Goal: Task Accomplishment & Management: Manage account settings

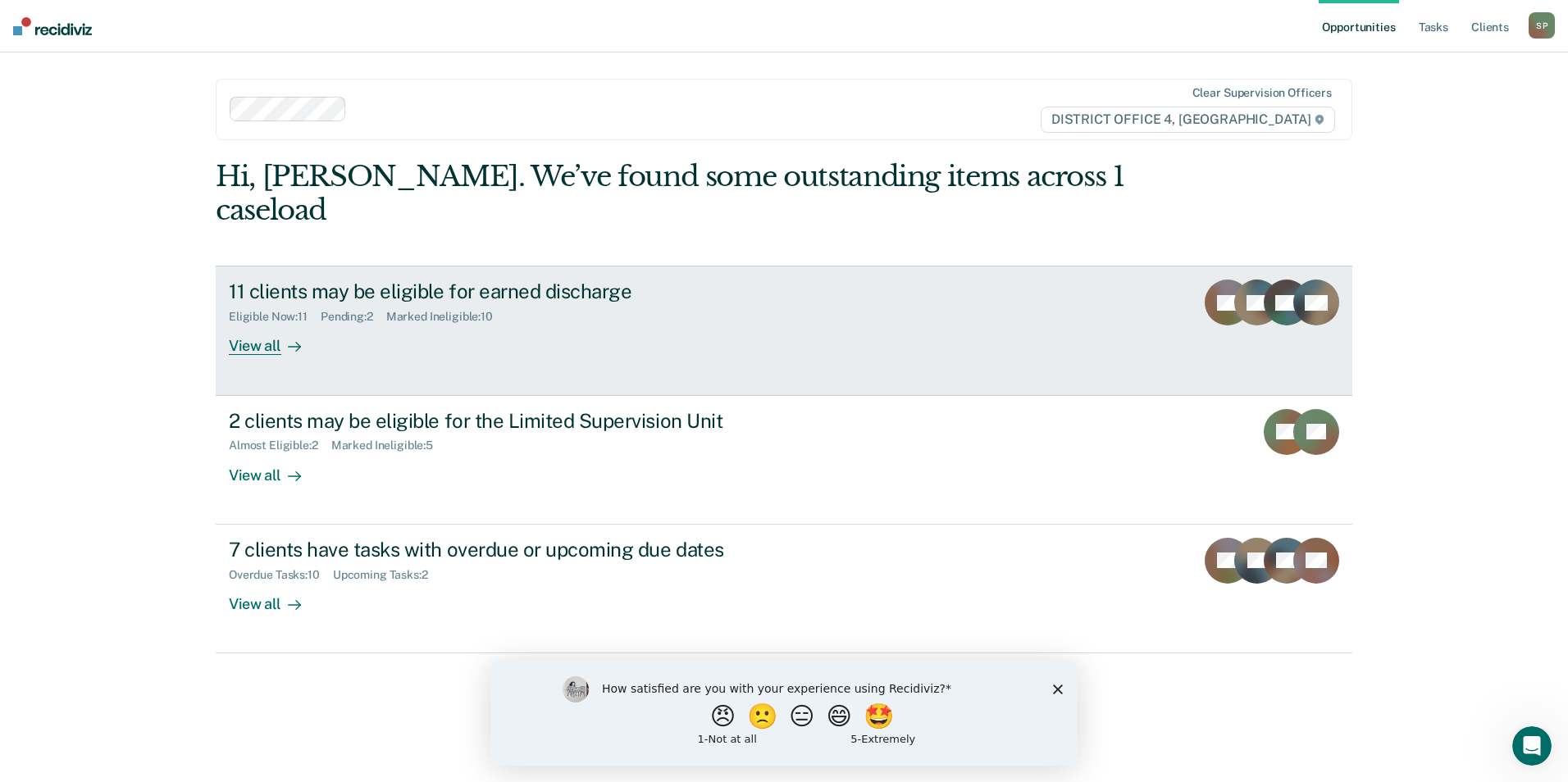
click at [259, 324] on div "View all" at bounding box center [274, 339] width 92 height 32
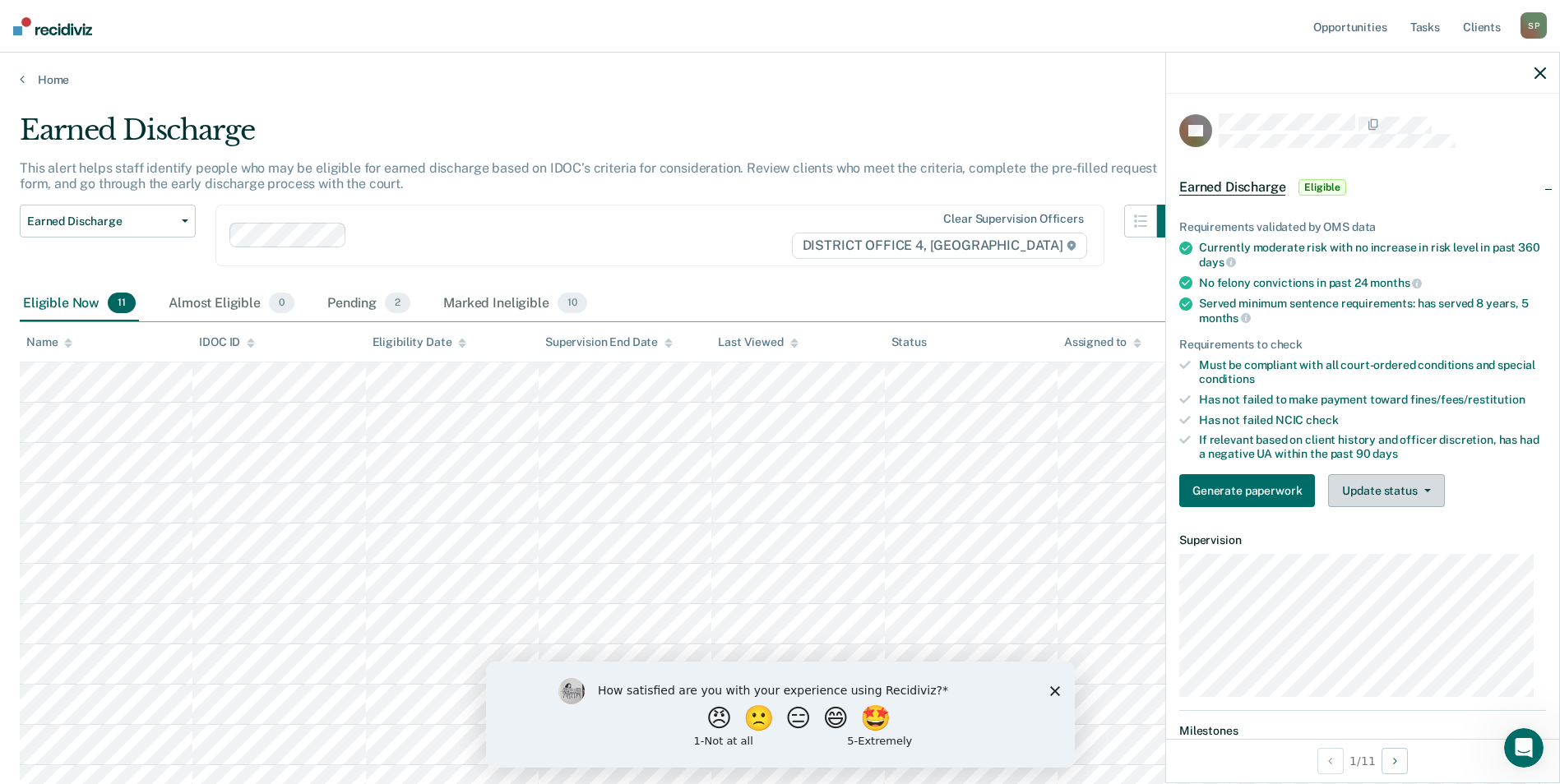
click at [1426, 490] on icon "button" at bounding box center [1427, 491] width 6 height 4
click at [1391, 552] on button "Mark Ineligible" at bounding box center [1407, 556] width 159 height 26
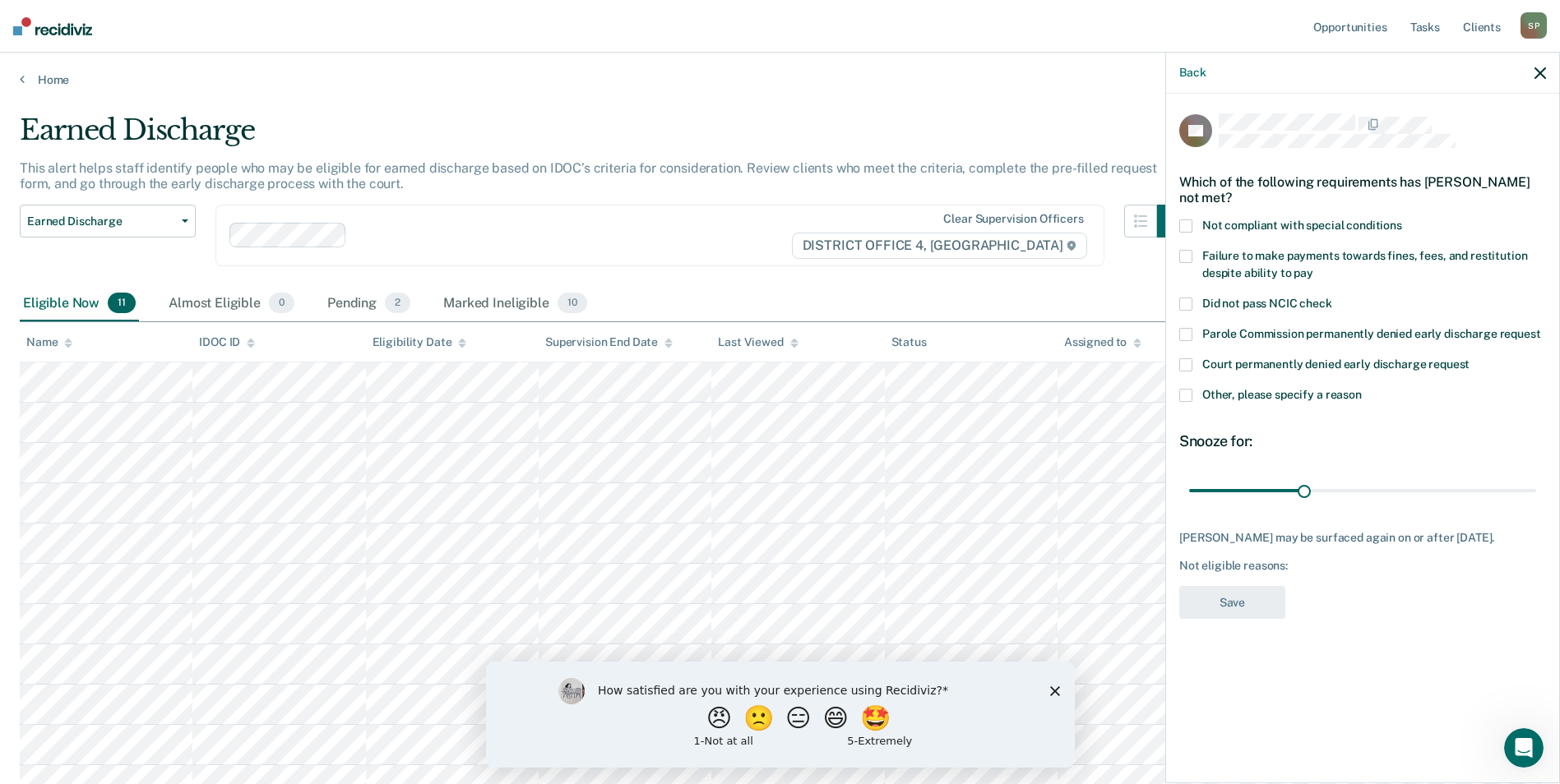
click at [1184, 221] on span at bounding box center [1185, 225] width 13 height 13
click at [1192, 254] on label "Failure to make payments towards fines, fees, and restitution despite ability t…" at bounding box center [1363, 267] width 367 height 34
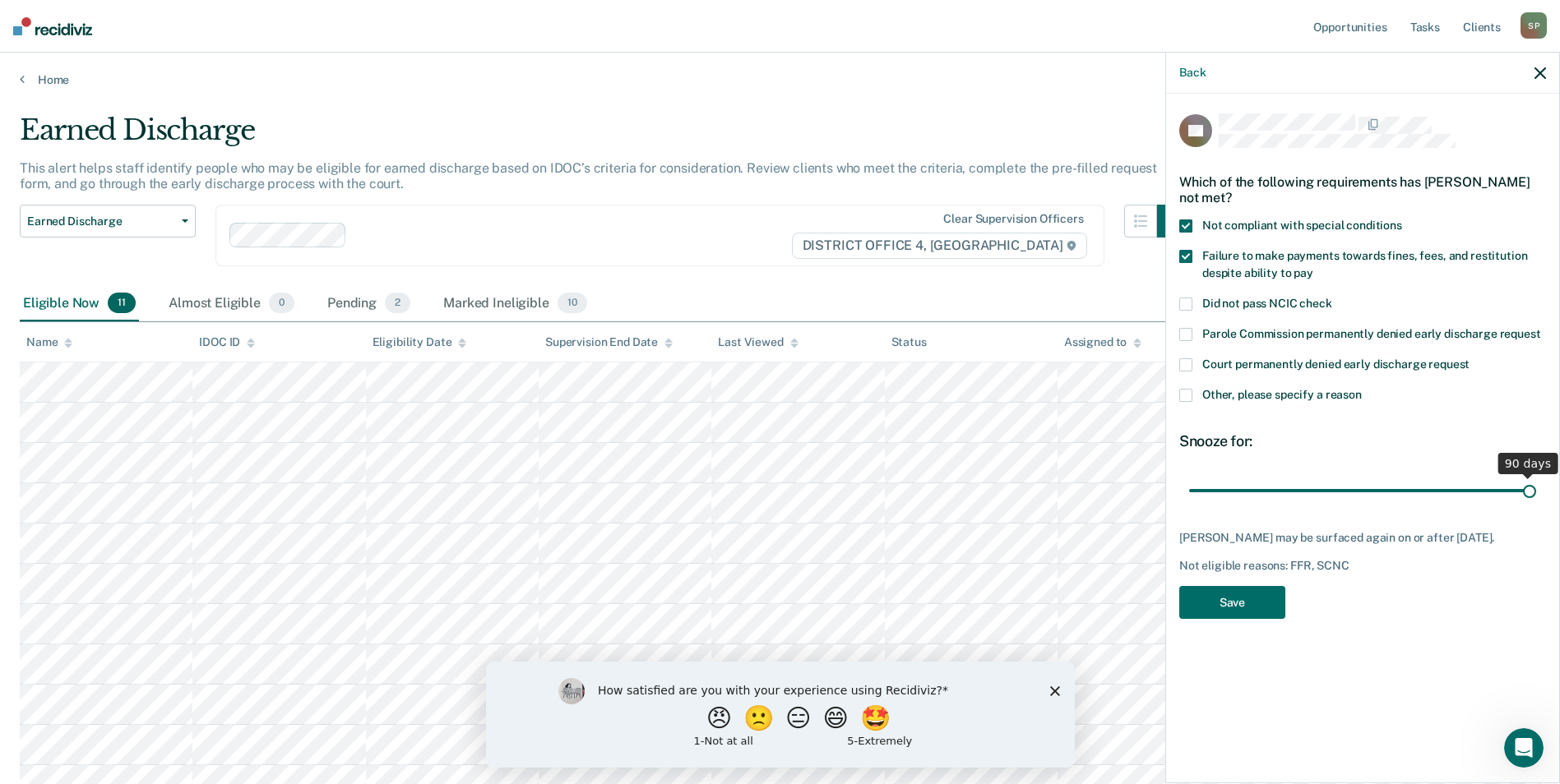
drag, startPoint x: 1304, startPoint y: 487, endPoint x: 1540, endPoint y: 483, distance: 236.0
type input "90"
click at [1536, 483] on input "range" at bounding box center [1362, 490] width 347 height 29
click at [1239, 616] on button "Save" at bounding box center [1232, 602] width 106 height 33
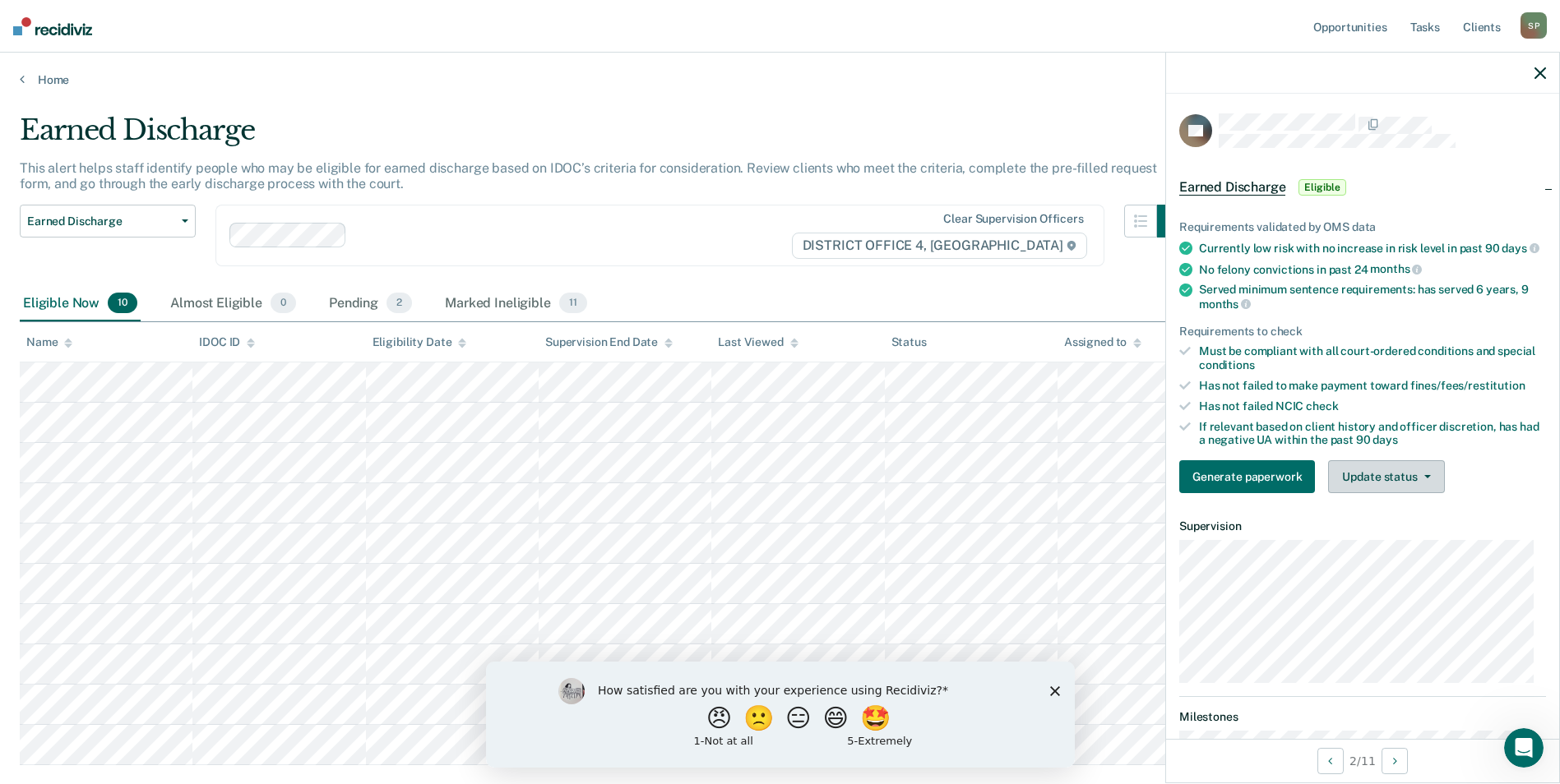
click at [1424, 478] on icon "button" at bounding box center [1427, 477] width 6 height 4
click at [1378, 554] on button "Mark Ineligible" at bounding box center [1407, 543] width 159 height 26
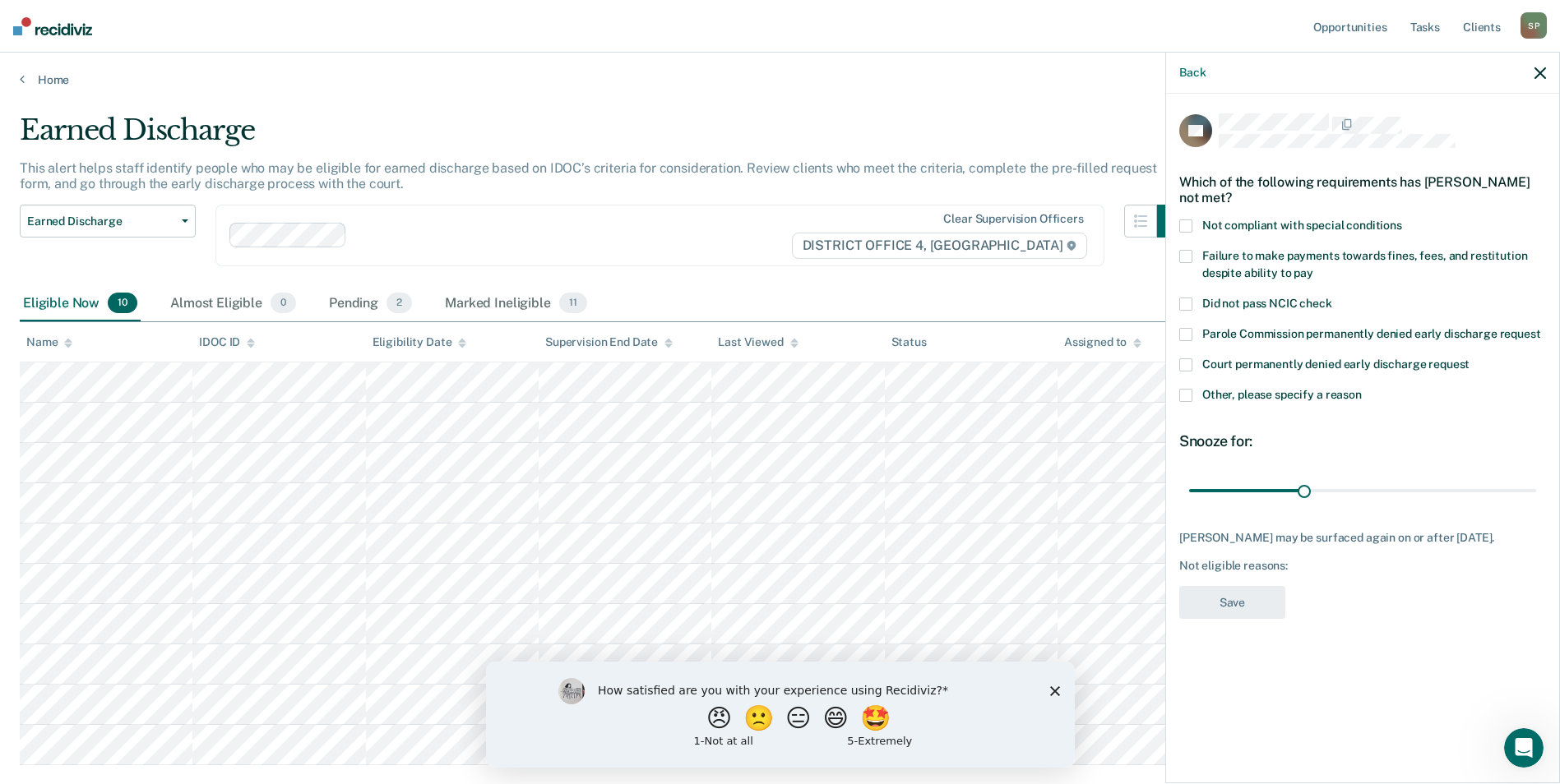
click at [1189, 394] on span at bounding box center [1185, 395] width 13 height 13
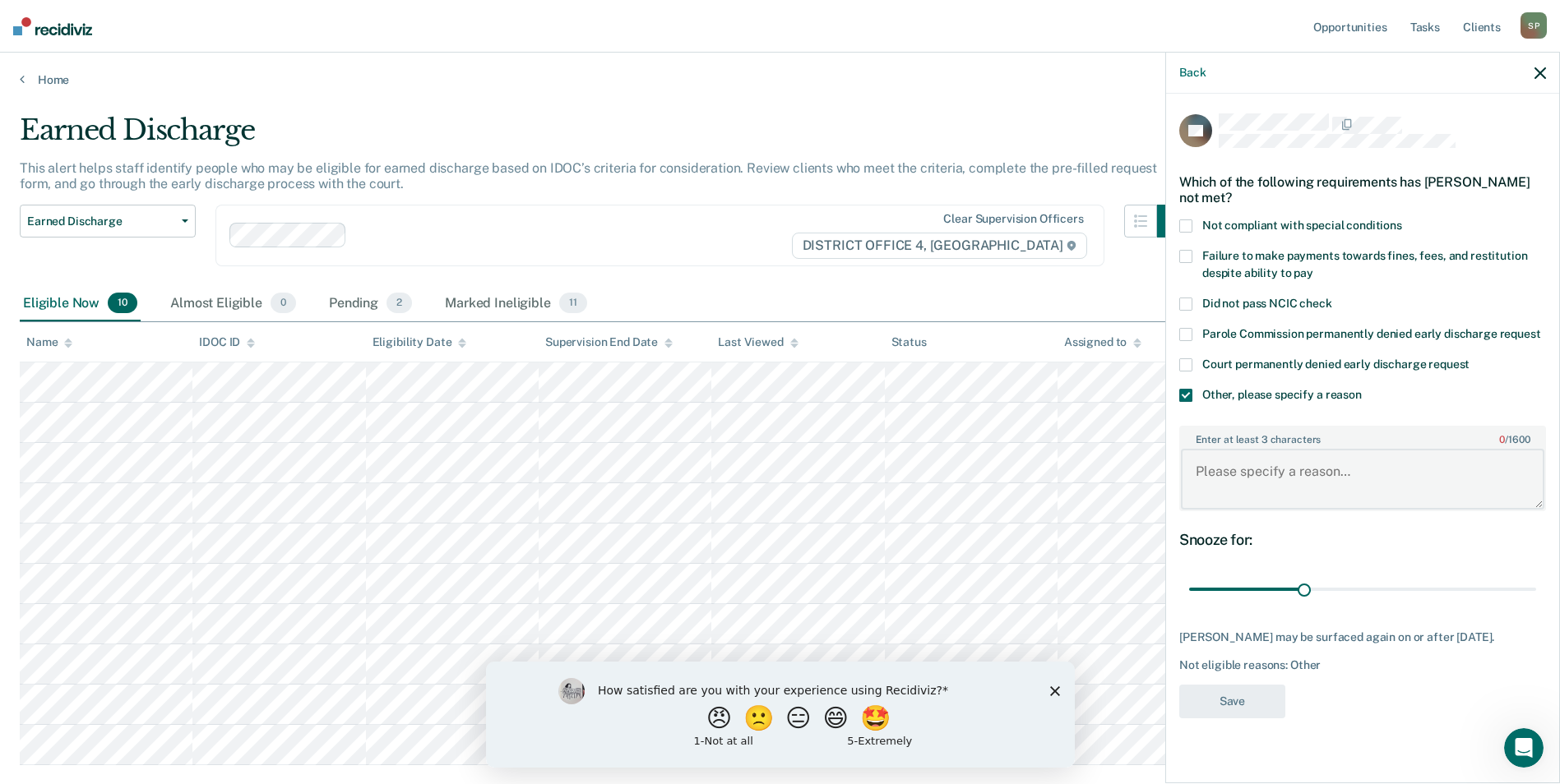
click at [1236, 482] on textarea "Enter at least 3 characters 0 / 1600" at bounding box center [1363, 479] width 363 height 61
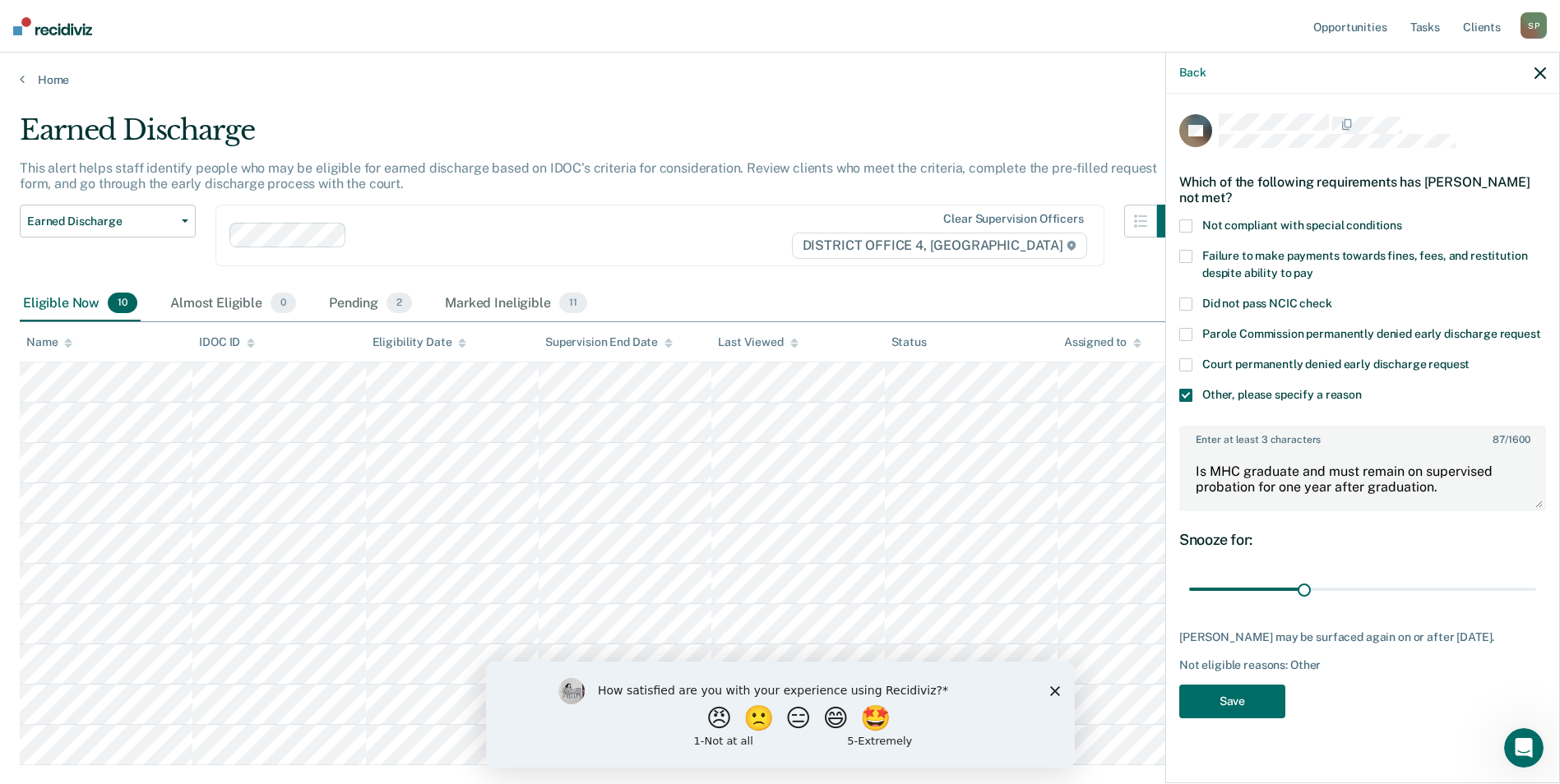
click at [1195, 258] on label "Failure to make payments towards fines, fees, and restitution despite ability t…" at bounding box center [1363, 267] width 367 height 34
click at [1449, 482] on textarea "Is MHC graduate and must remain on supervised probation for one year after grad…" at bounding box center [1363, 479] width 363 height 61
drag, startPoint x: 1251, startPoint y: 500, endPoint x: 1433, endPoint y: 506, distance: 182.1
click at [1433, 506] on textarea "Is MHC graduate and must remain on supervised probation for one year after grad…" at bounding box center [1363, 479] width 363 height 61
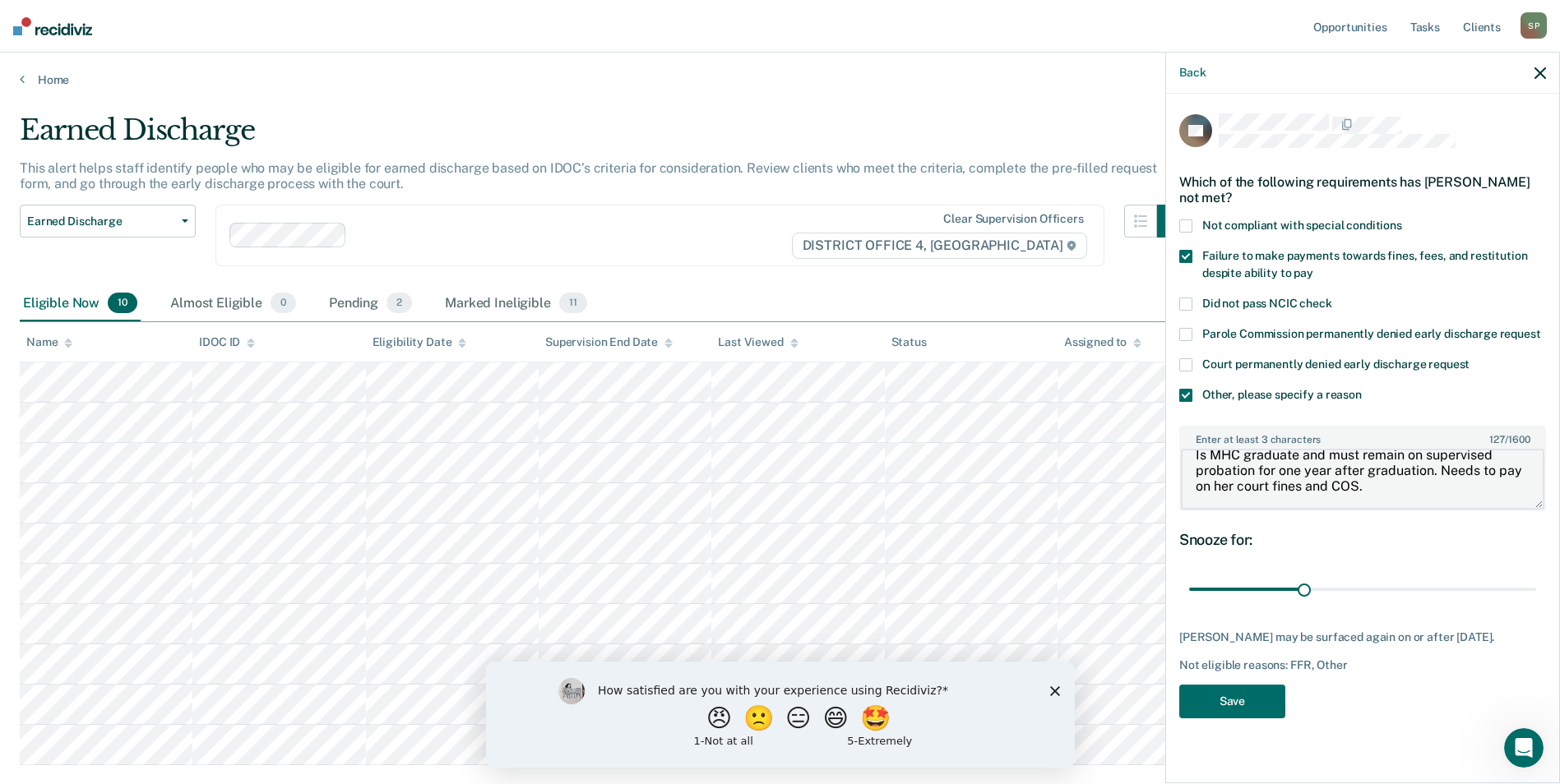
drag, startPoint x: 1447, startPoint y: 483, endPoint x: 1492, endPoint y: 502, distance: 48.8
click at [1492, 502] on textarea "Is MHC graduate and must remain on supervised probation for one year after grad…" at bounding box center [1363, 479] width 363 height 61
click at [1330, 465] on textarea "Is MHC graduate and must remain on supervised probation for one year after grad…" at bounding box center [1363, 479] width 363 height 61
click at [1444, 487] on textarea "Is MHC graduate and must remain on supervised probation for one year after grad…" at bounding box center [1363, 479] width 363 height 61
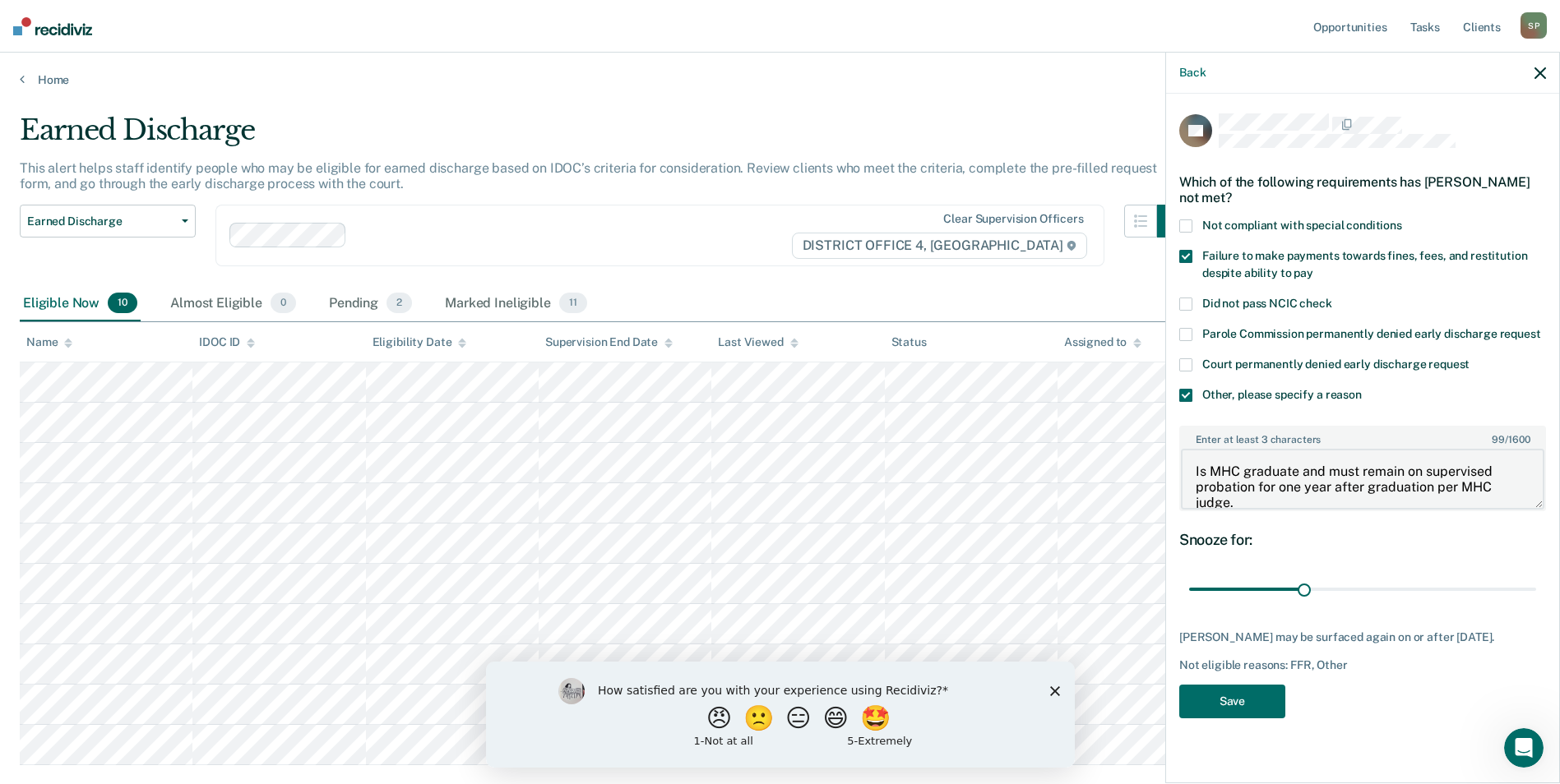
scroll to position [3, 0]
type textarea "Is MHC graduate and must remain on supervised probation for one year after grad…"
drag, startPoint x: 1306, startPoint y: 582, endPoint x: 1416, endPoint y: 579, distance: 110.0
type input "60"
click at [1416, 579] on input "range" at bounding box center [1362, 589] width 347 height 29
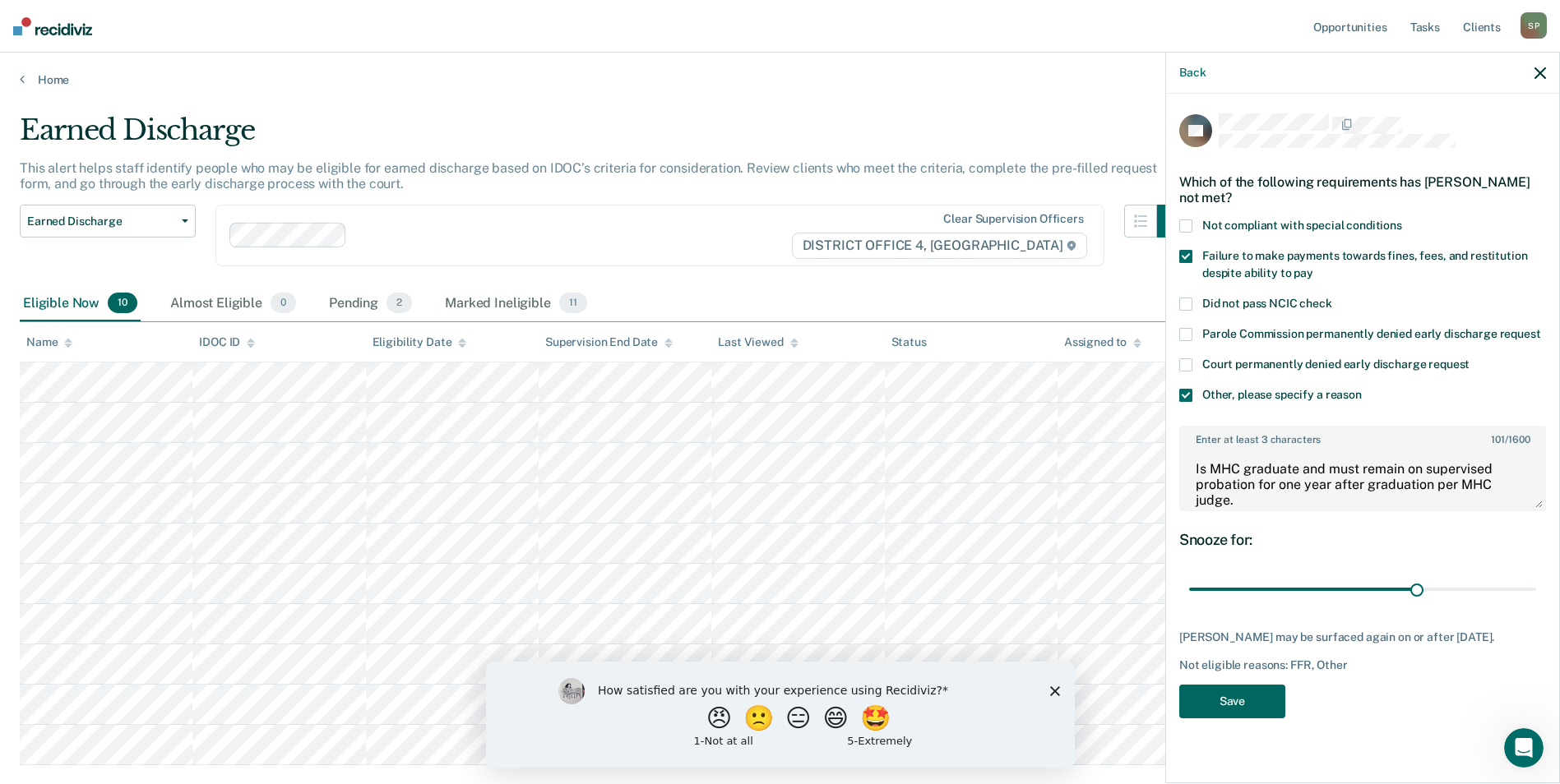
click at [1238, 695] on button "Save" at bounding box center [1232, 702] width 106 height 33
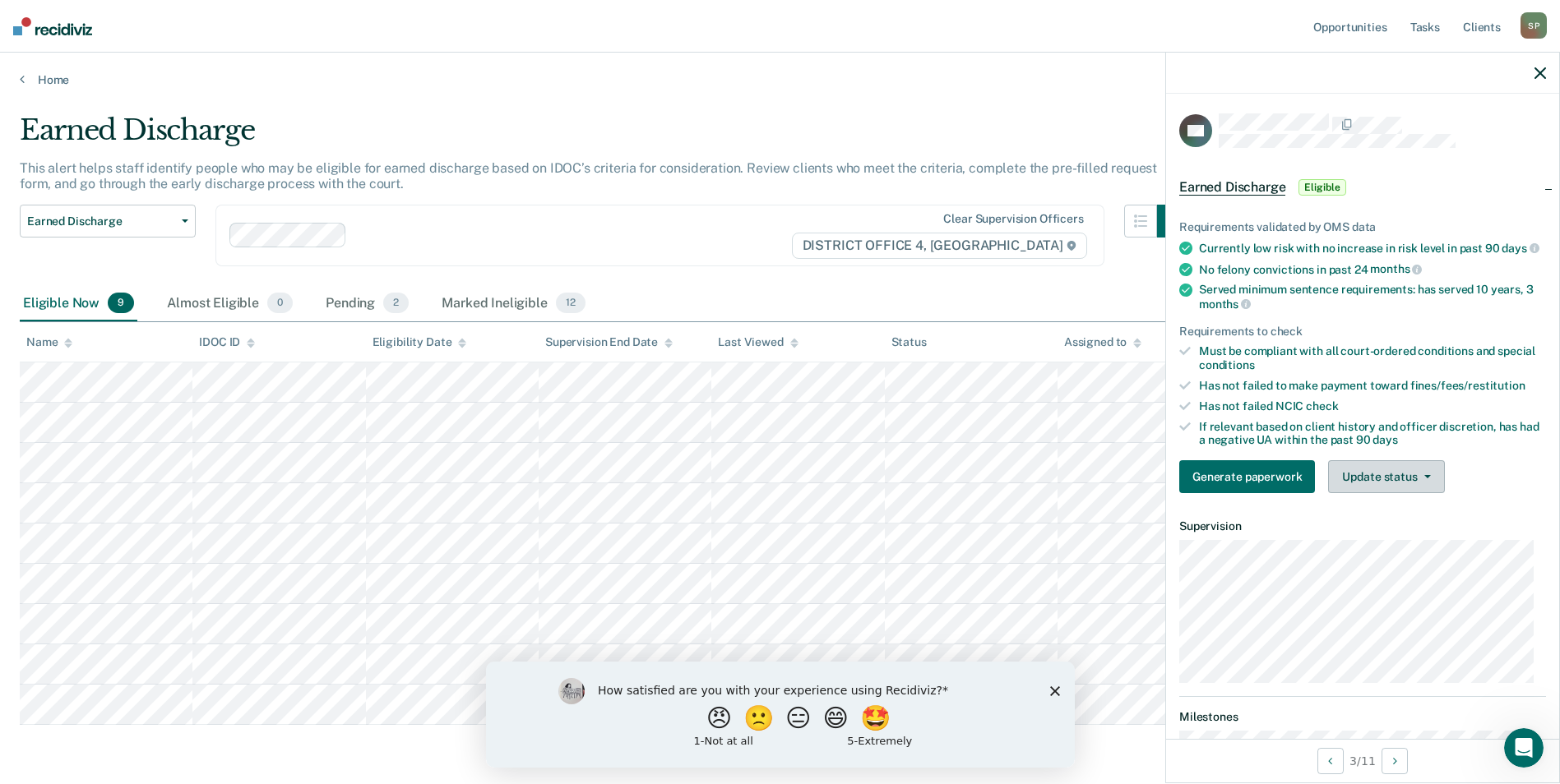
click at [1424, 478] on icon "button" at bounding box center [1427, 477] width 6 height 4
click at [1355, 554] on button "Mark Ineligible" at bounding box center [1407, 543] width 159 height 26
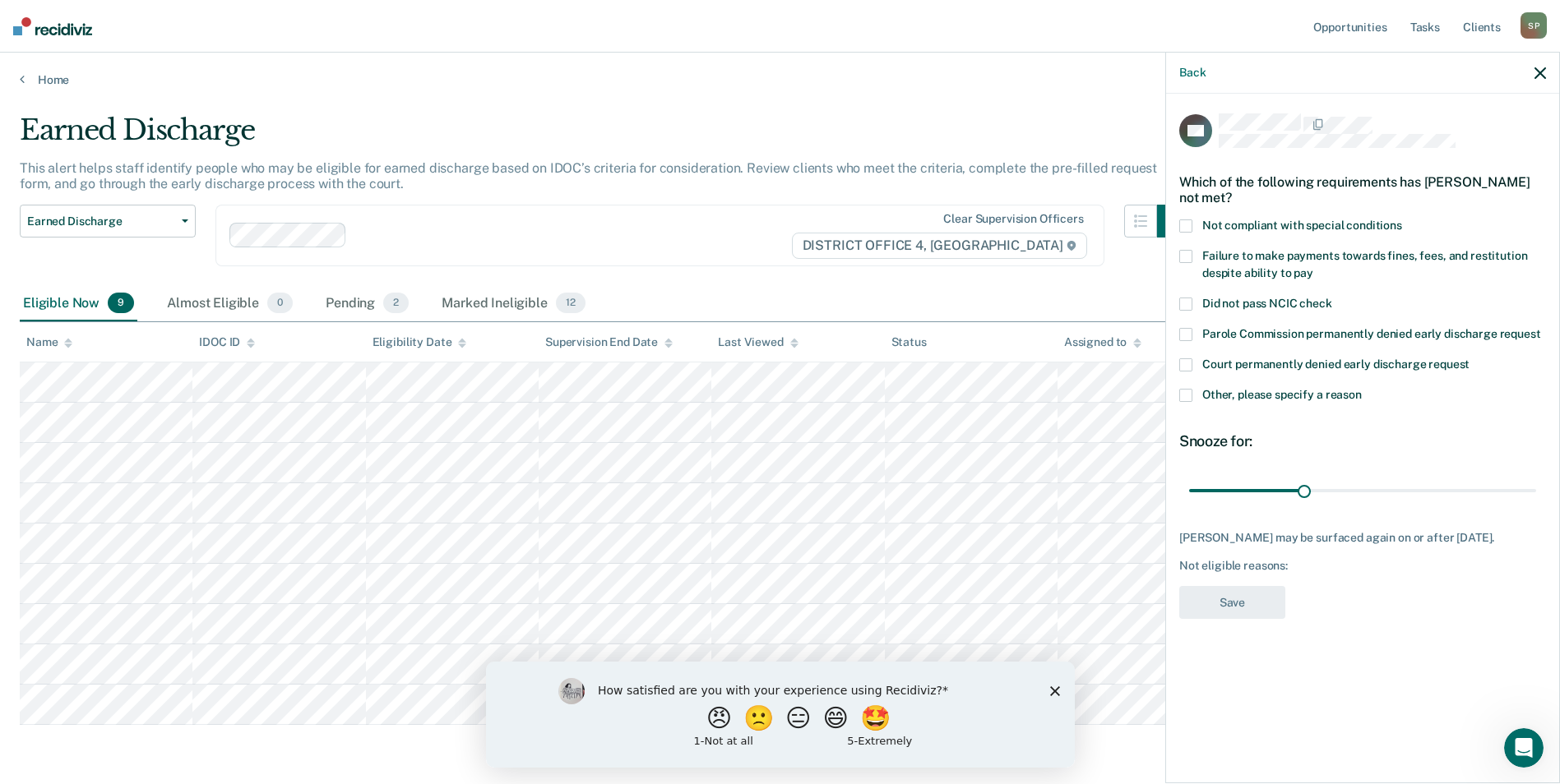
click at [1187, 224] on span at bounding box center [1185, 225] width 13 height 13
click at [1191, 257] on span at bounding box center [1185, 256] width 13 height 13
click at [1191, 393] on span at bounding box center [1185, 395] width 13 height 13
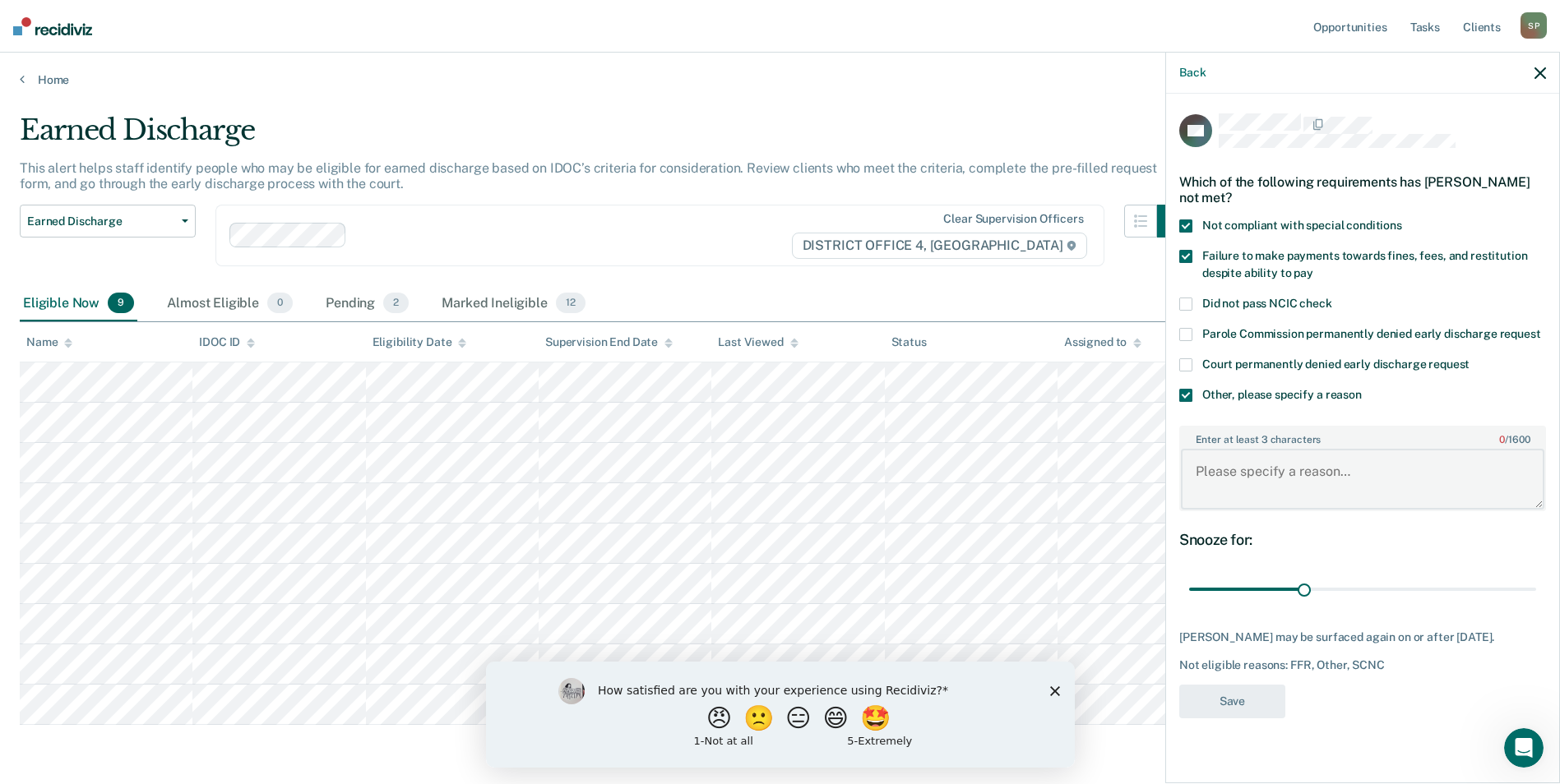
click at [1234, 474] on textarea "Enter at least 3 characters 0 / 1600" at bounding box center [1363, 479] width 363 height 61
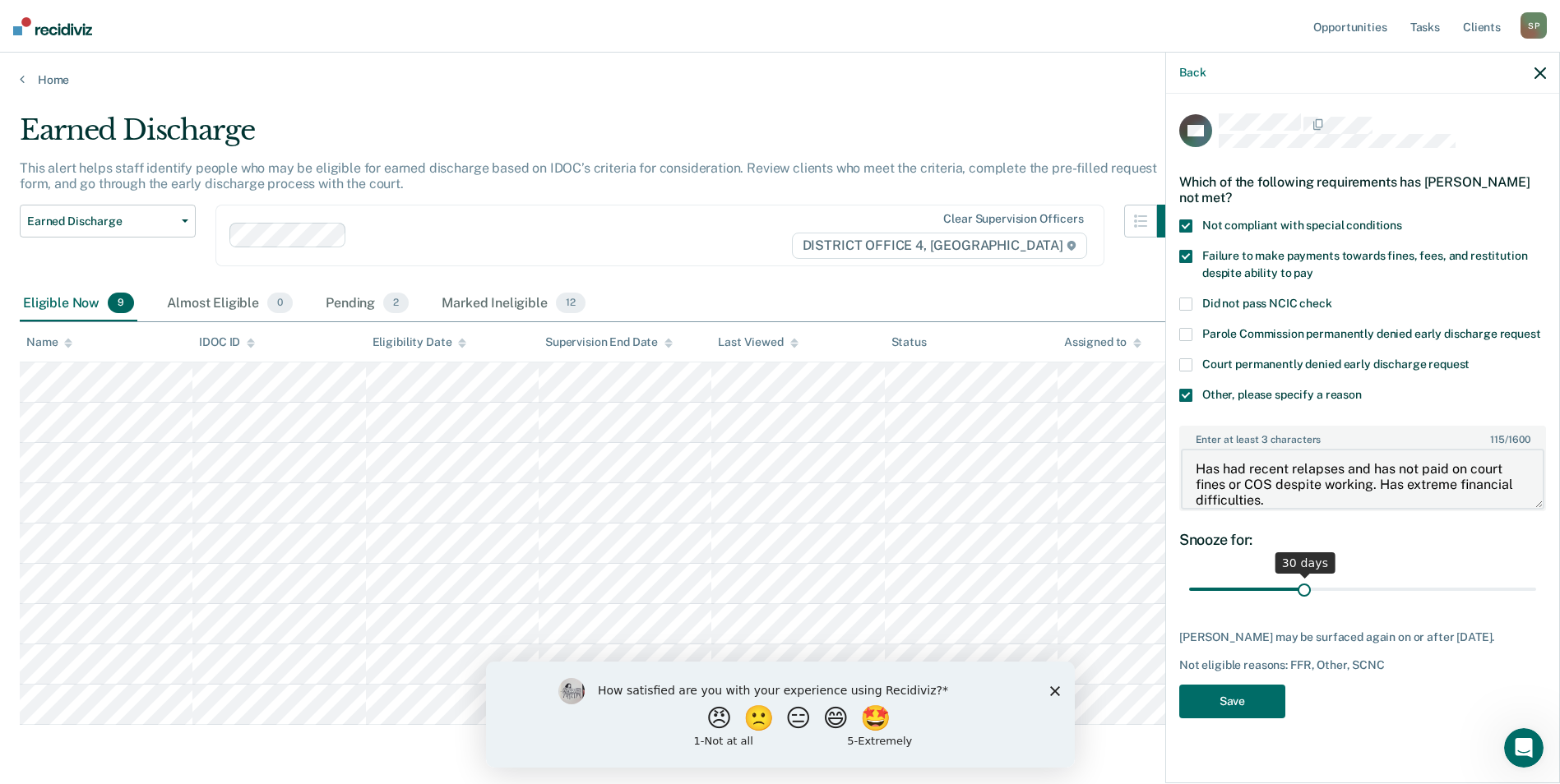
type textarea "Has had recent relapses and has not paid on court fines or COS despite working.…"
drag, startPoint x: 1305, startPoint y: 589, endPoint x: 1539, endPoint y: 599, distance: 234.2
type input "90"
click at [1536, 599] on input "range" at bounding box center [1362, 589] width 347 height 29
click at [1249, 700] on button "Save" at bounding box center [1232, 702] width 106 height 33
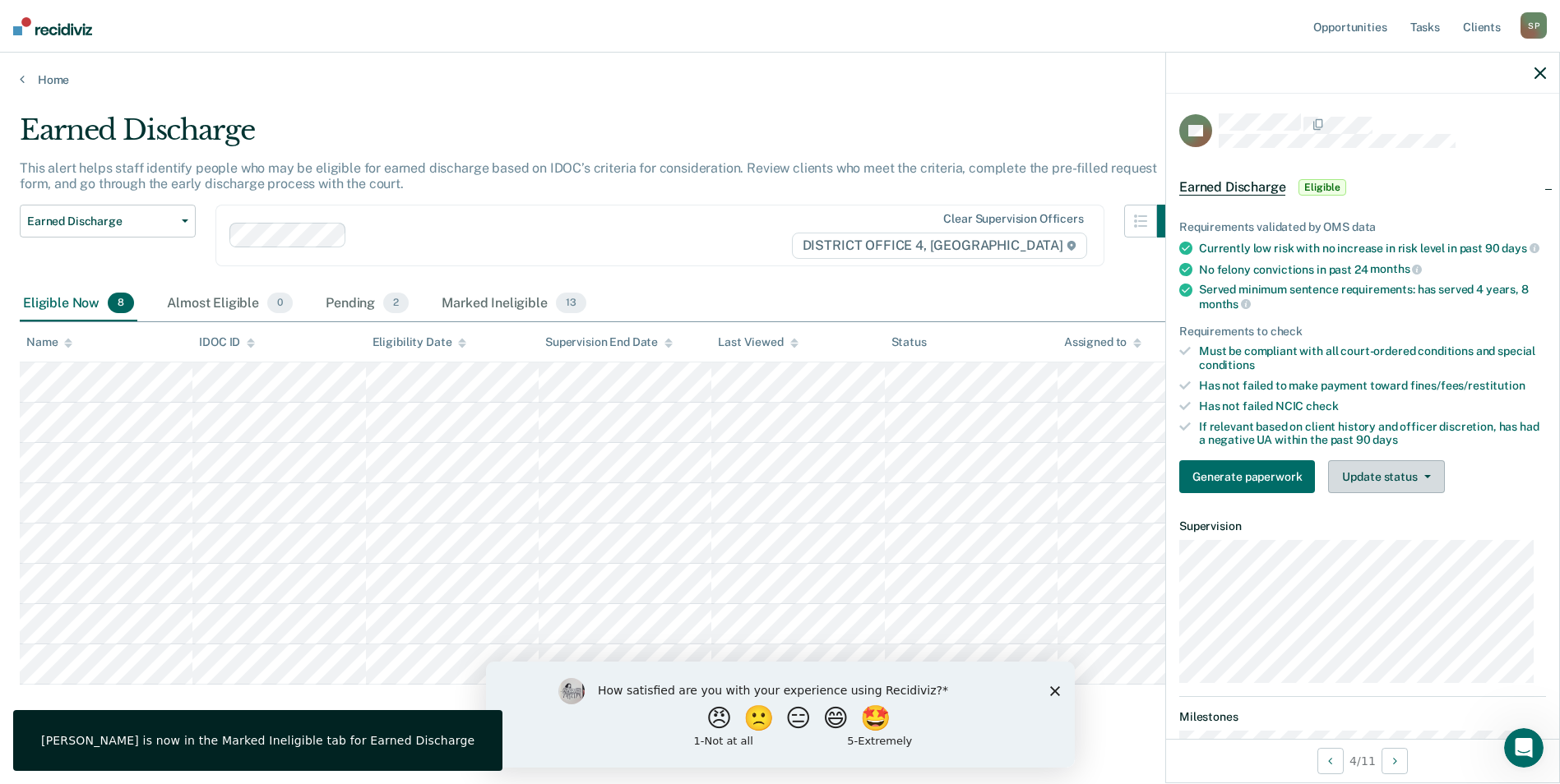
click at [1381, 483] on button "Update status" at bounding box center [1386, 476] width 116 height 32
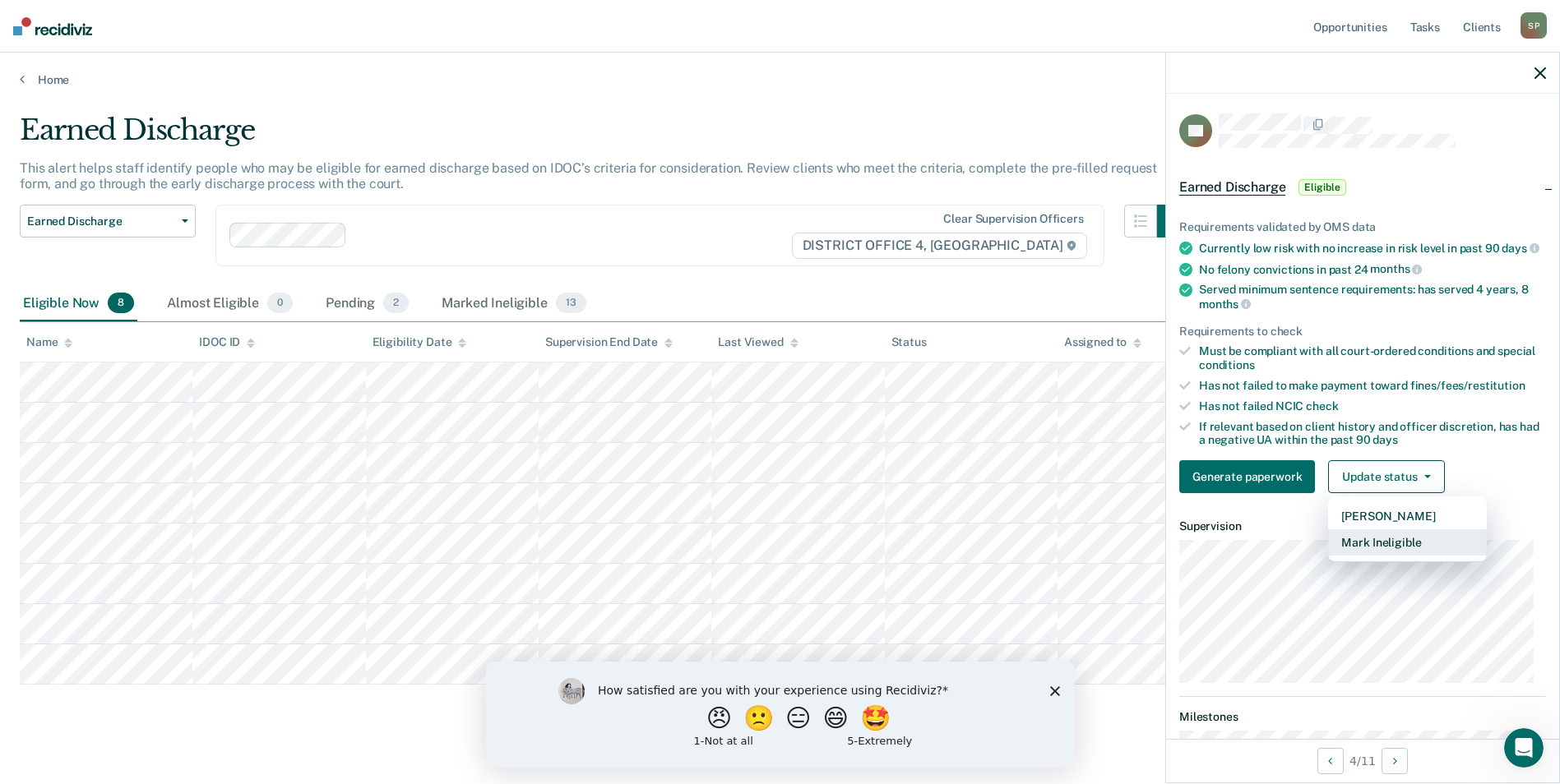
click at [1366, 553] on button "Mark Ineligible" at bounding box center [1407, 543] width 159 height 26
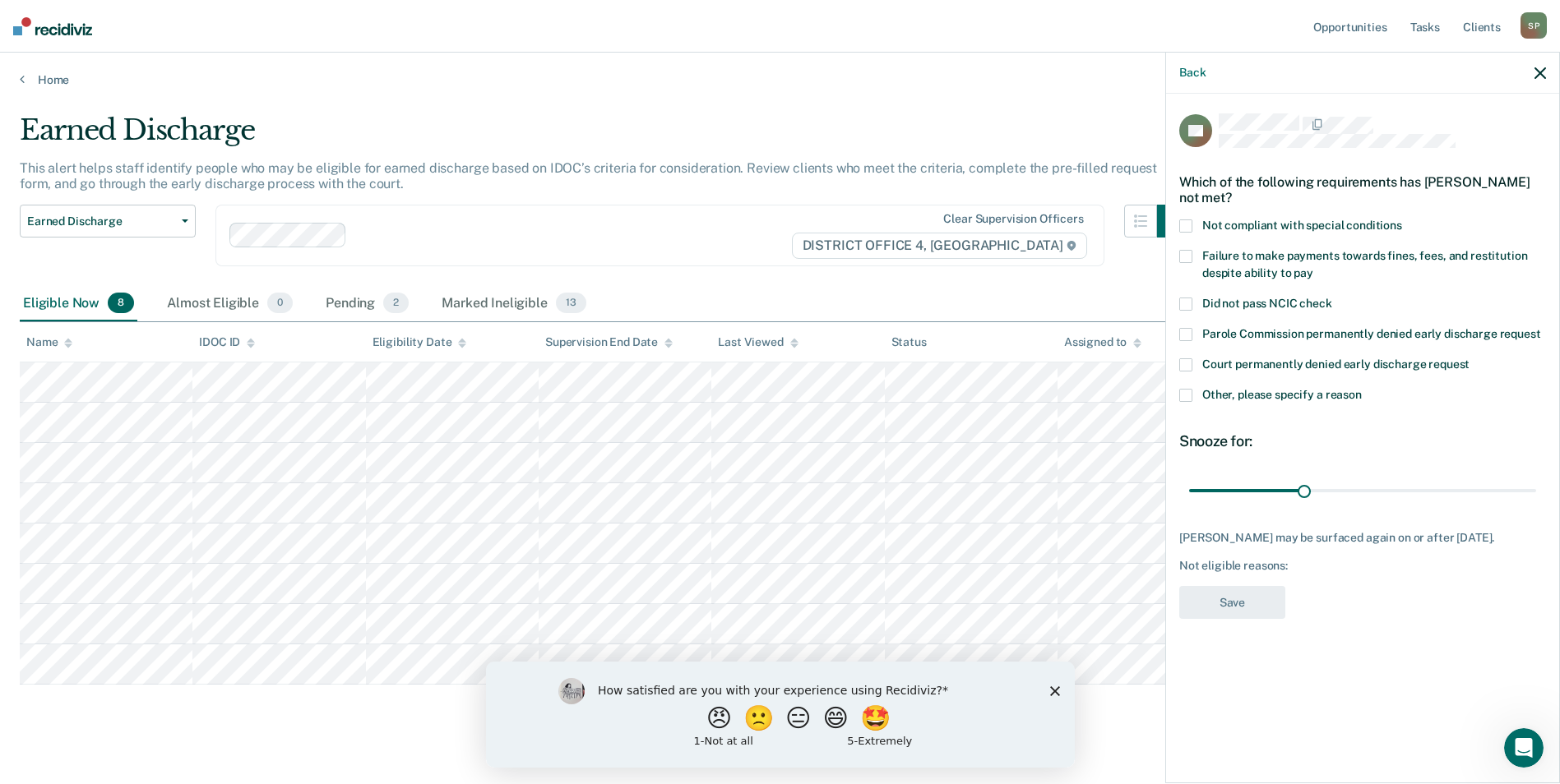
click at [1191, 255] on span at bounding box center [1185, 256] width 13 height 13
click at [1187, 393] on span at bounding box center [1185, 395] width 13 height 13
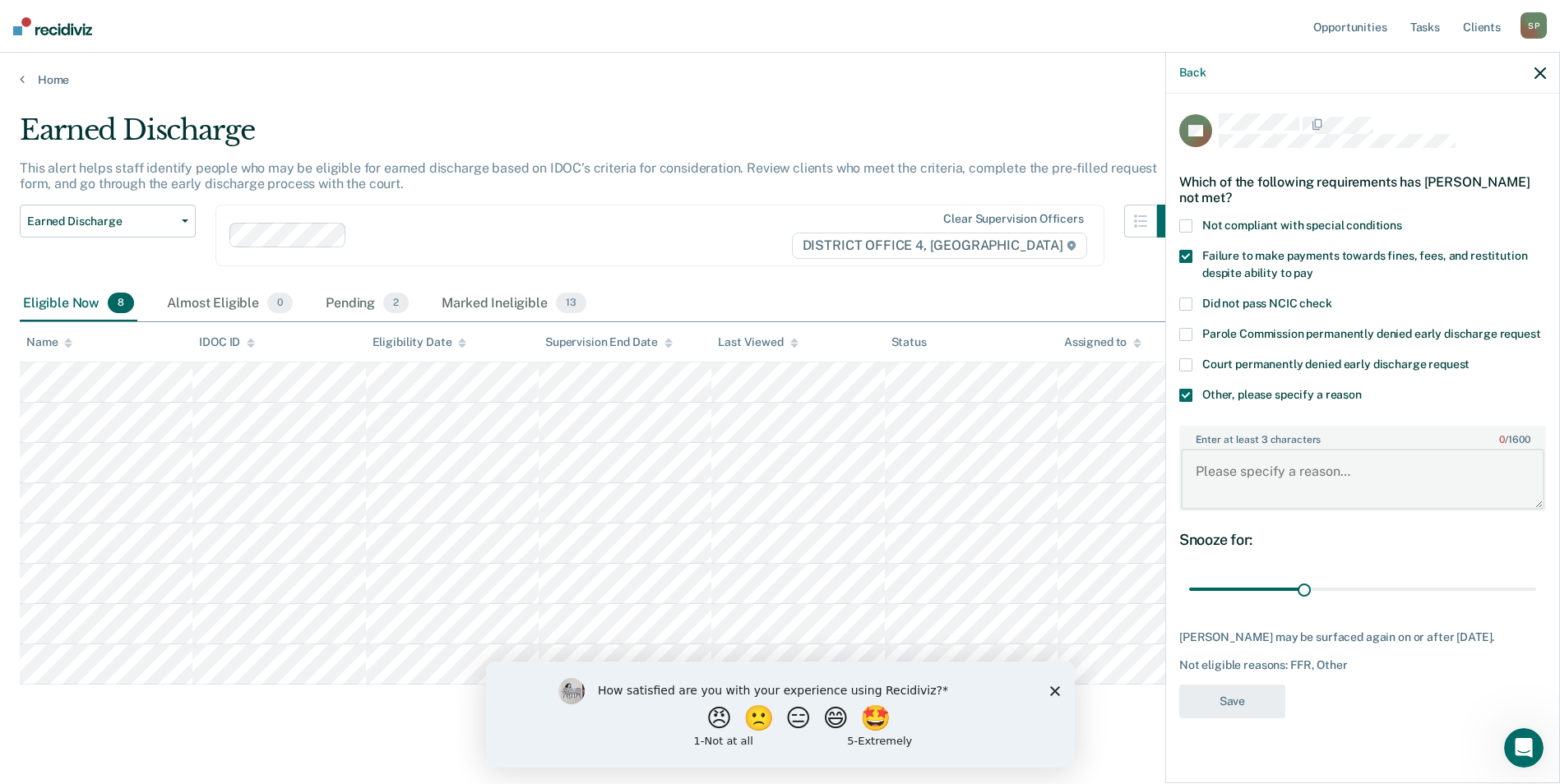
click at [1209, 476] on textarea "Enter at least 3 characters 0 / 1600" at bounding box center [1363, 479] width 363 height 61
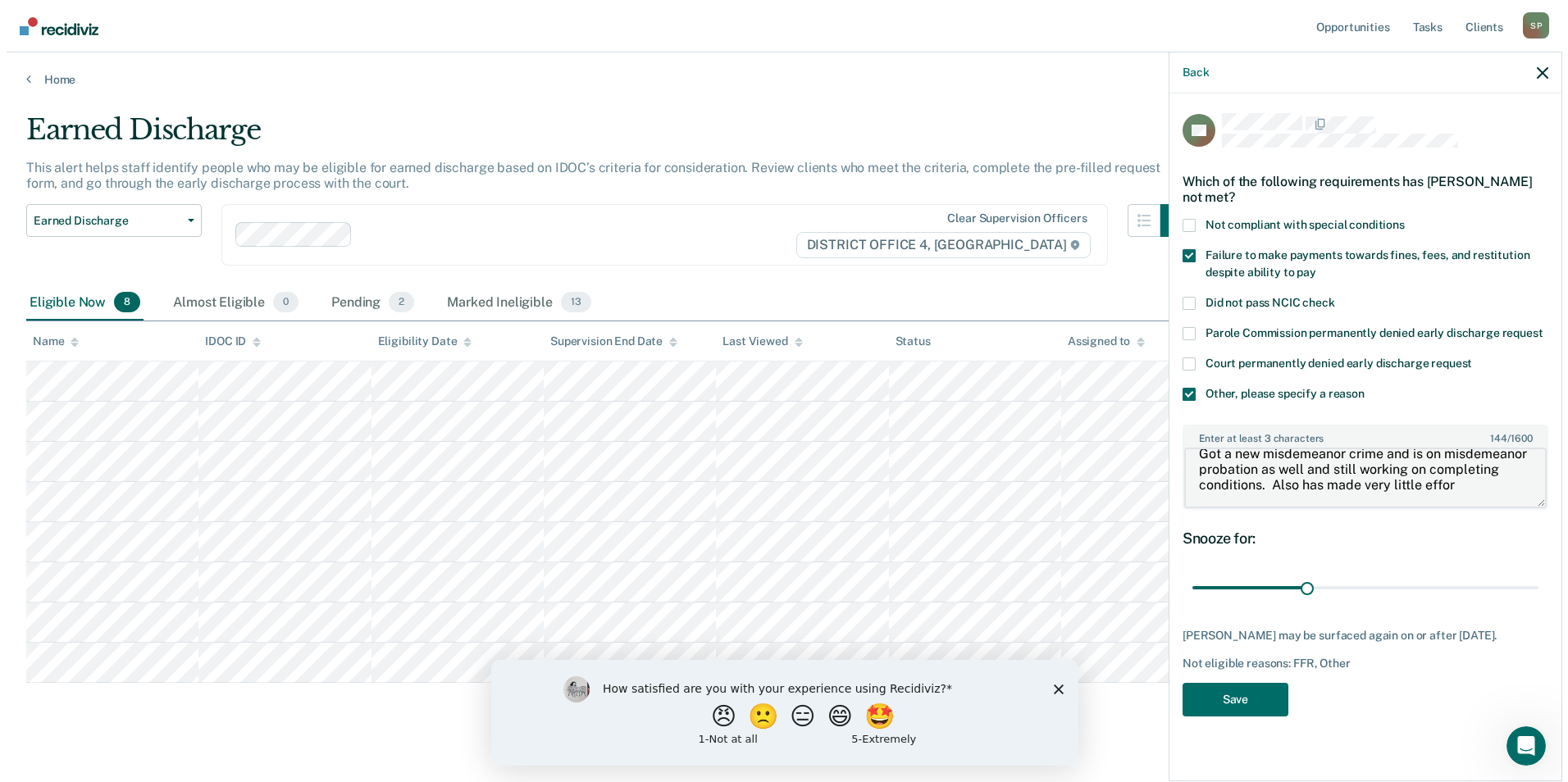
scroll to position [19, 0]
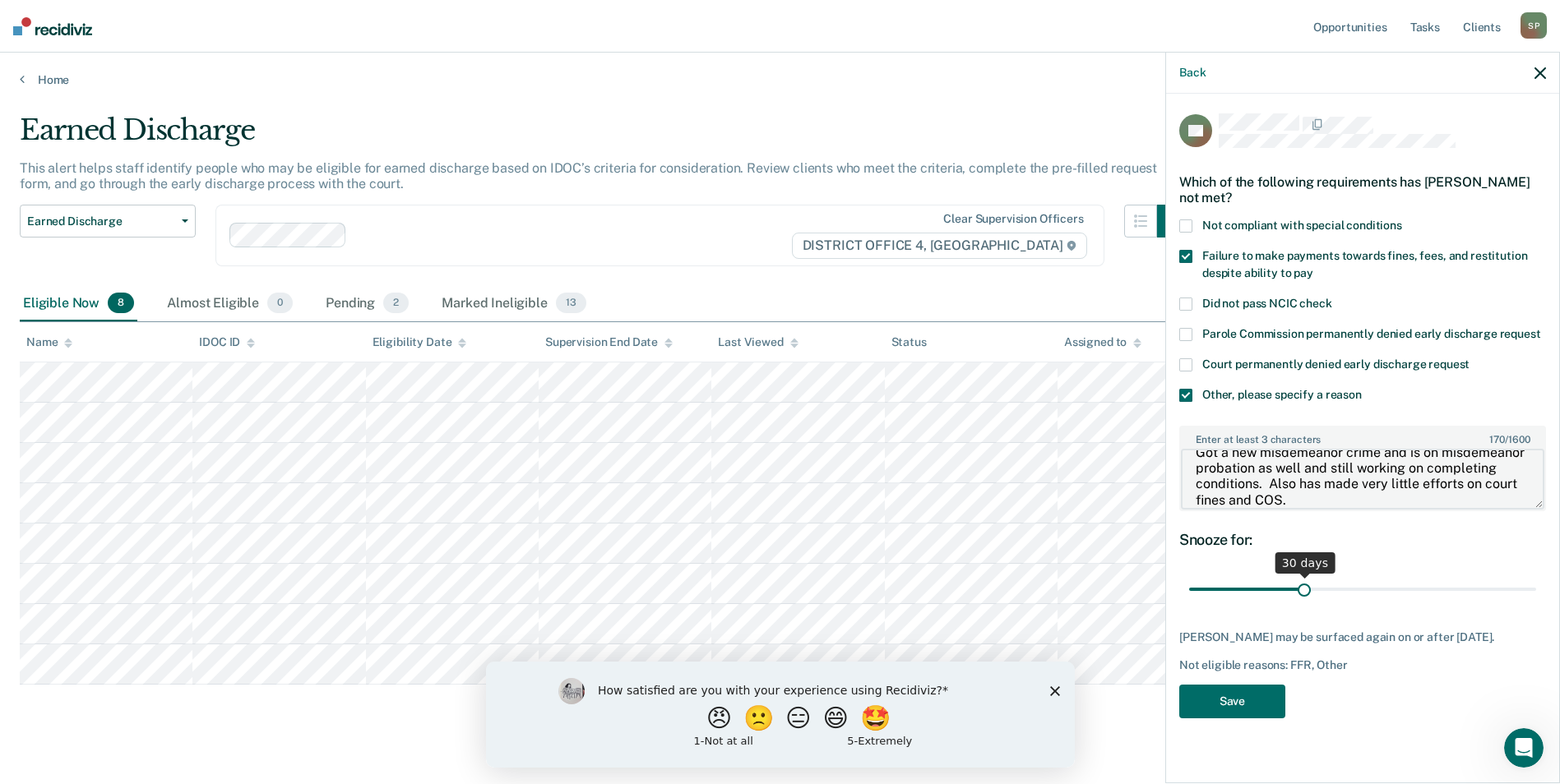
type textarea "Got a new misdemeanor crime and is on misdemeanor probation as well and still w…"
drag, startPoint x: 1329, startPoint y: 588, endPoint x: 1555, endPoint y: 580, distance: 226.1
type input "90"
click at [1536, 580] on input "range" at bounding box center [1362, 589] width 347 height 29
click at [1217, 685] on button "Save" at bounding box center [1232, 702] width 106 height 33
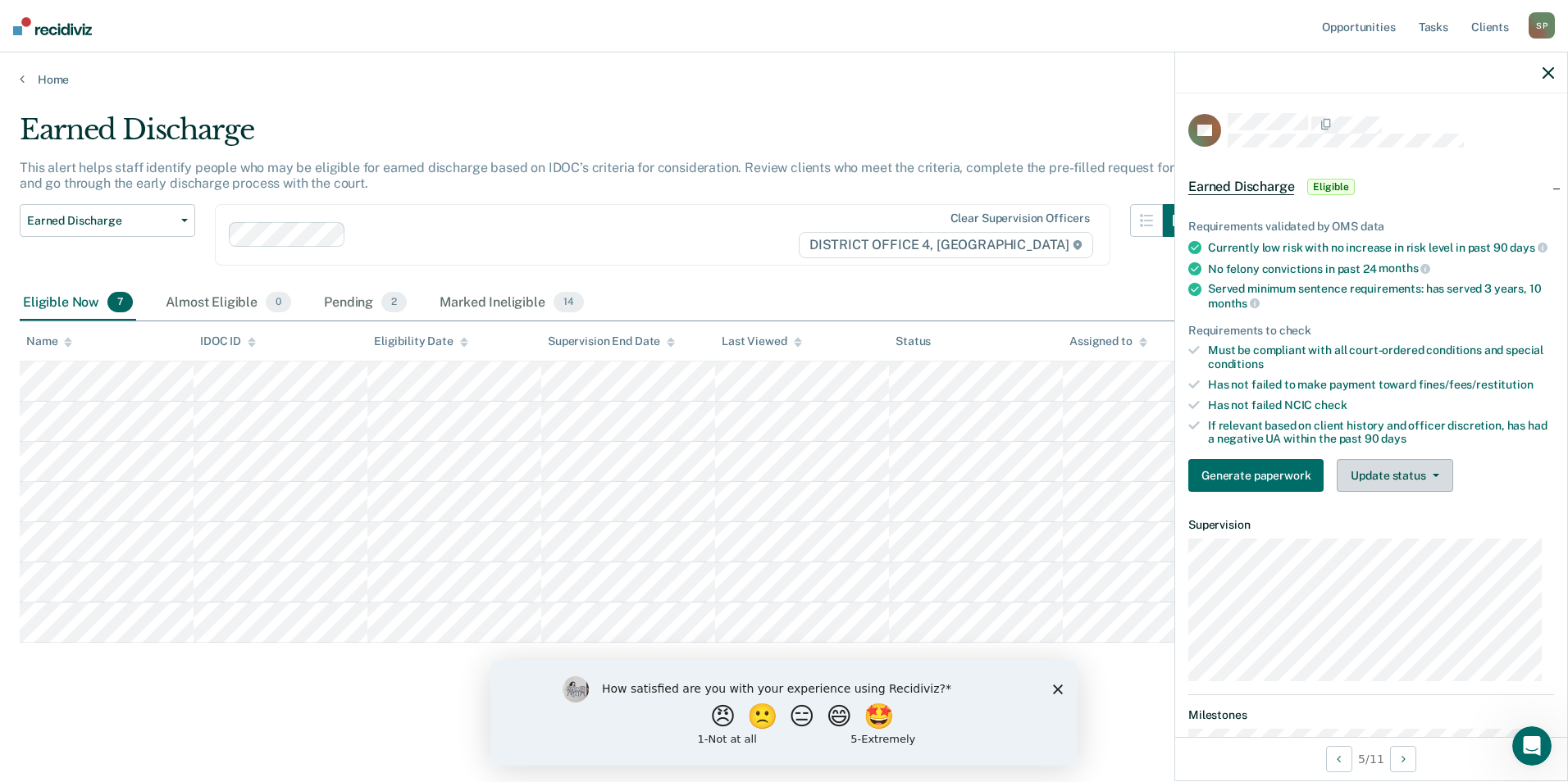
click at [1432, 484] on button "Update status" at bounding box center [1395, 475] width 116 height 32
click at [1362, 550] on button "Mark Ineligible" at bounding box center [1416, 541] width 158 height 26
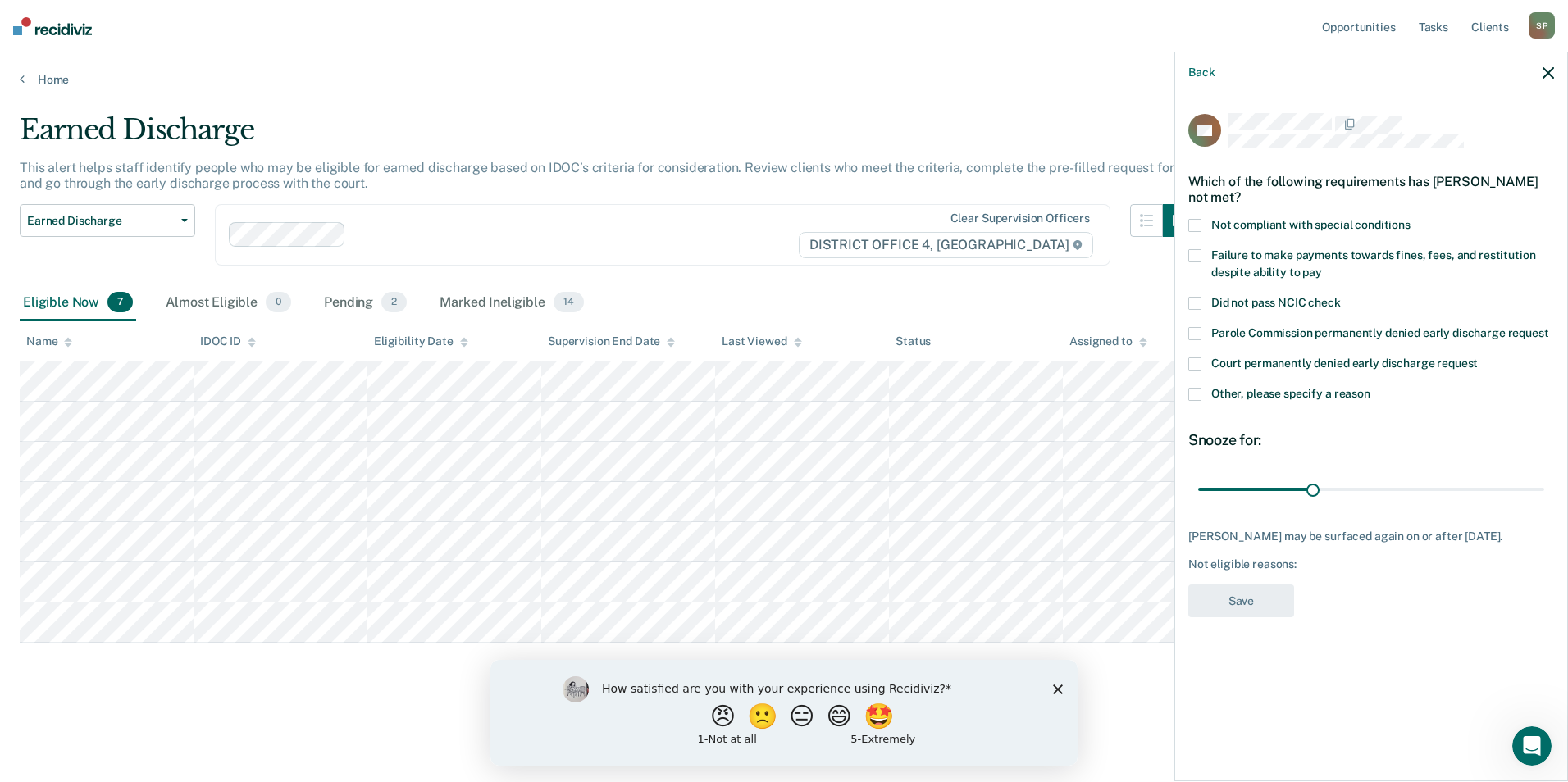
click at [1194, 256] on span at bounding box center [1194, 255] width 13 height 13
click at [1194, 255] on span at bounding box center [1194, 255] width 13 height 13
click at [1202, 393] on label "Other, please specify a reason" at bounding box center [1371, 396] width 366 height 17
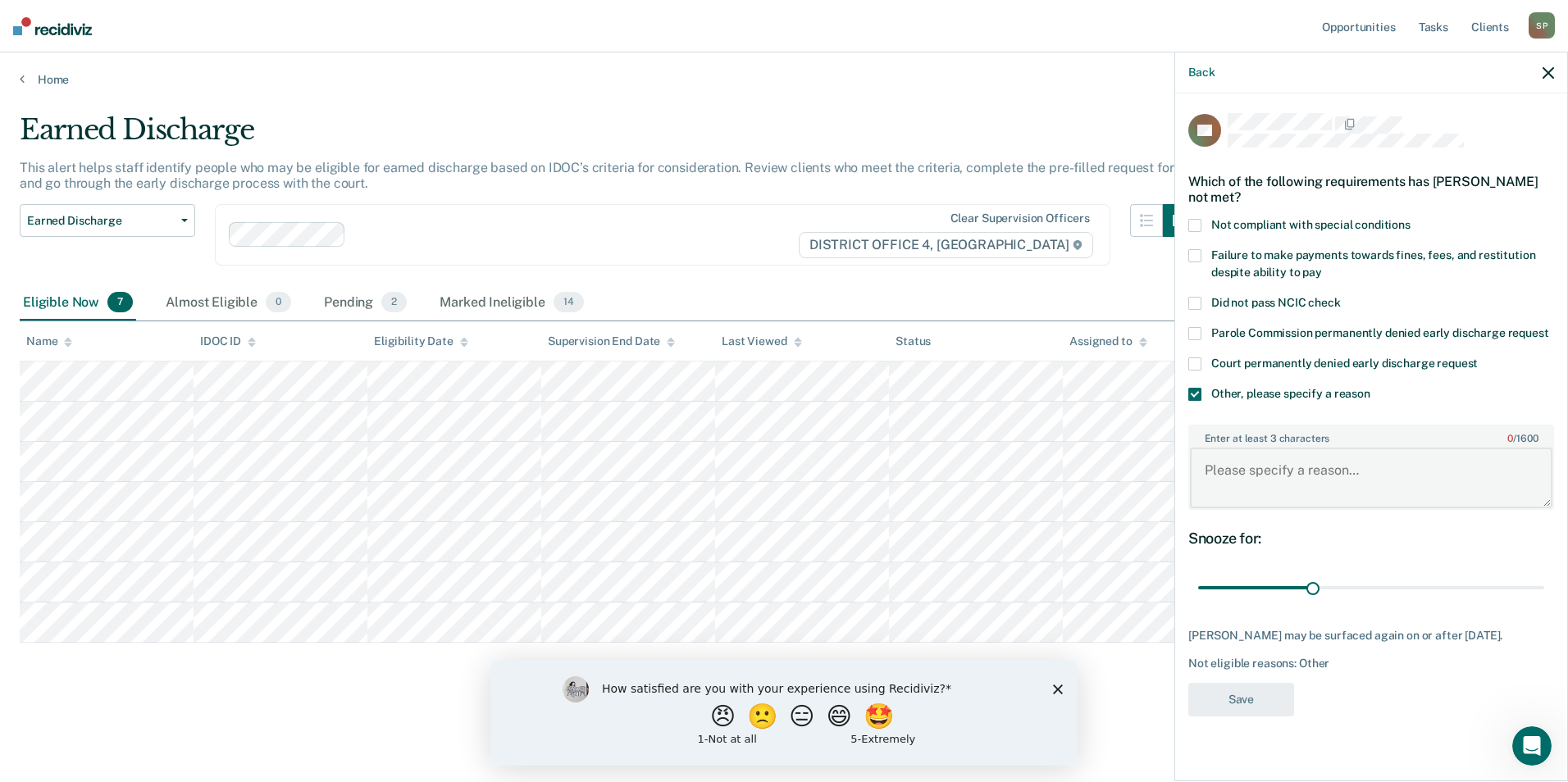
click at [1293, 467] on textarea "Enter at least 3 characters 0 / 1600" at bounding box center [1371, 478] width 362 height 60
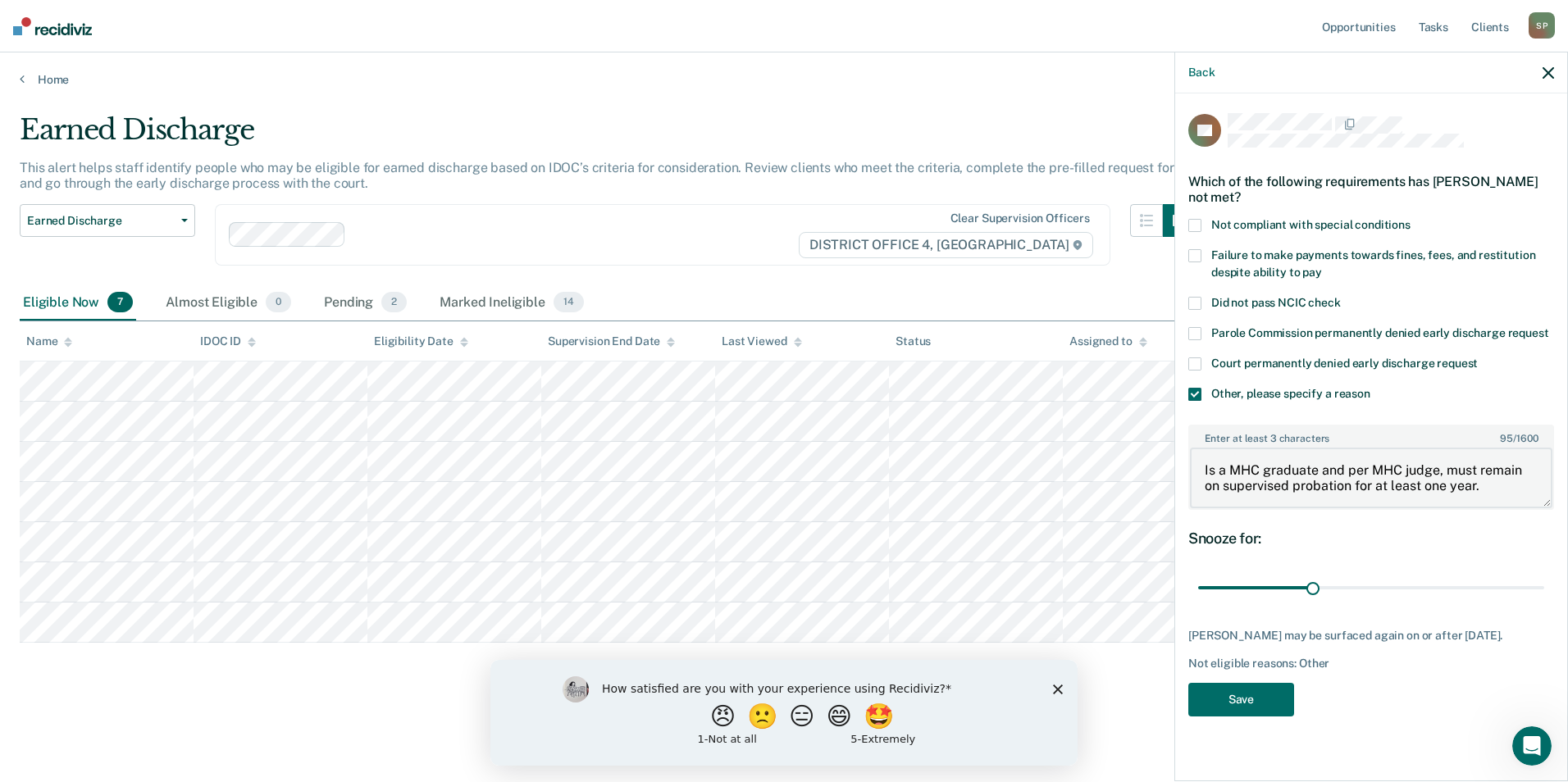
click at [1356, 479] on textarea "Is a MHC graduate and per MHC judge, must remain on supervised probation for at…" at bounding box center [1371, 478] width 362 height 60
click at [1253, 501] on textarea "Is a MHC graduate and per MHC judge, must remain on supervised probation under …" at bounding box center [1371, 478] width 362 height 60
type textarea "Is a MHC graduate and per MHC judge, must remain on supervised probation under …"
drag, startPoint x: 1314, startPoint y: 586, endPoint x: 1563, endPoint y: 584, distance: 249.0
type input "90"
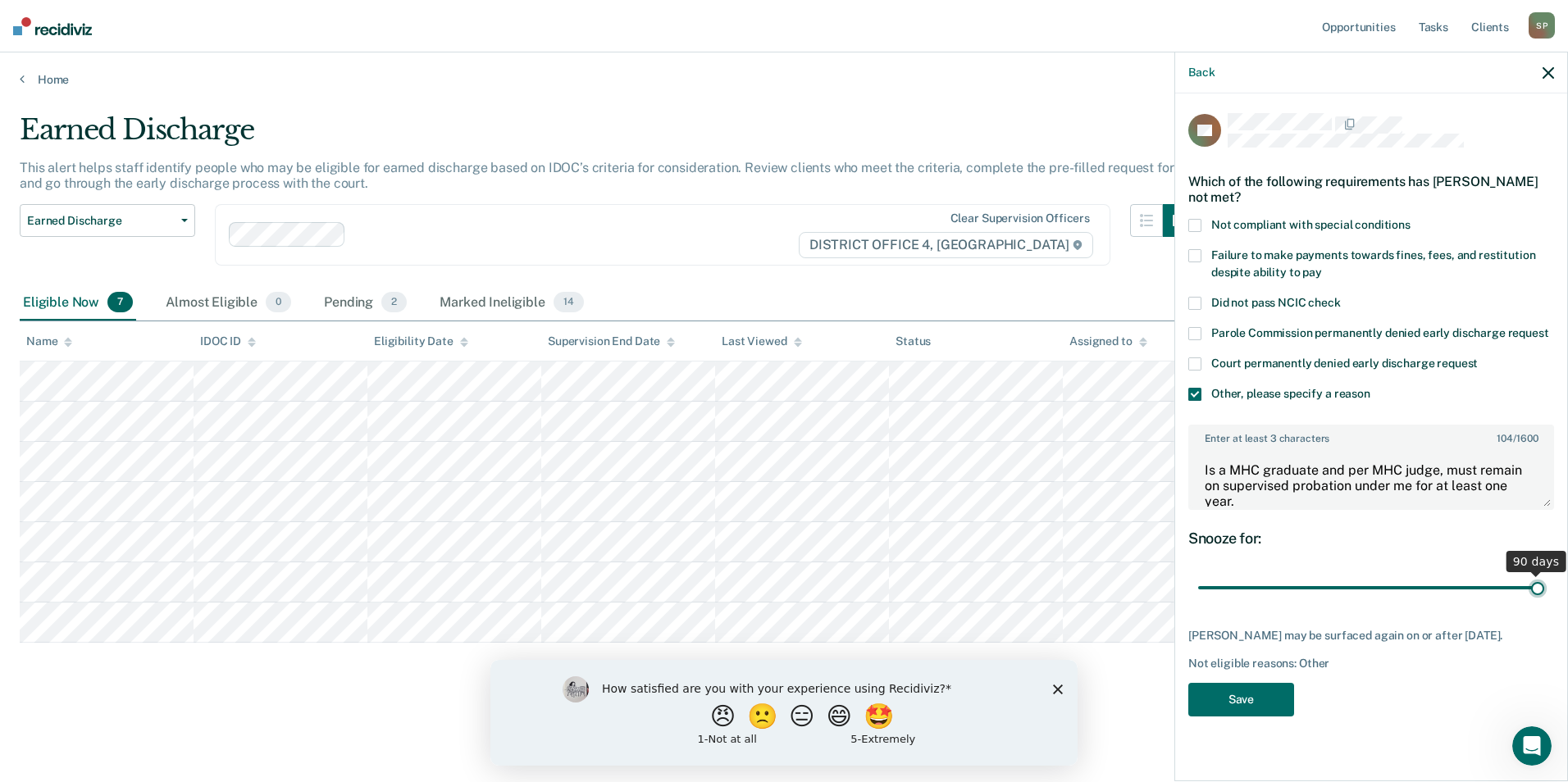
click at [1544, 584] on input "range" at bounding box center [1370, 588] width 346 height 29
click at [1244, 705] on button "Save" at bounding box center [1241, 700] width 106 height 33
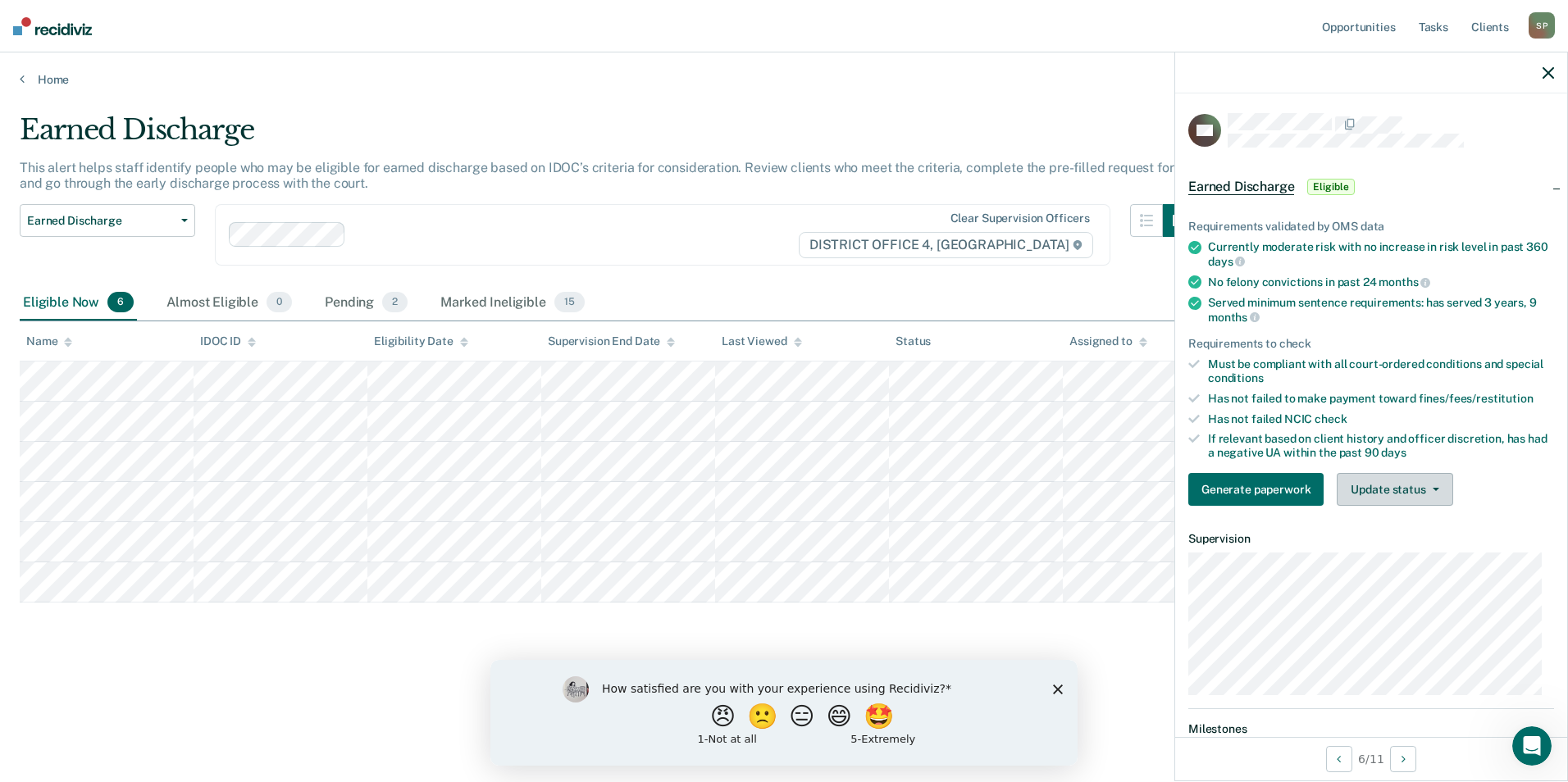
click at [1432, 488] on icon "button" at bounding box center [1435, 490] width 6 height 3
click at [1390, 552] on button "Mark Ineligible" at bounding box center [1416, 555] width 158 height 26
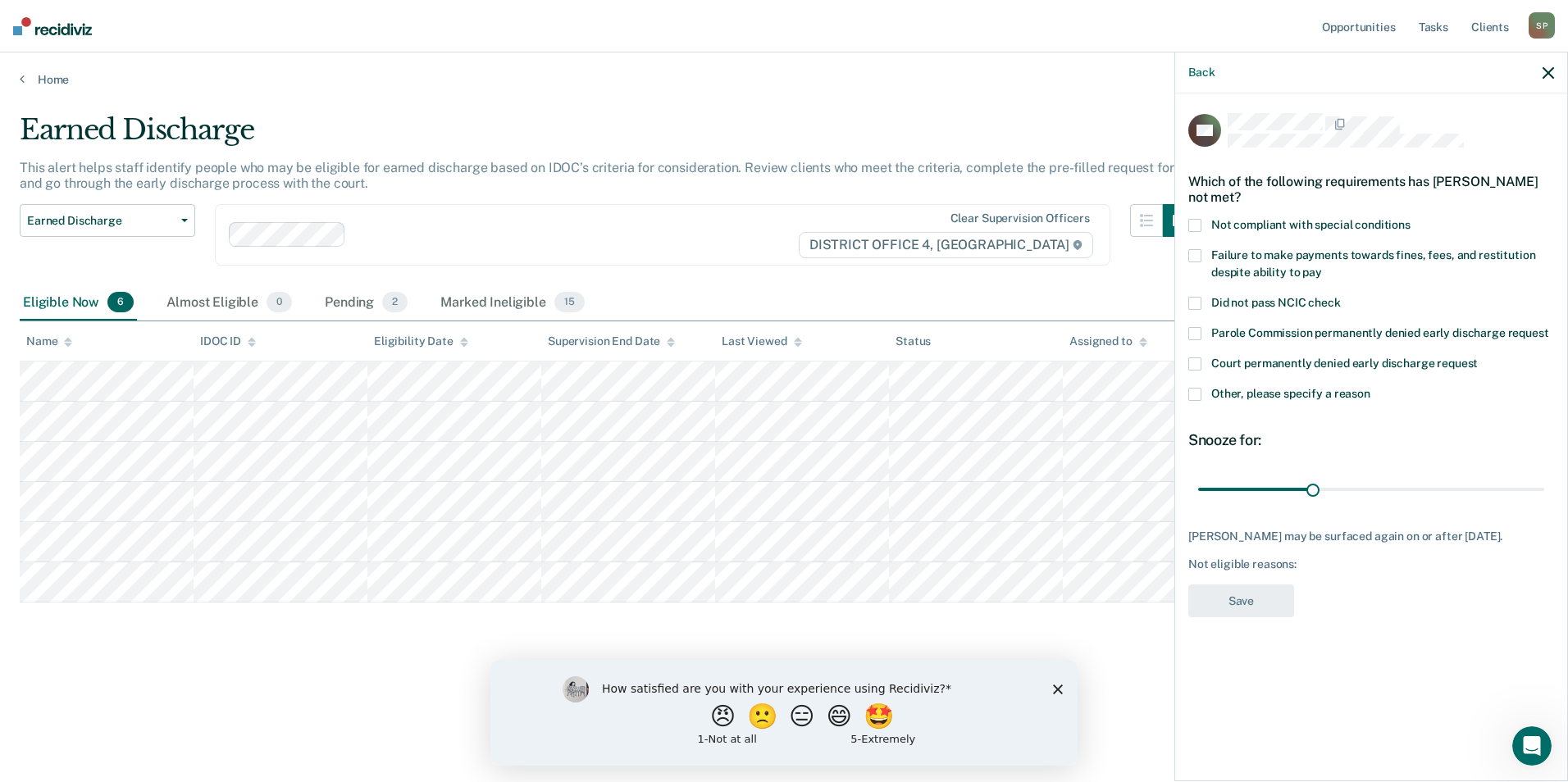
click at [1203, 222] on label "Not compliant with special conditions" at bounding box center [1371, 227] width 366 height 17
click at [1198, 262] on label "Failure to make payments towards fines, fees, and restitution despite ability t…" at bounding box center [1371, 266] width 366 height 34
click at [1195, 393] on span at bounding box center [1194, 394] width 13 height 13
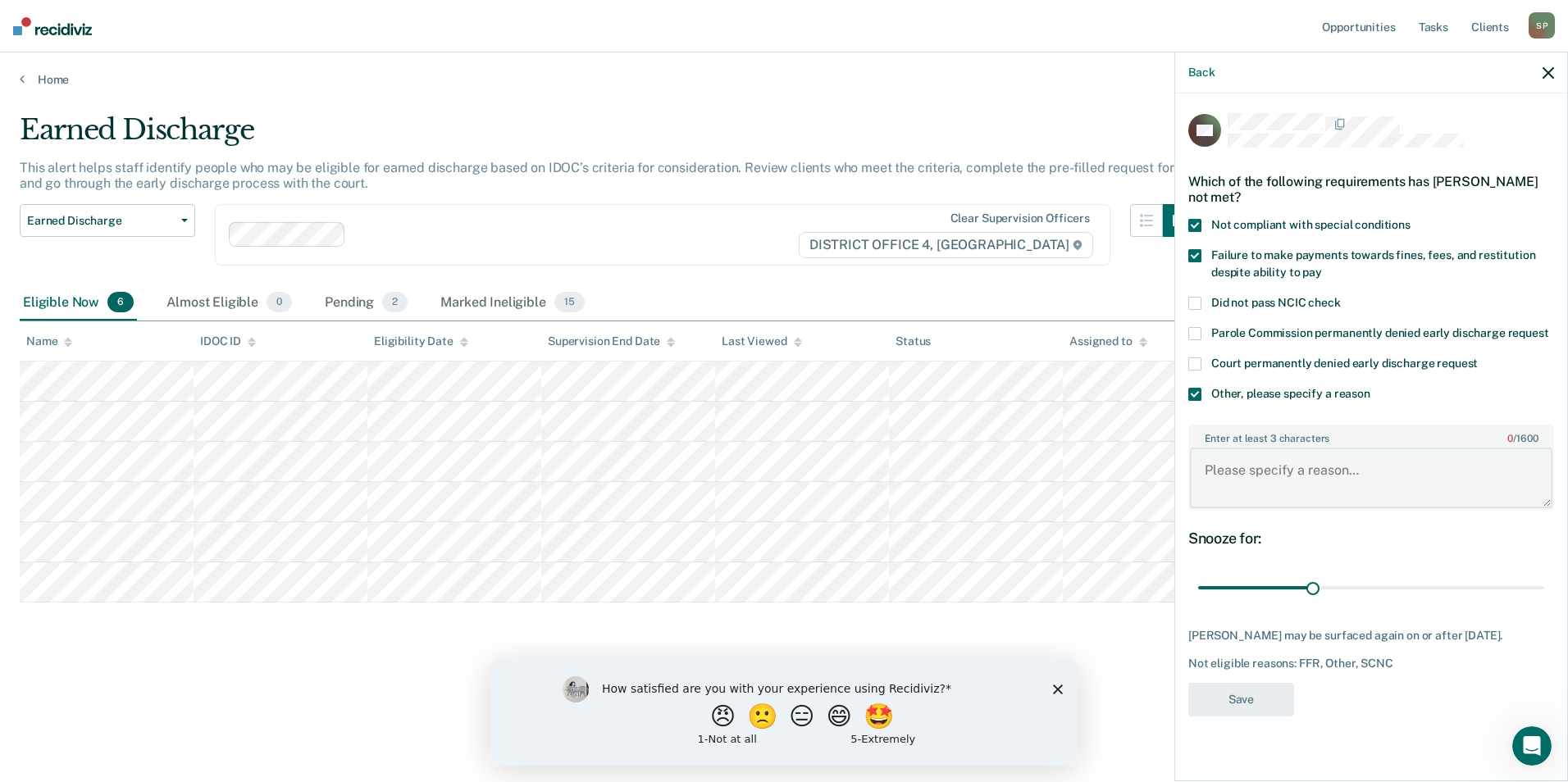
click at [1232, 471] on textarea "Enter at least 3 characters 0 / 1600" at bounding box center [1371, 478] width 362 height 60
type textarea "Absconded"
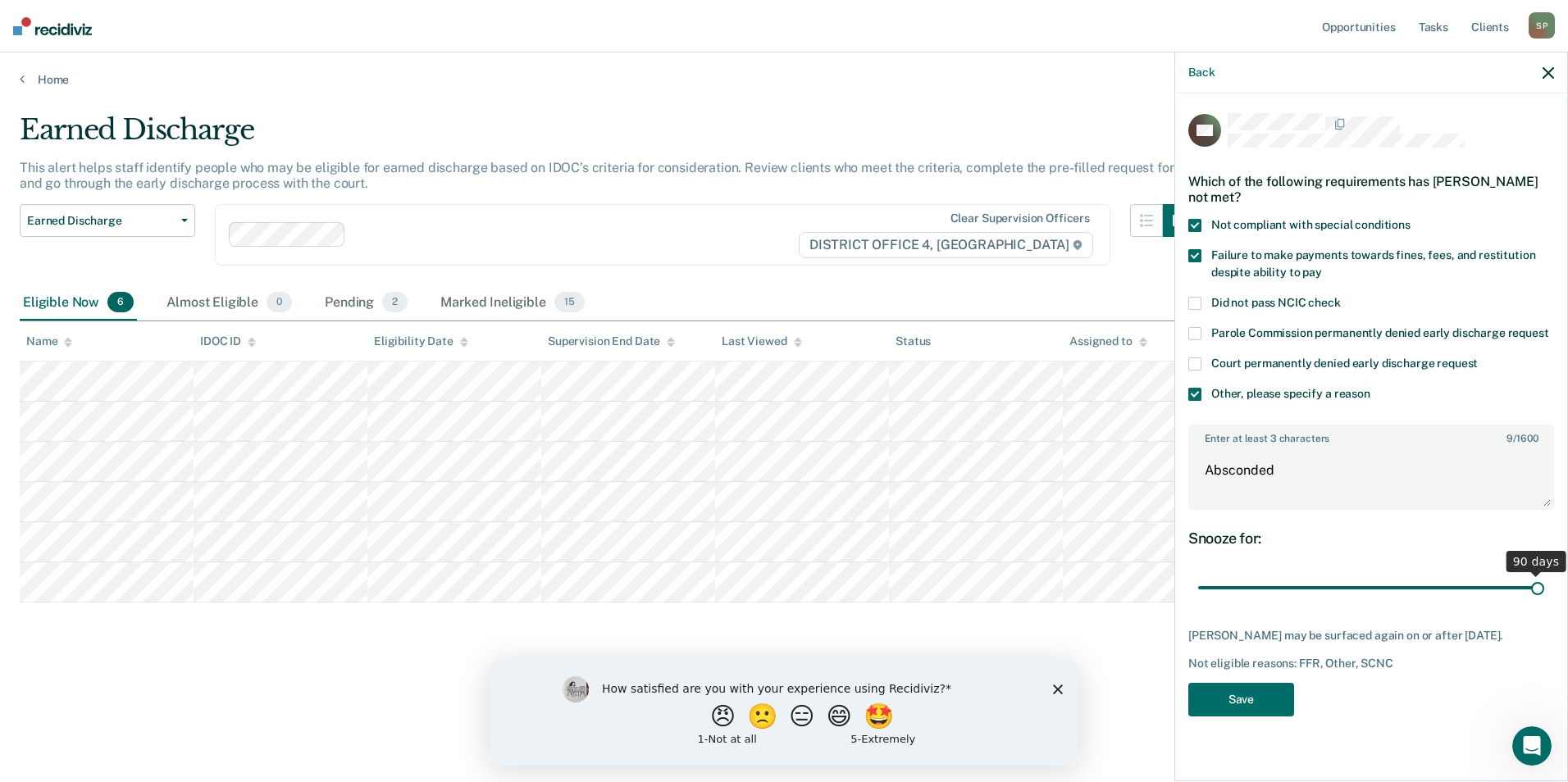
drag, startPoint x: 1314, startPoint y: 583, endPoint x: 1559, endPoint y: 577, distance: 245.1
type input "90"
click at [1544, 577] on input "range" at bounding box center [1370, 588] width 346 height 29
click at [1267, 698] on button "Save" at bounding box center [1241, 700] width 106 height 33
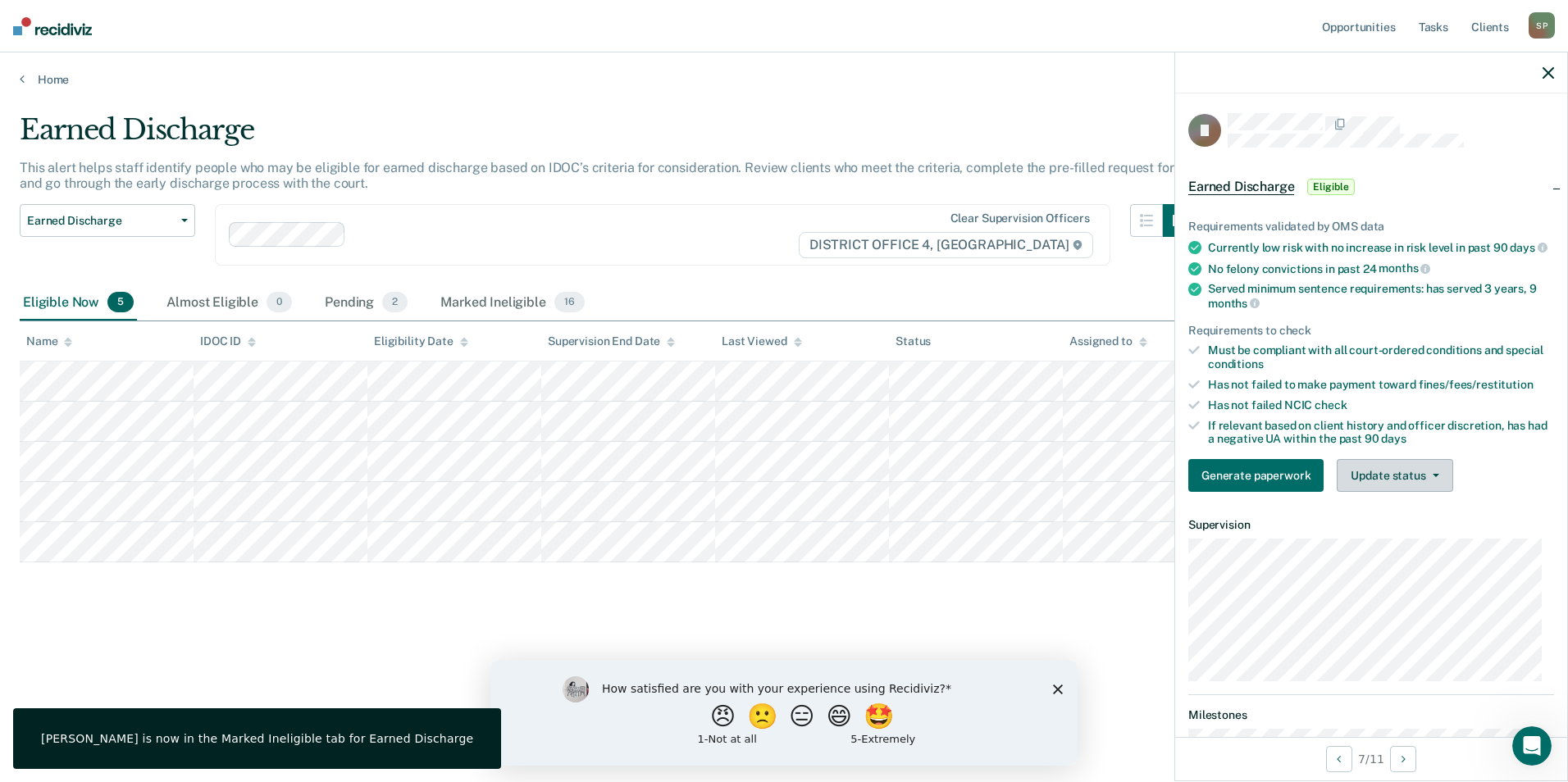
click at [1404, 489] on button "Update status" at bounding box center [1395, 475] width 116 height 32
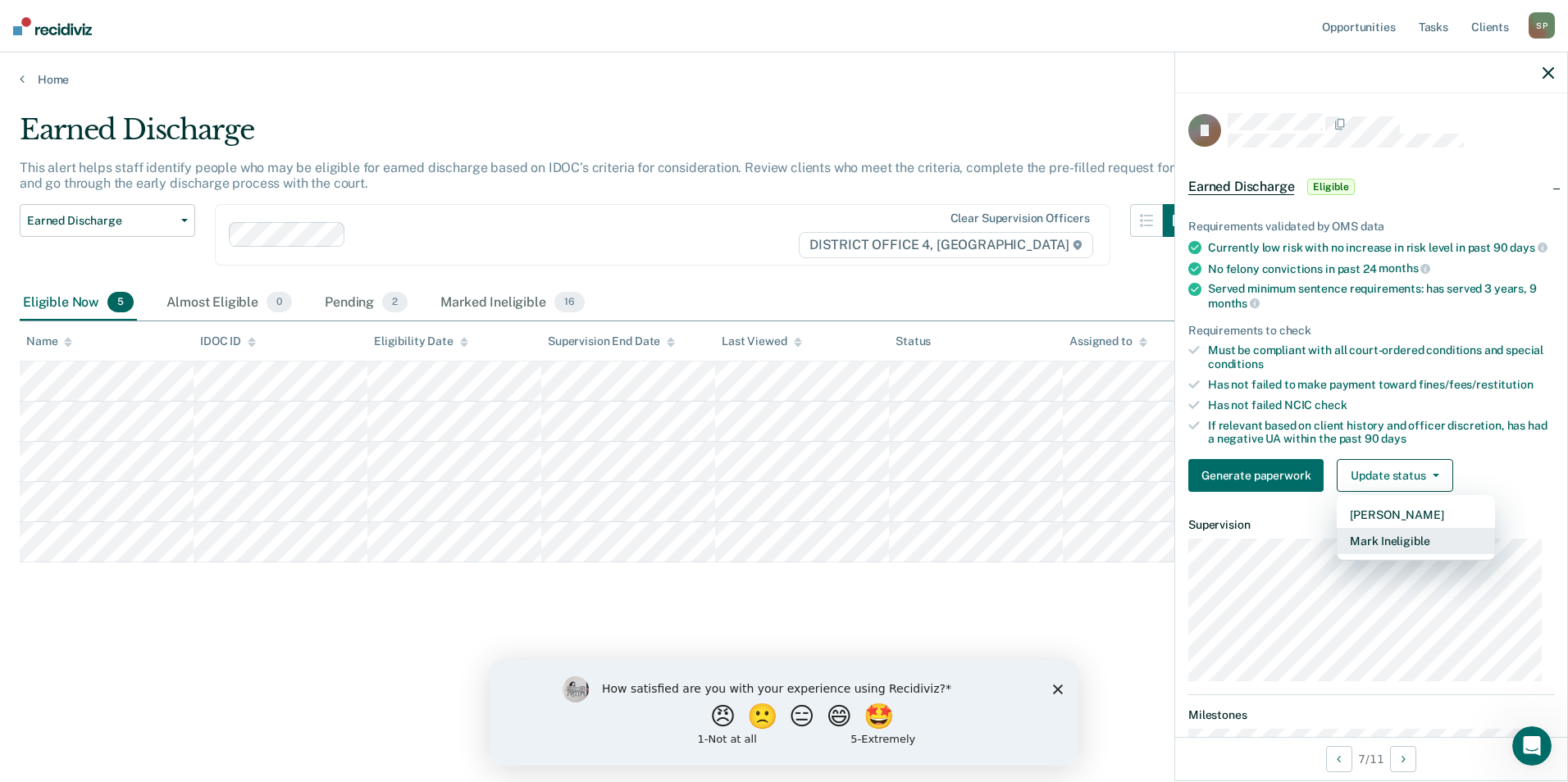
click at [1376, 550] on button "Mark Ineligible" at bounding box center [1416, 541] width 158 height 26
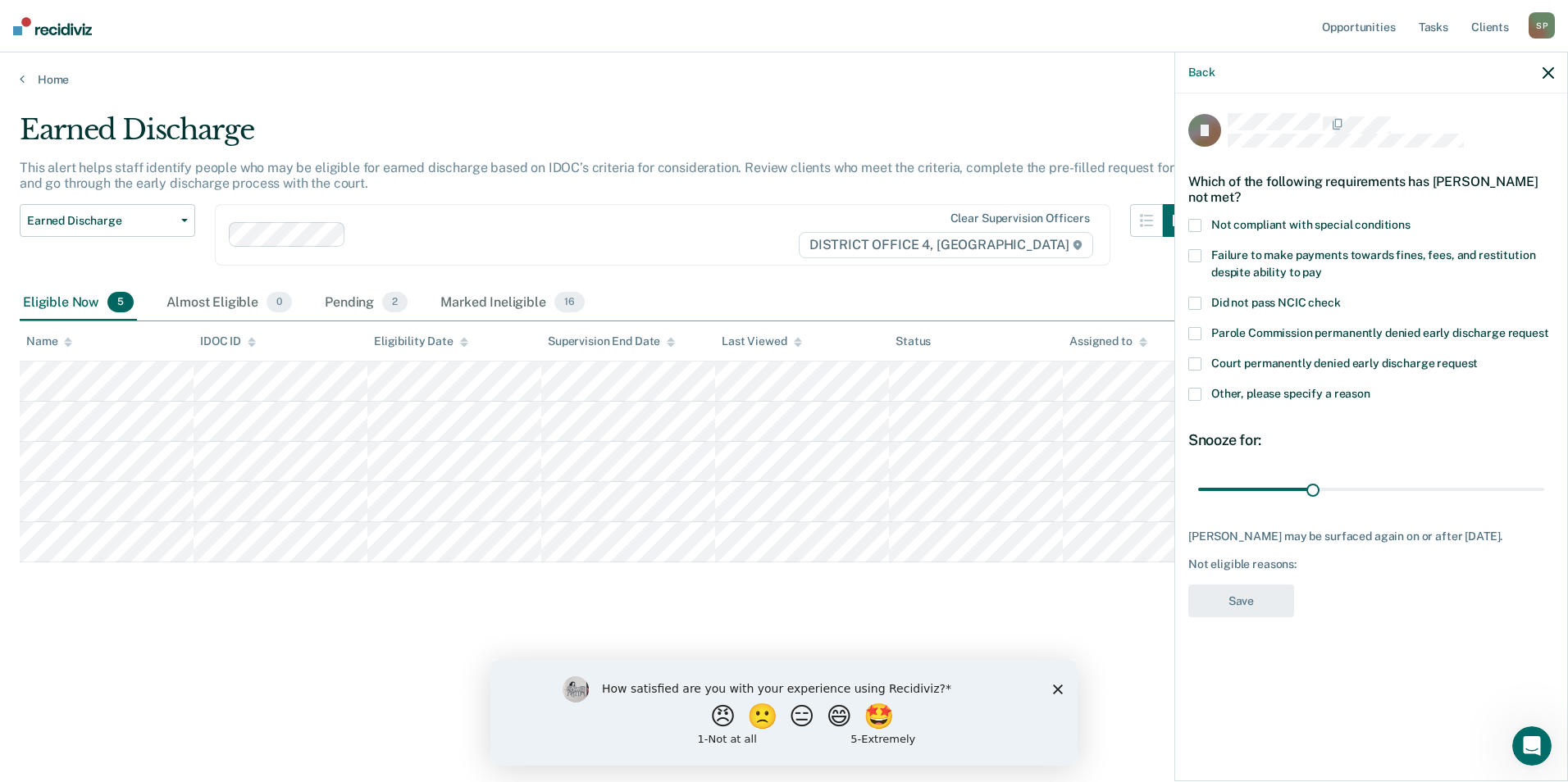
click at [1198, 256] on span at bounding box center [1194, 255] width 13 height 13
click at [1205, 390] on label "Other, please specify a reason" at bounding box center [1371, 396] width 366 height 17
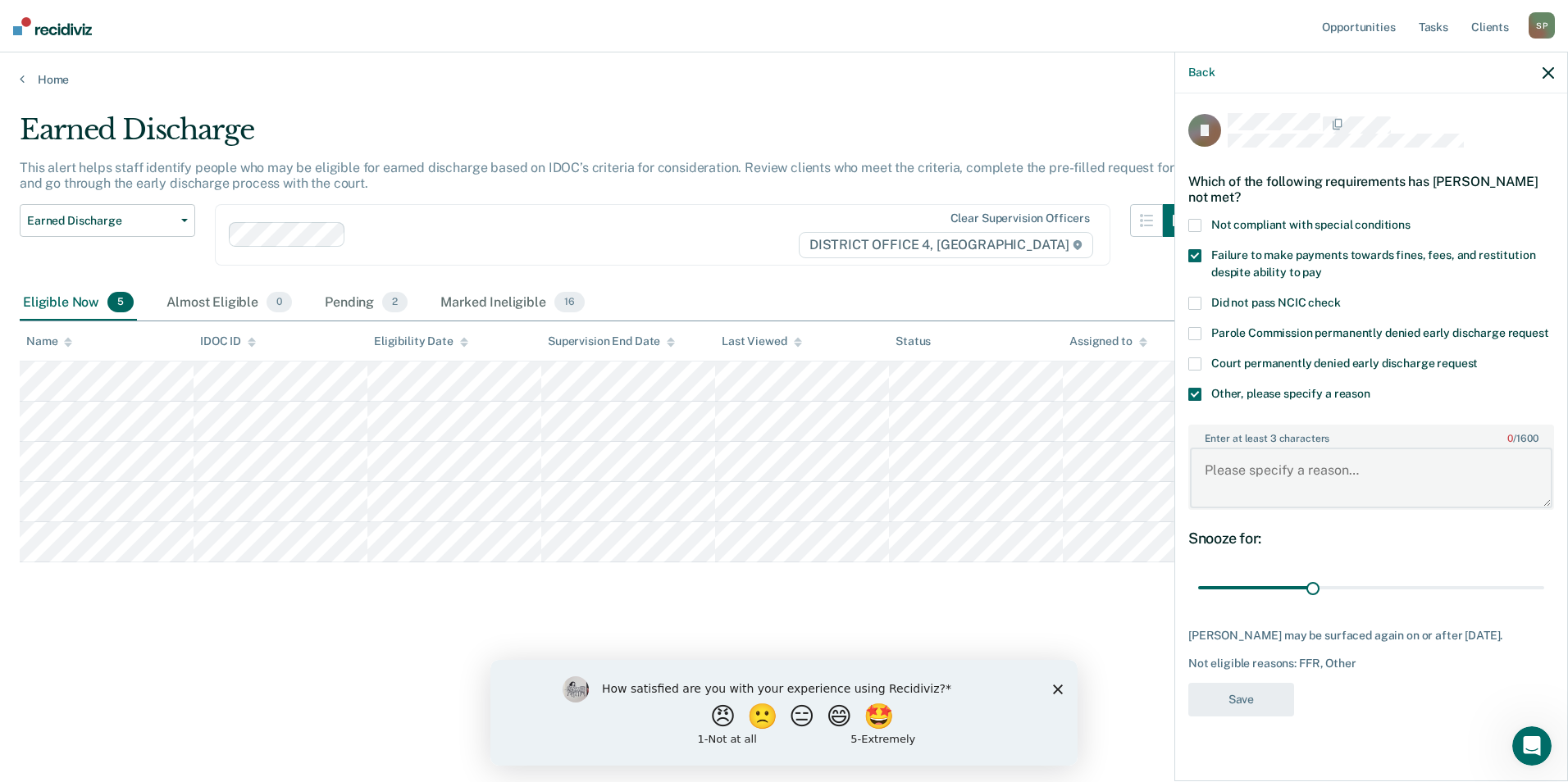
click at [1215, 469] on textarea "Enter at least 3 characters 0 / 1600" at bounding box center [1371, 478] width 362 height 60
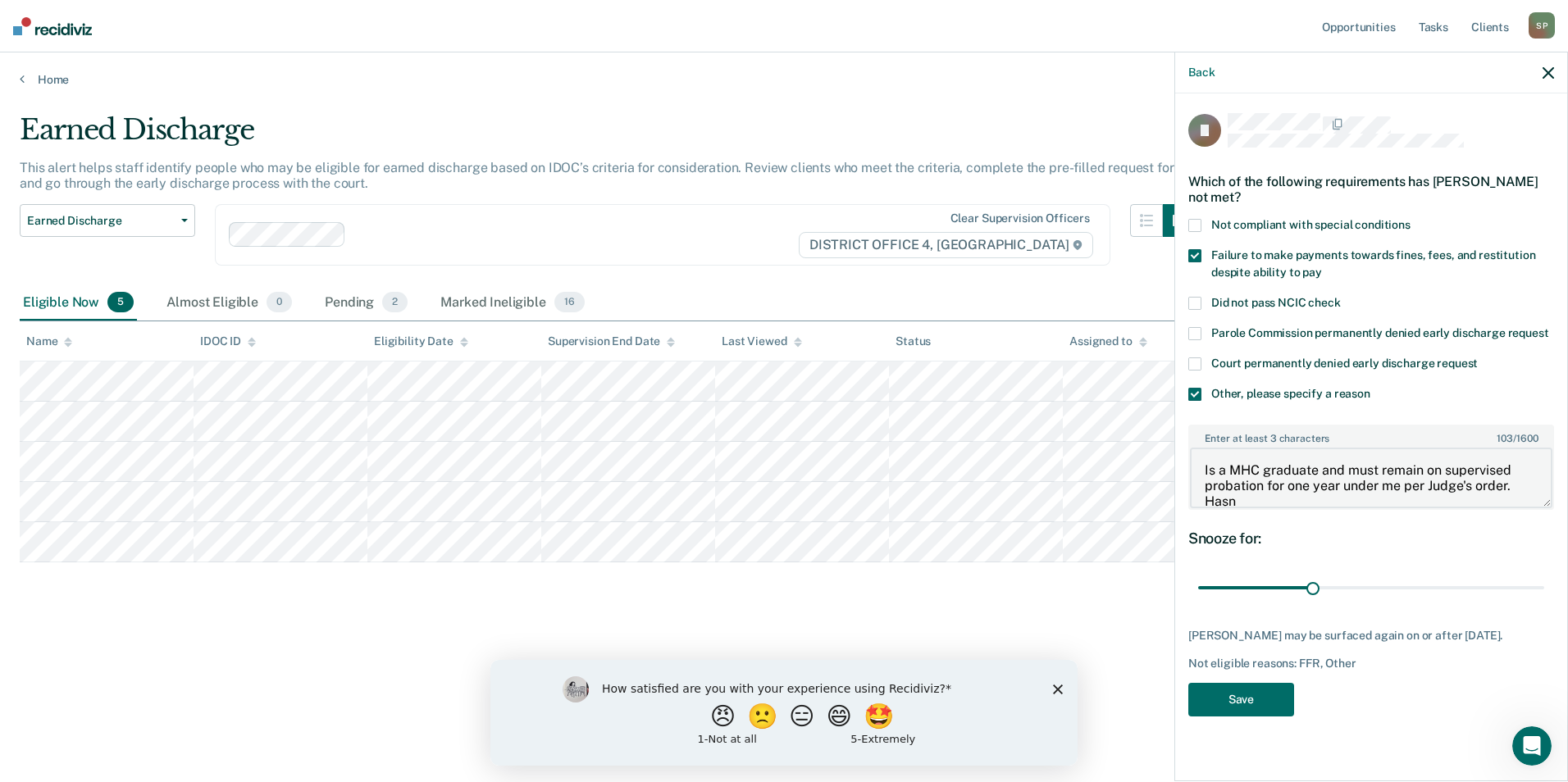
scroll to position [3, 0]
type textarea "Is a MHC graduate and must remain on supervised probation for one year under me…"
drag, startPoint x: 1314, startPoint y: 586, endPoint x: 1565, endPoint y: 576, distance: 251.2
type input "90"
click at [1544, 576] on input "range" at bounding box center [1370, 588] width 346 height 29
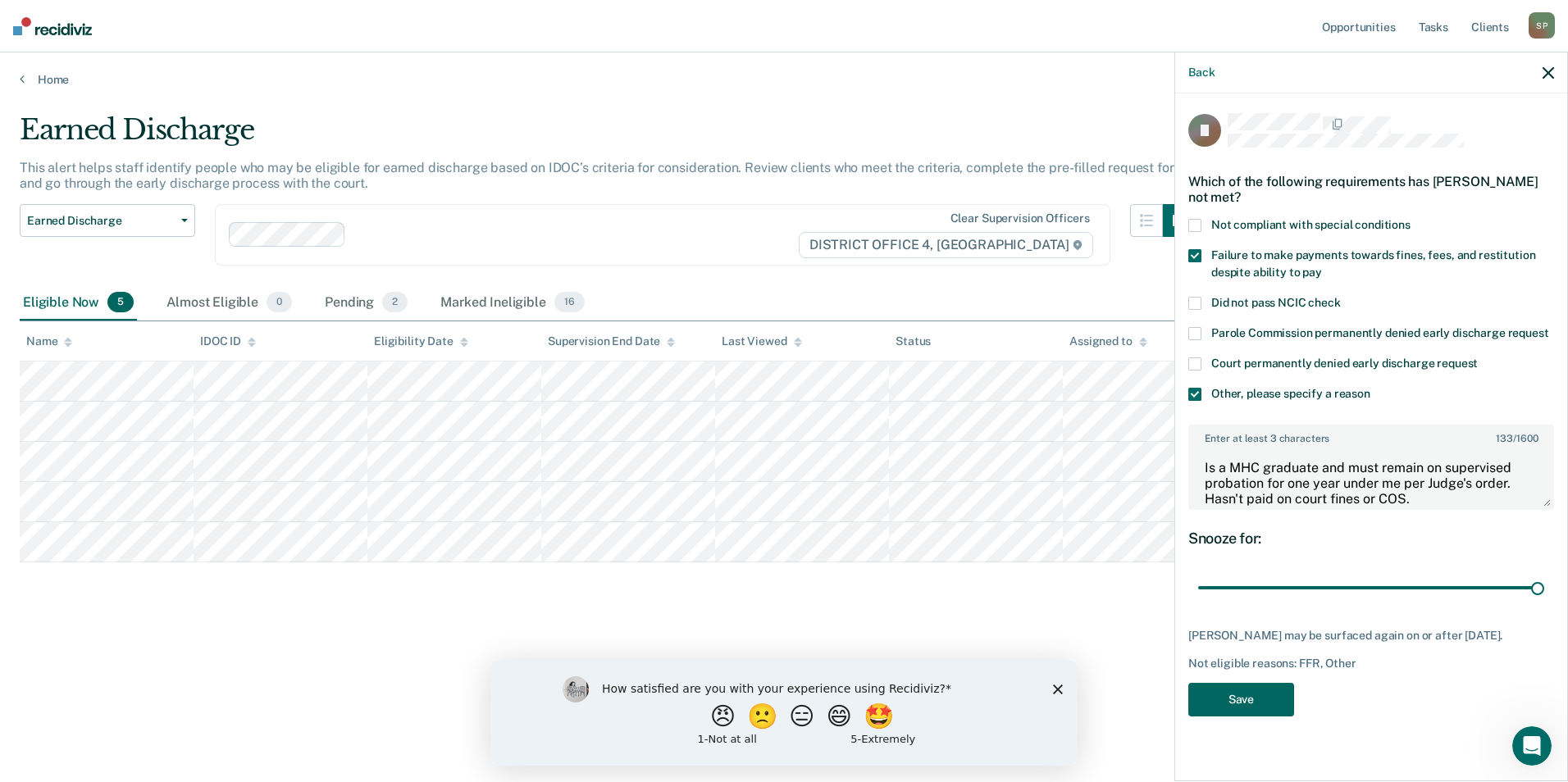
click at [1252, 703] on button "Save" at bounding box center [1241, 700] width 106 height 33
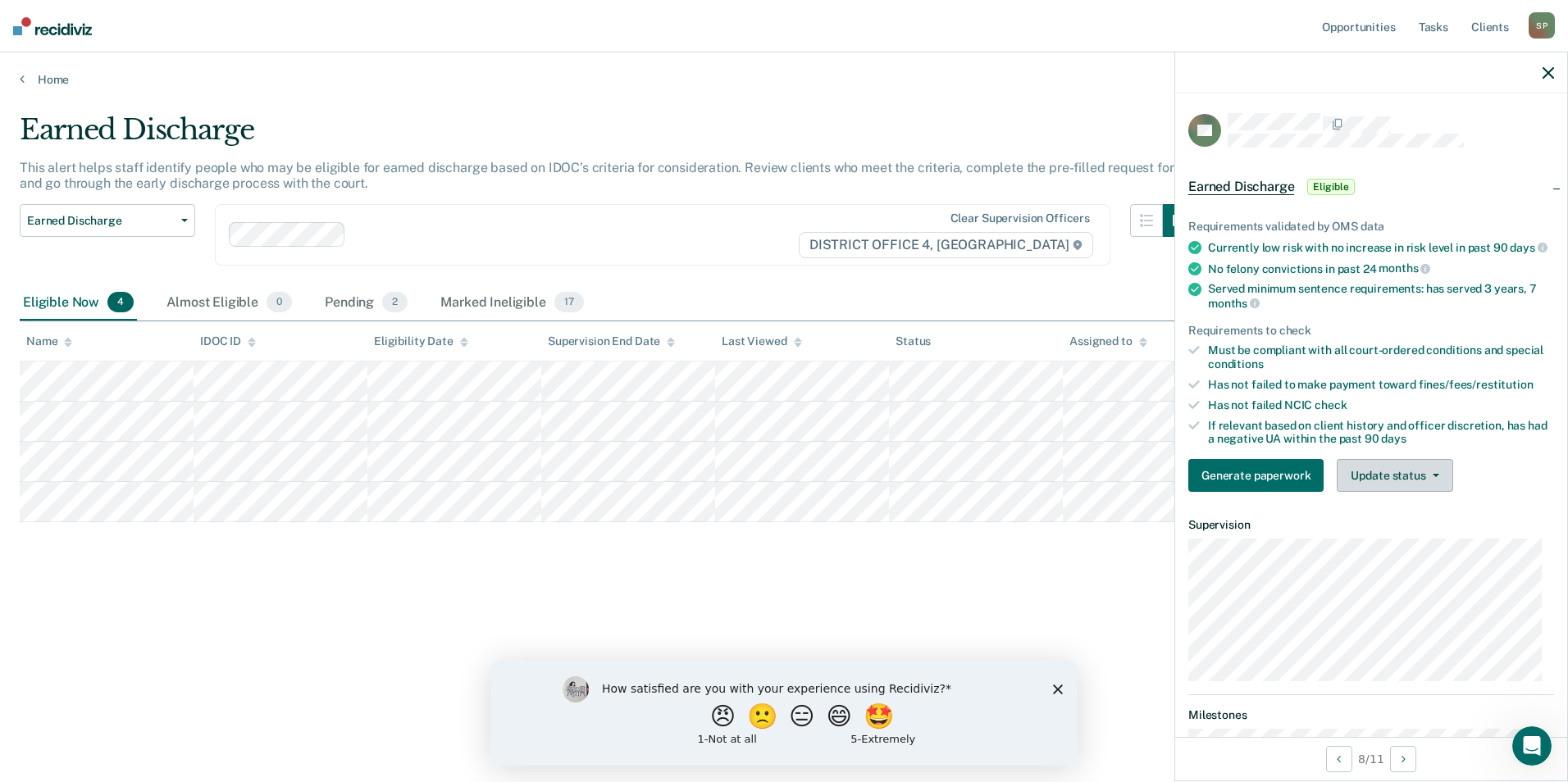
click at [1429, 477] on span "button" at bounding box center [1432, 476] width 13 height 3
click at [1387, 555] on button "Mark Ineligible" at bounding box center [1416, 541] width 158 height 26
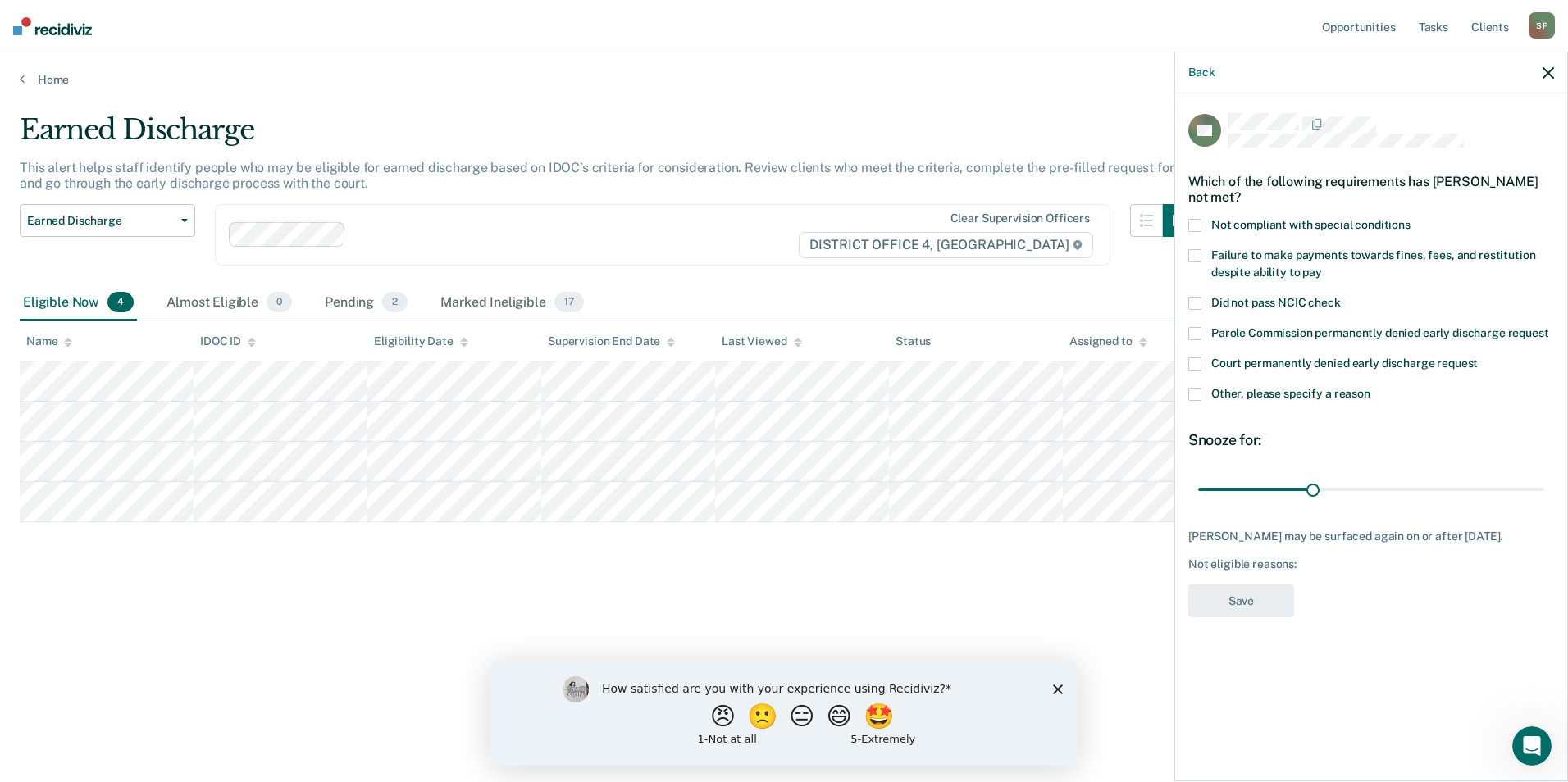
click at [1201, 388] on label "Other, please specify a reason" at bounding box center [1371, 396] width 366 height 17
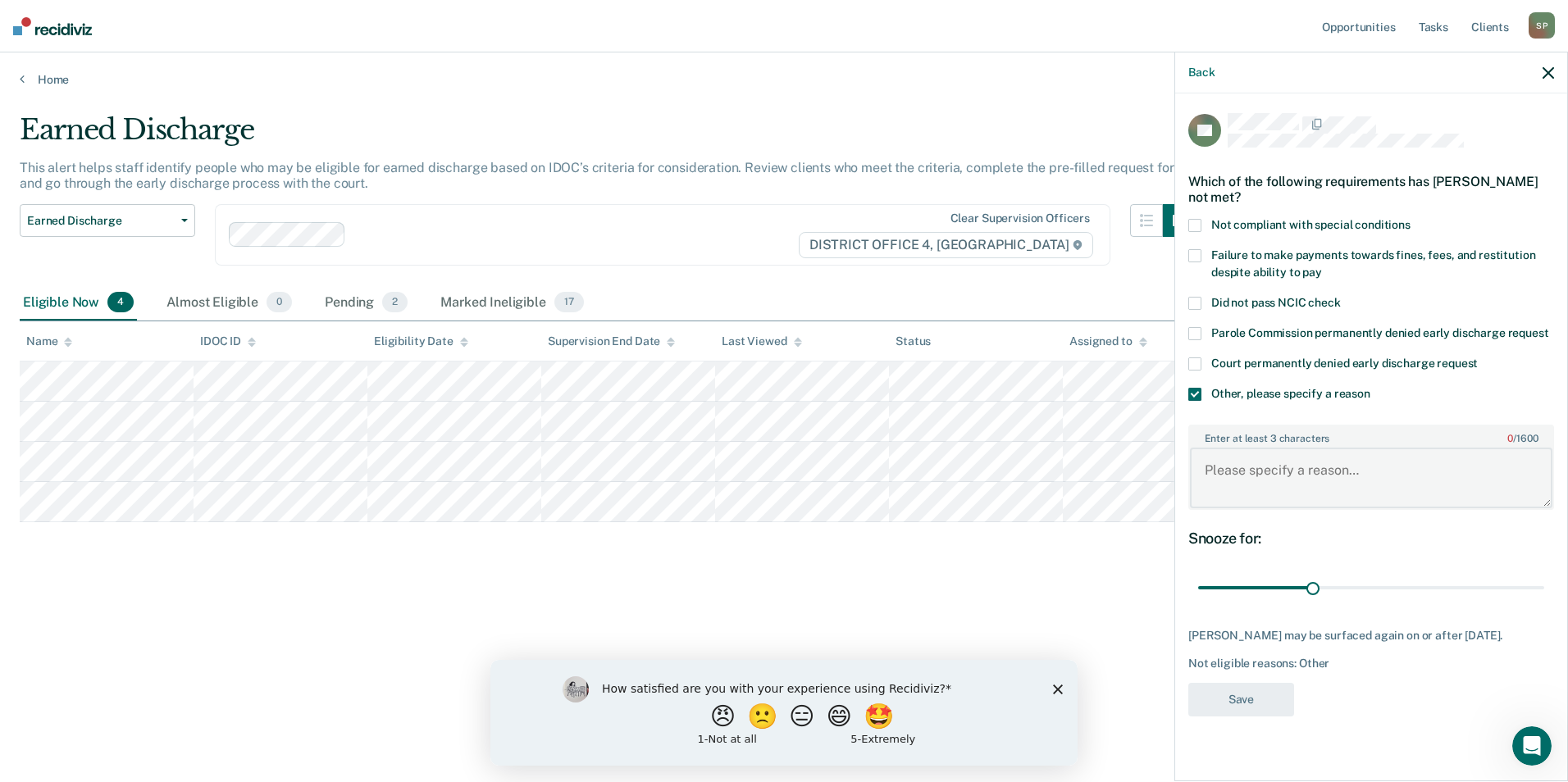
click at [1230, 467] on textarea "Enter at least 3 characters 0 / 1600" at bounding box center [1371, 478] width 362 height 60
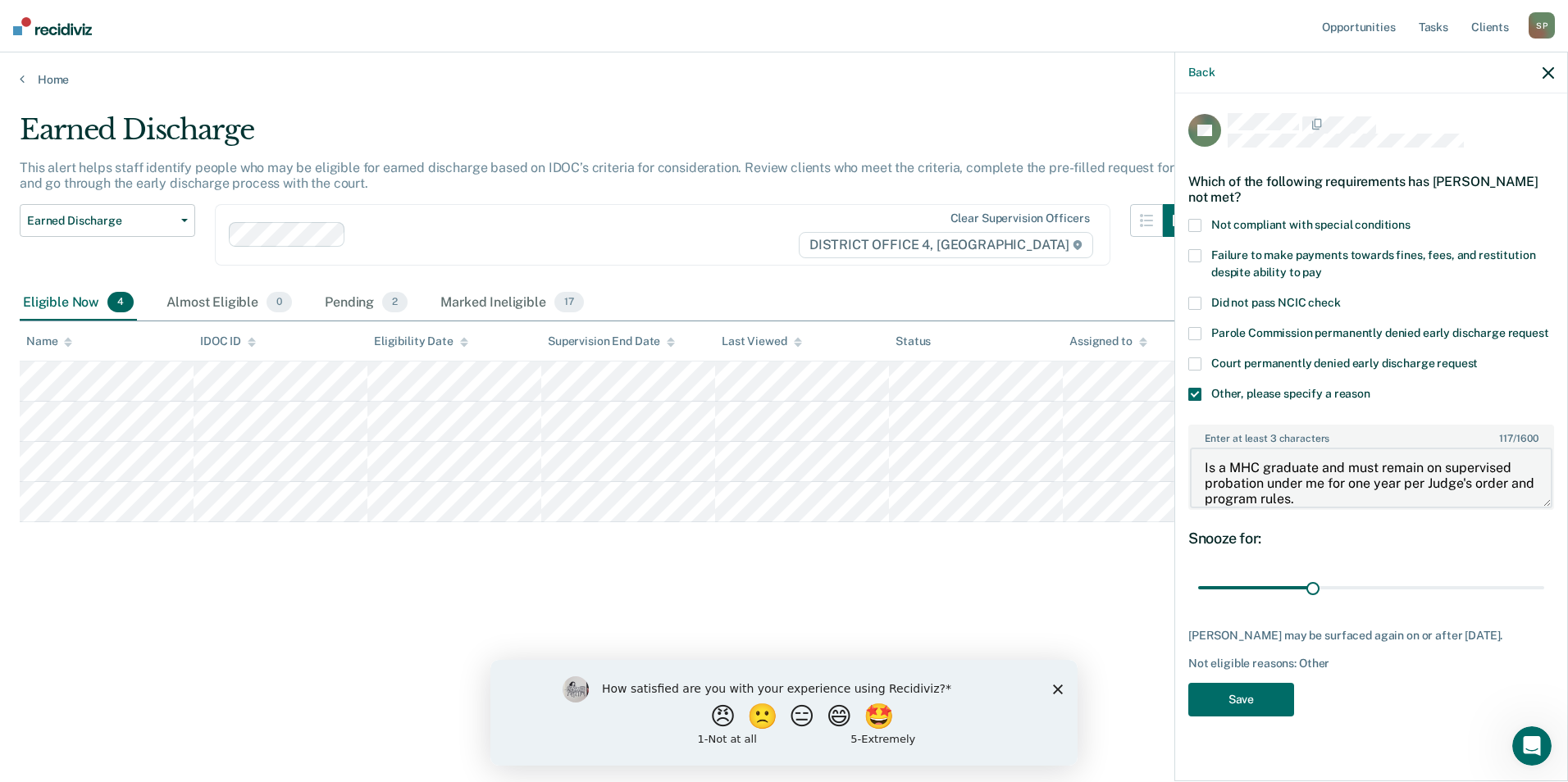
scroll to position [17, 0]
drag, startPoint x: 1204, startPoint y: 467, endPoint x: 1390, endPoint y: 495, distance: 188.1
click at [1390, 495] on textarea "Is a MHC graduate and must remain on supervised probation under me for one year…" at bounding box center [1371, 478] width 362 height 60
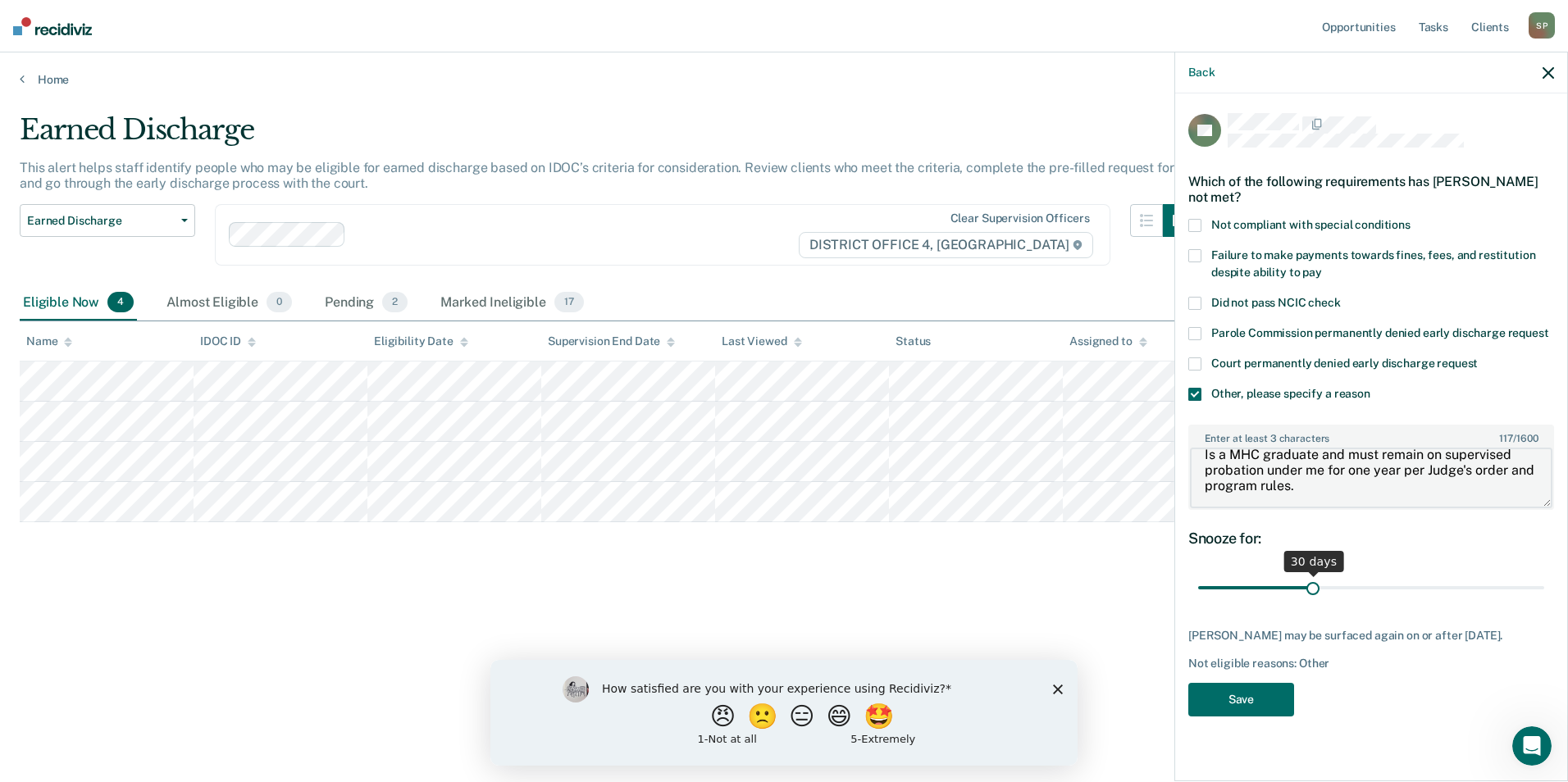
type textarea "Is a MHC graduate and must remain on supervised probation under me for one year…"
drag, startPoint x: 1311, startPoint y: 586, endPoint x: 1562, endPoint y: 576, distance: 251.2
type input "90"
click at [1544, 576] on input "range" at bounding box center [1370, 588] width 346 height 29
click at [1258, 694] on button "Save" at bounding box center [1241, 700] width 106 height 33
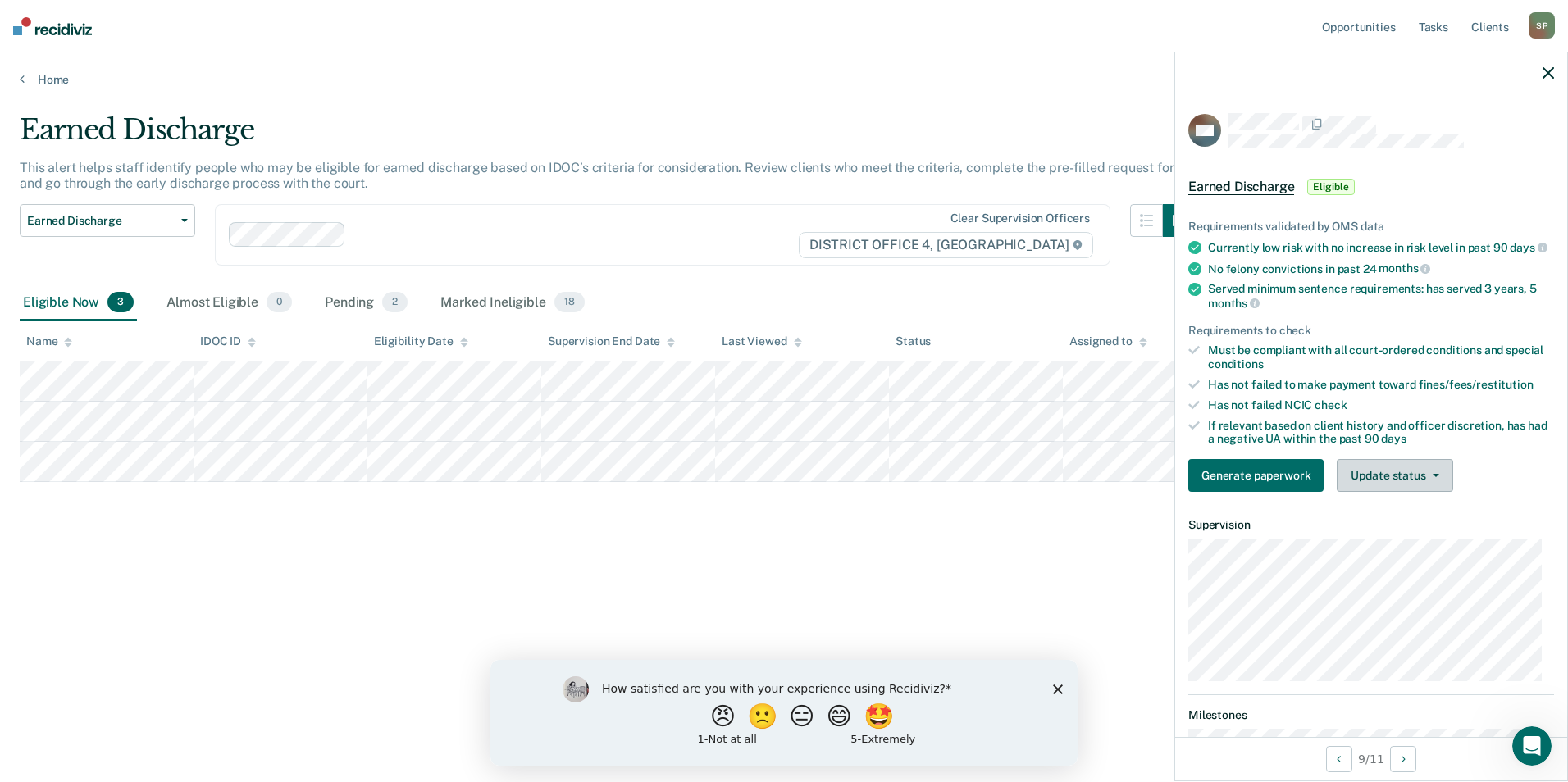
click at [1423, 484] on button "Update status" at bounding box center [1395, 475] width 116 height 32
click at [1376, 550] on button "Mark Ineligible" at bounding box center [1416, 541] width 158 height 26
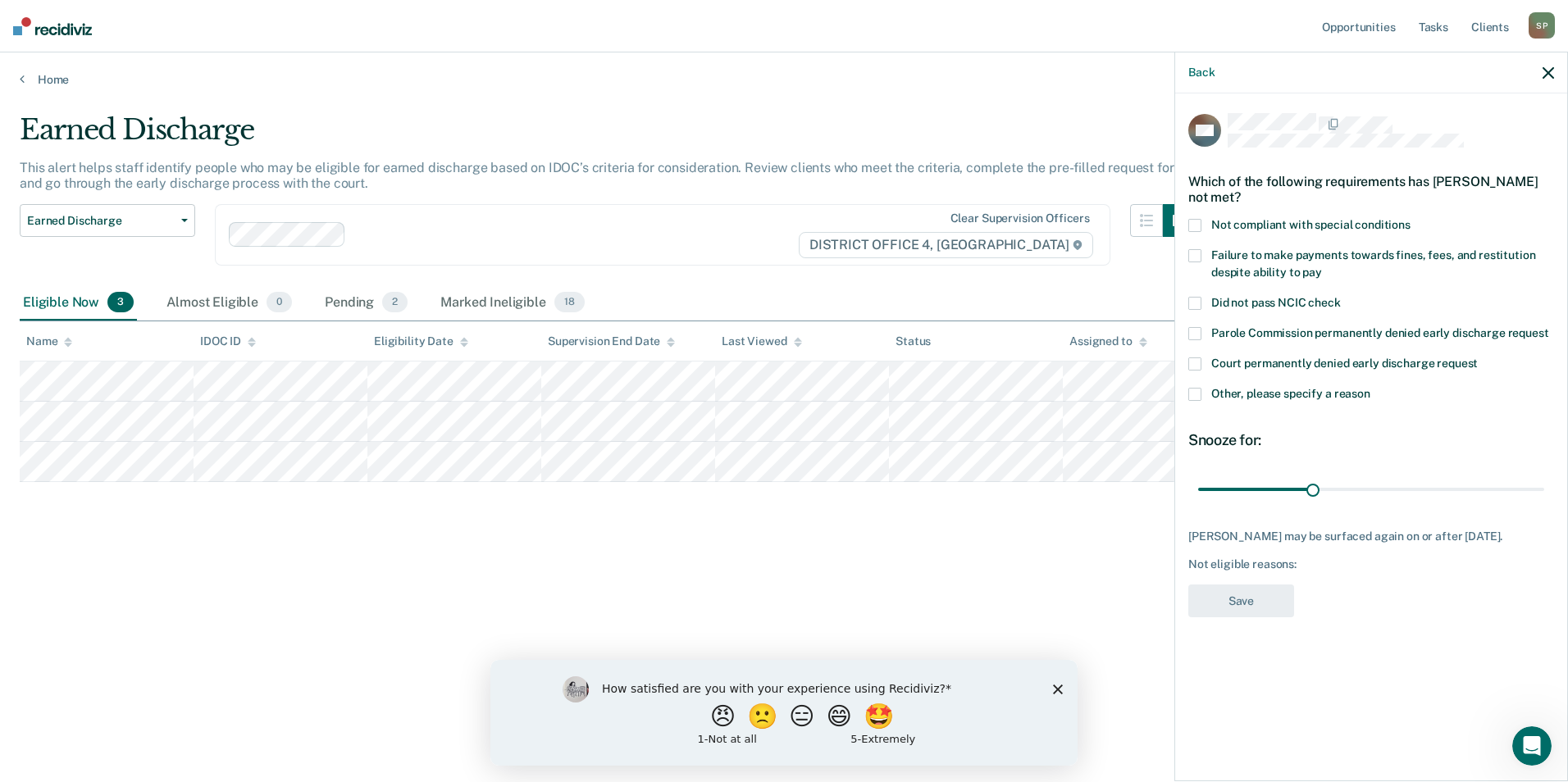
click at [1199, 255] on span at bounding box center [1194, 255] width 13 height 13
click at [1195, 255] on span at bounding box center [1194, 255] width 13 height 13
click at [1197, 394] on span at bounding box center [1194, 394] width 13 height 13
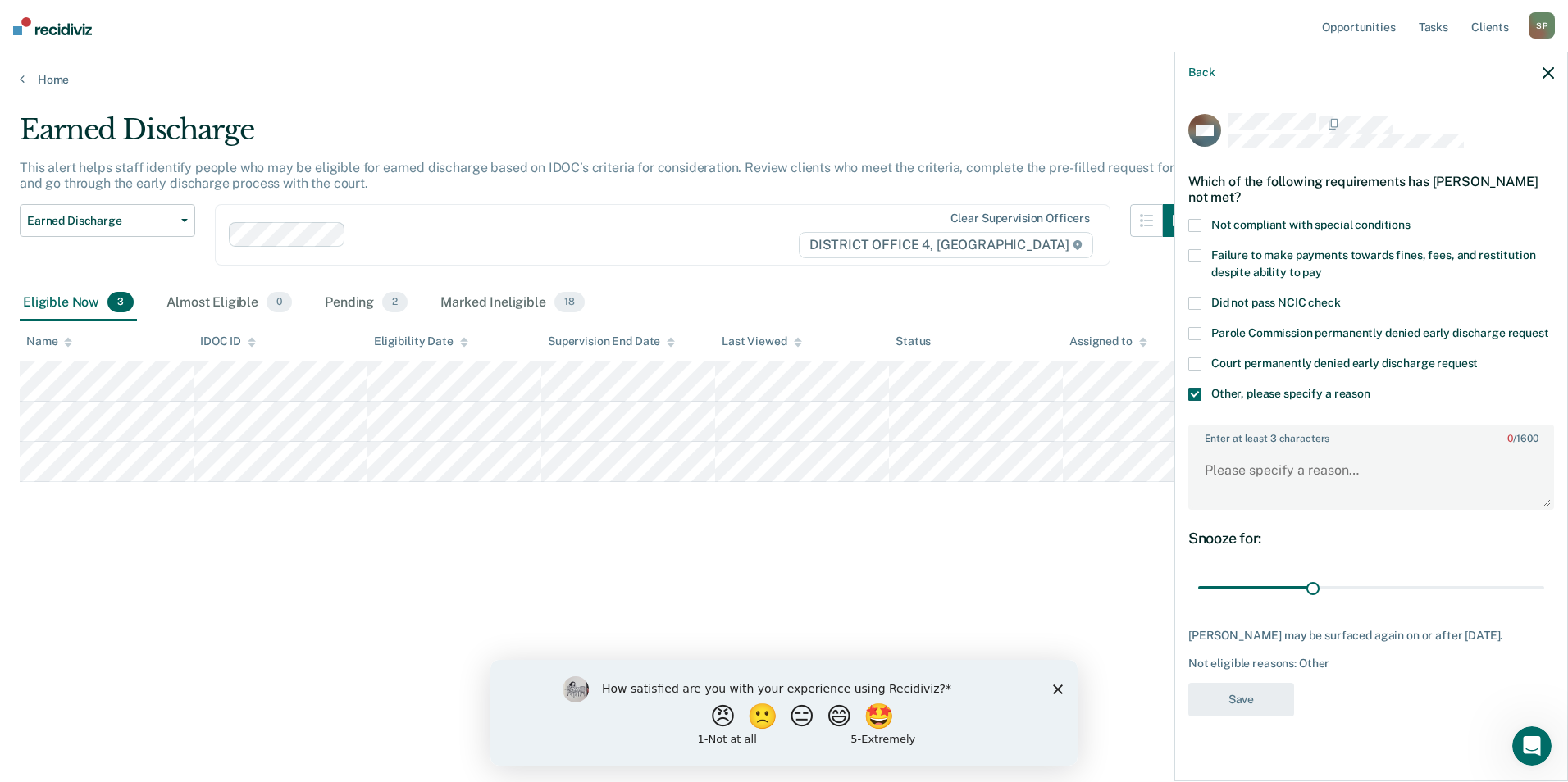
click at [1225, 437] on label "Enter at least 3 characters 0 / 1600" at bounding box center [1371, 435] width 362 height 18
click at [1225, 448] on textarea "Enter at least 3 characters 0 / 1600" at bounding box center [1371, 478] width 362 height 60
drag, startPoint x: 1228, startPoint y: 443, endPoint x: 1266, endPoint y: 469, distance: 46.0
click at [1266, 469] on textarea "Enter at least 3 characters 0 / 1600" at bounding box center [1371, 478] width 362 height 60
paste textarea "Is a MHC graduate and must remain on supervised probation under me for one year…"
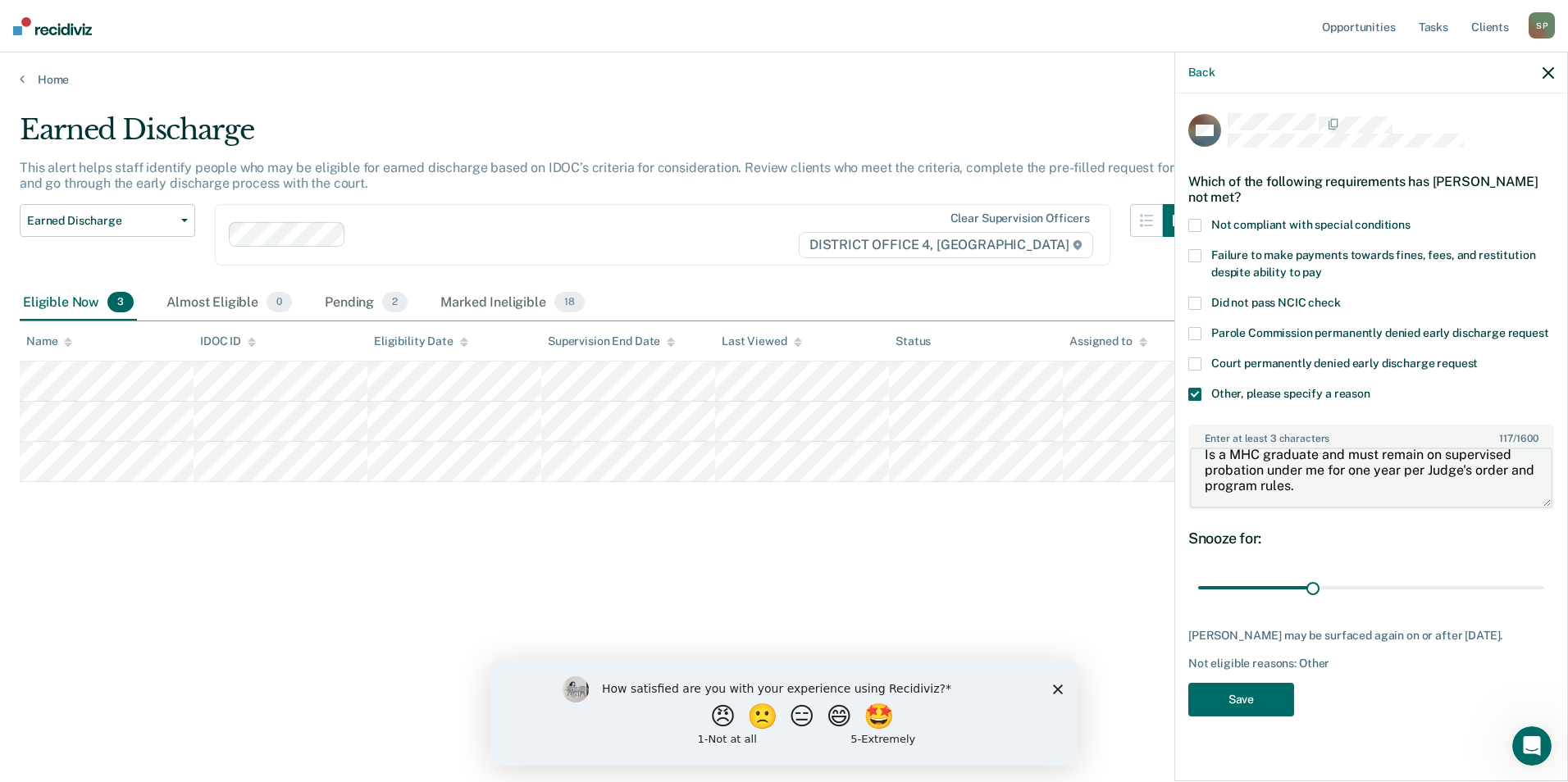
click at [1228, 453] on textarea "Is a MHC graduate and must remain on supervised probation under me for one year…" at bounding box center [1371, 478] width 362 height 60
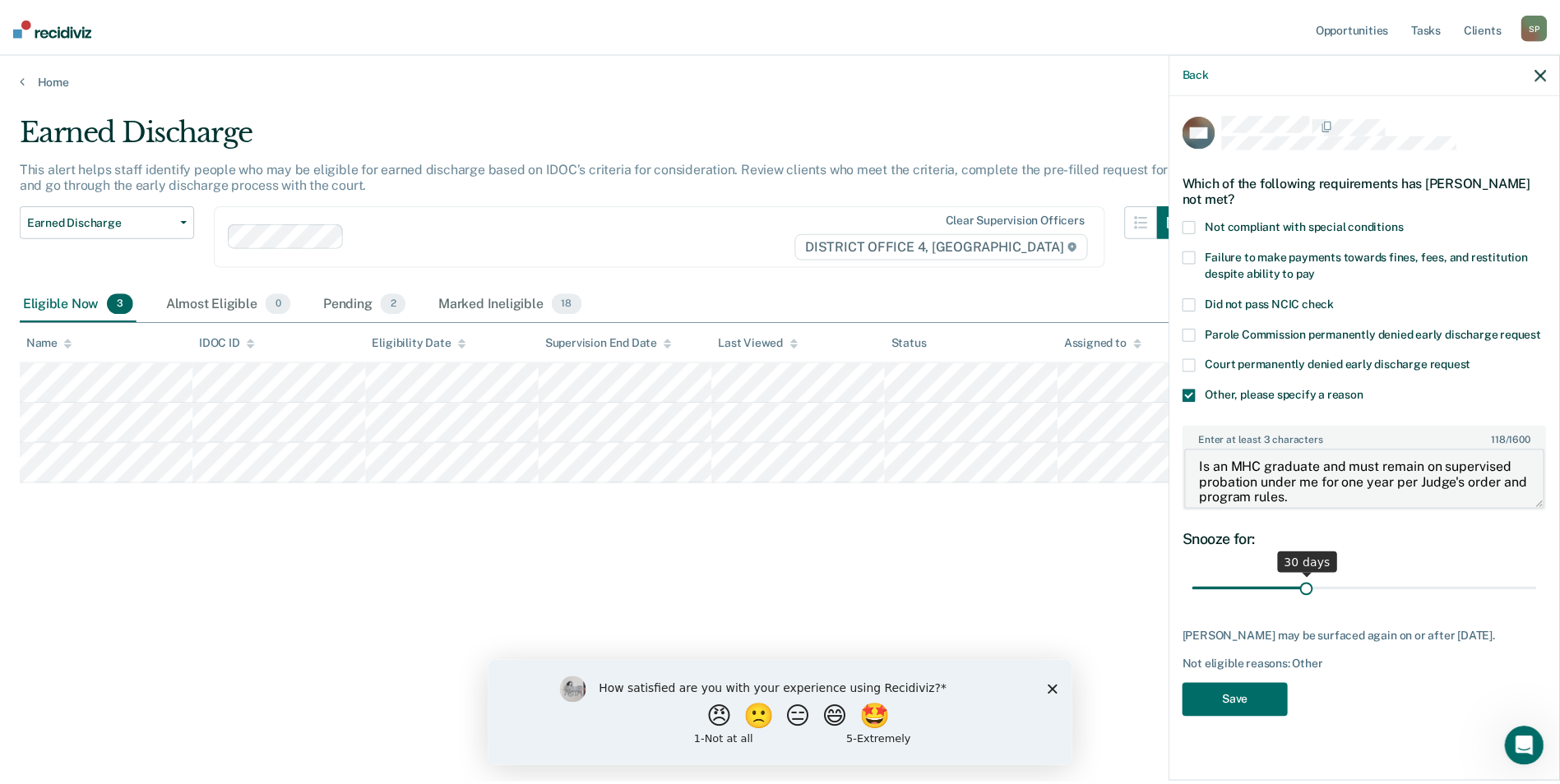
scroll to position [0, 0]
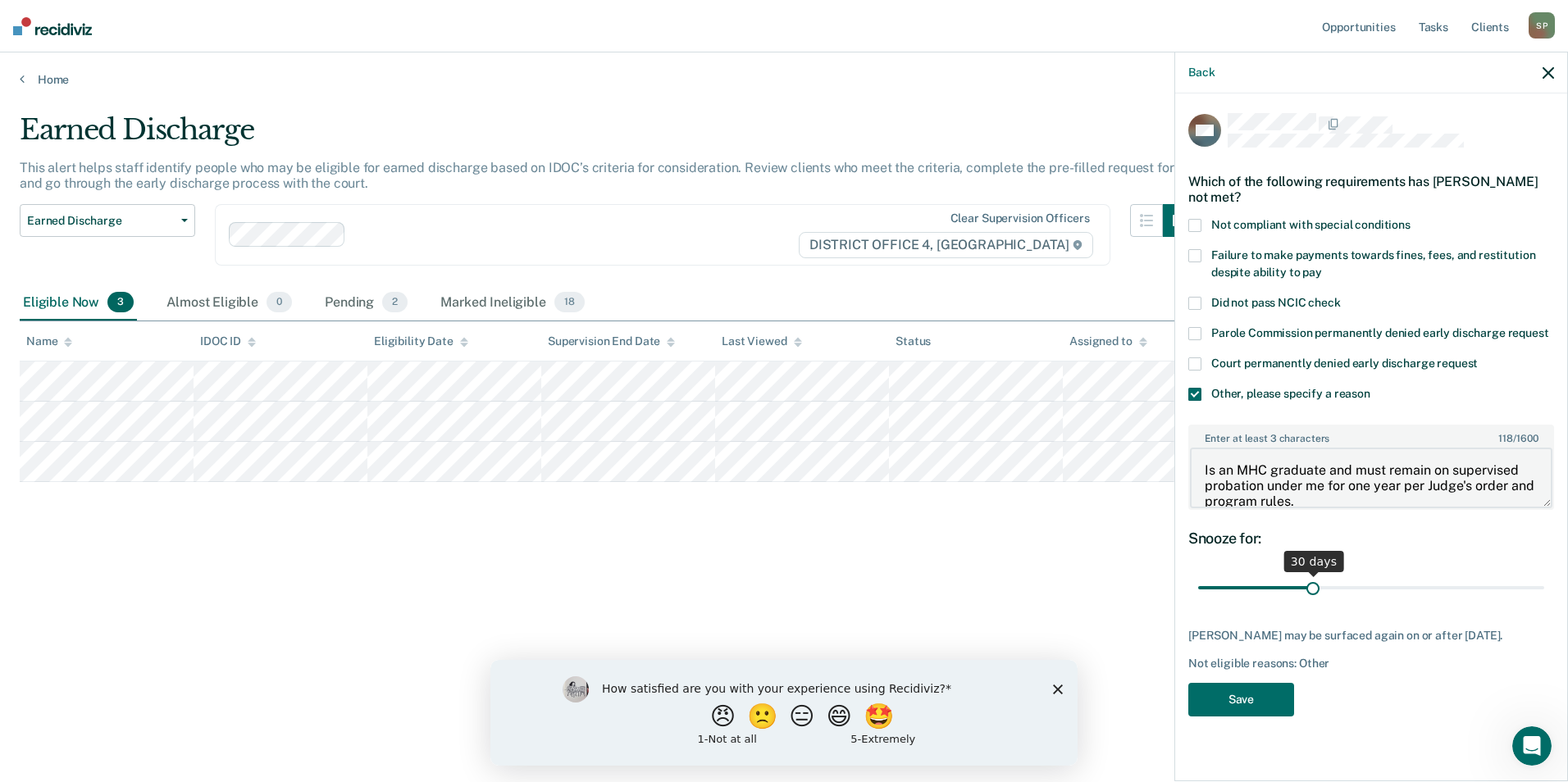
type textarea "Is an MHC graduate and must remain on supervised probation under me for one yea…"
drag, startPoint x: 1310, startPoint y: 590, endPoint x: 1549, endPoint y: 583, distance: 239.1
type input "90"
click at [1544, 583] on input "range" at bounding box center [1370, 588] width 346 height 29
click at [1265, 698] on button "Save" at bounding box center [1241, 700] width 106 height 33
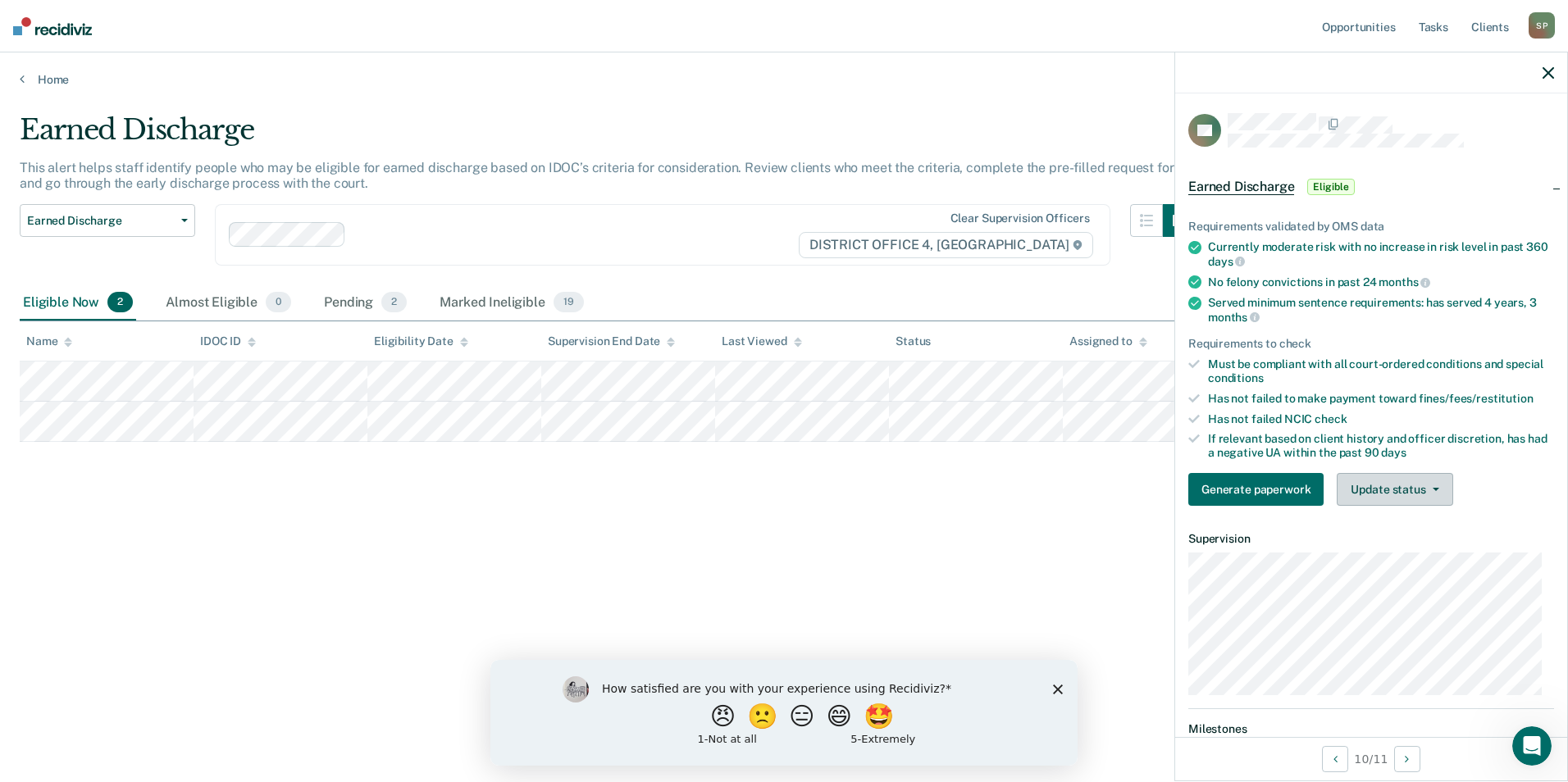
click at [1433, 483] on button "Update status" at bounding box center [1395, 489] width 116 height 32
click at [1375, 549] on button "Mark Ineligible" at bounding box center [1416, 555] width 158 height 26
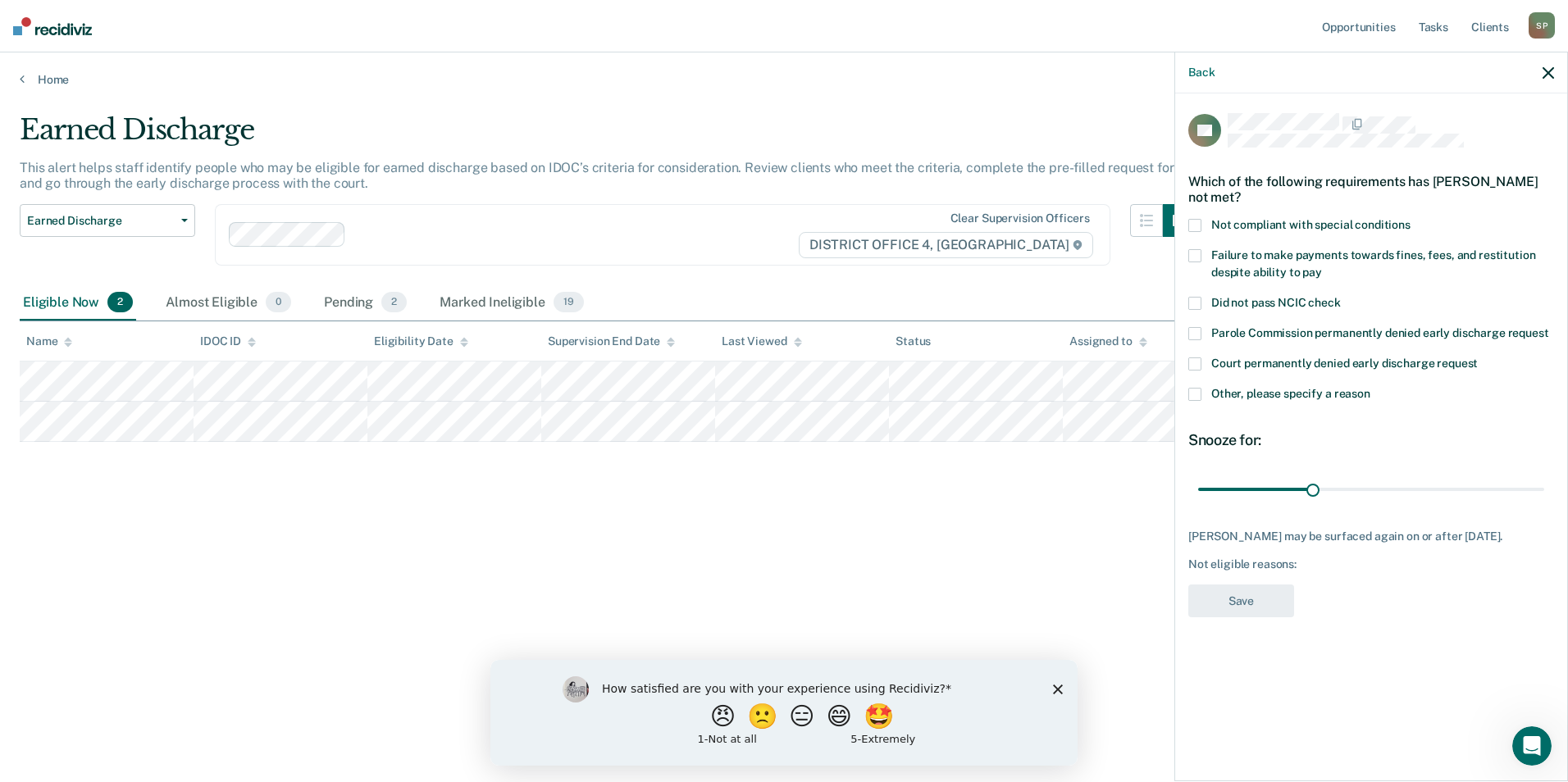
click at [1195, 255] on span at bounding box center [1194, 255] width 13 height 13
click at [1190, 222] on span at bounding box center [1194, 225] width 13 height 13
click at [1201, 393] on label "Other, please specify a reason" at bounding box center [1371, 396] width 366 height 17
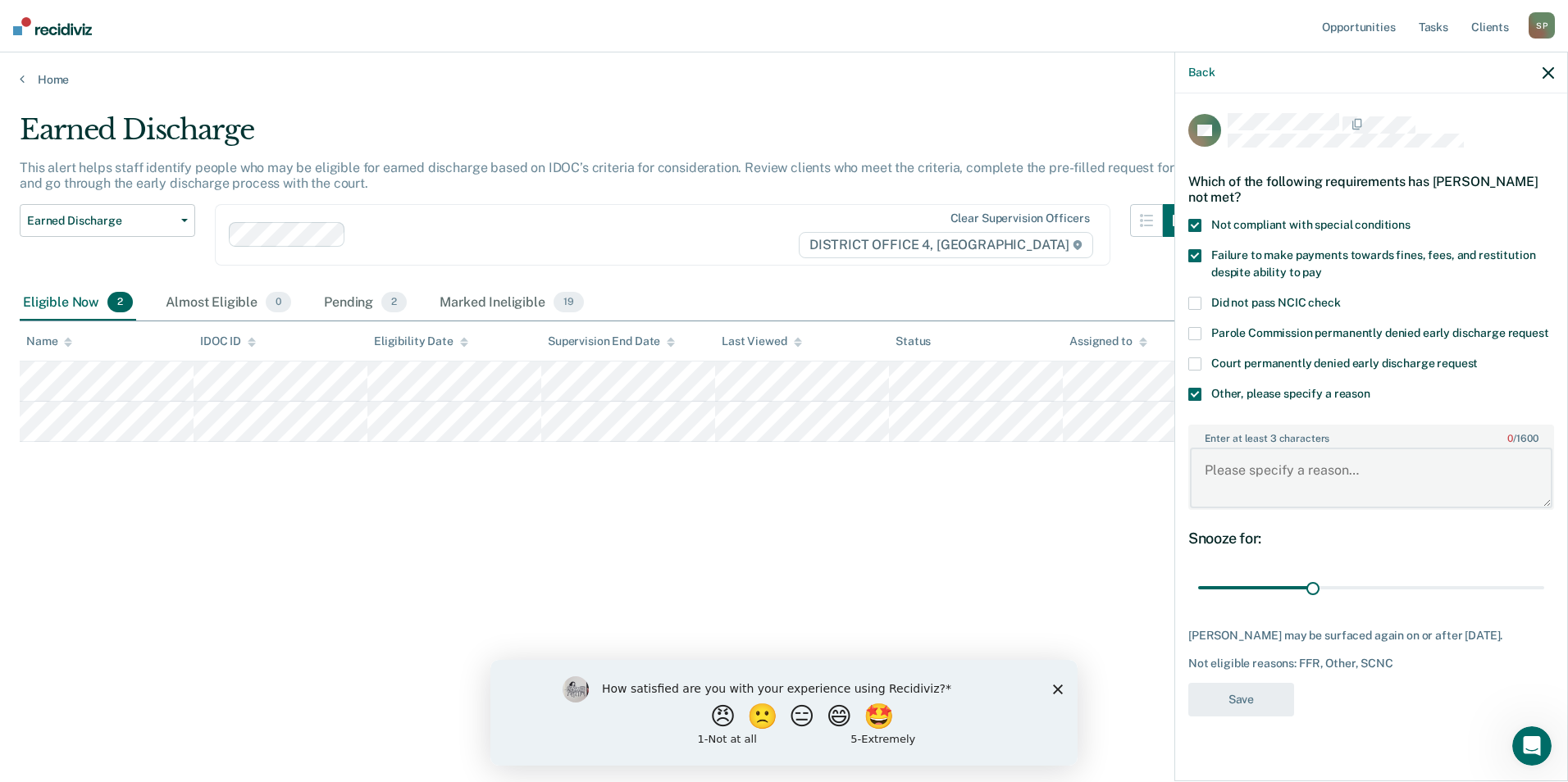
click at [1274, 471] on textarea "Enter at least 3 characters 0 / 1600" at bounding box center [1371, 478] width 362 height 60
type textarea "Is currently a participant in MHC."
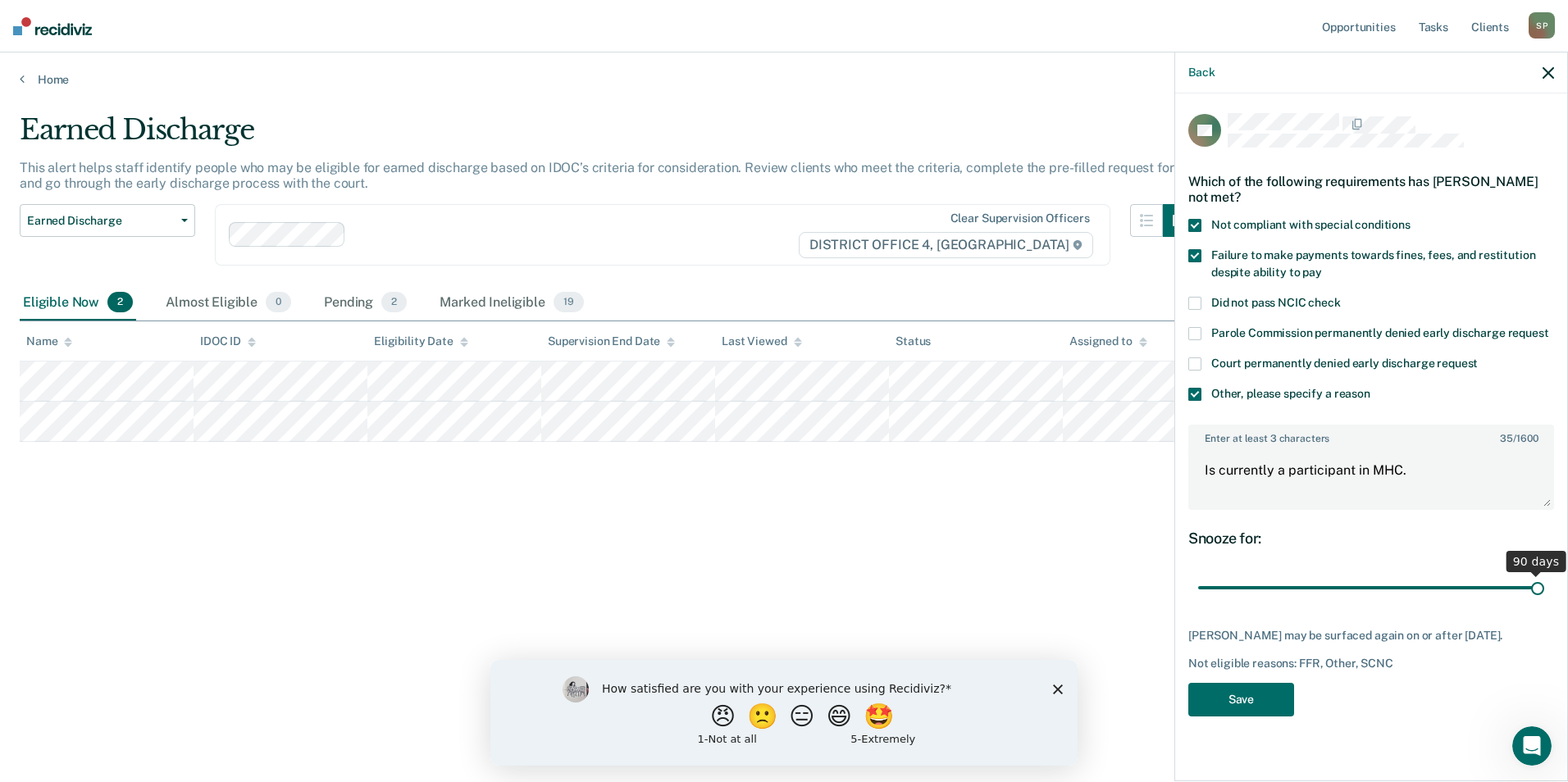
drag, startPoint x: 1312, startPoint y: 585, endPoint x: 1559, endPoint y: 581, distance: 247.0
type input "90"
click at [1544, 581] on input "range" at bounding box center [1370, 588] width 346 height 29
click at [1269, 709] on button "Save" at bounding box center [1241, 700] width 106 height 33
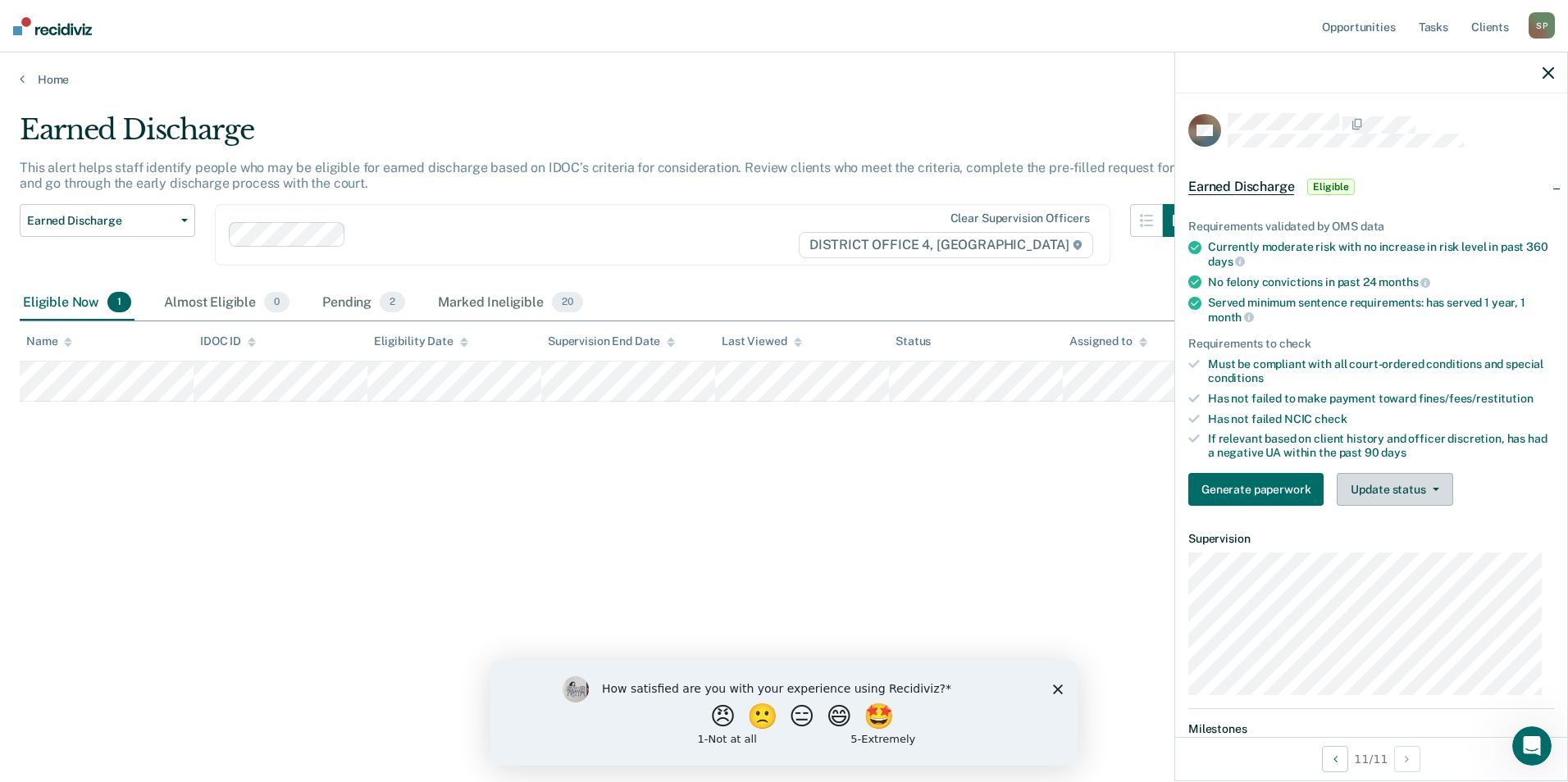
click at [1426, 485] on button "Update status" at bounding box center [1395, 489] width 116 height 32
click at [1365, 551] on button "Mark Ineligible" at bounding box center [1416, 555] width 158 height 26
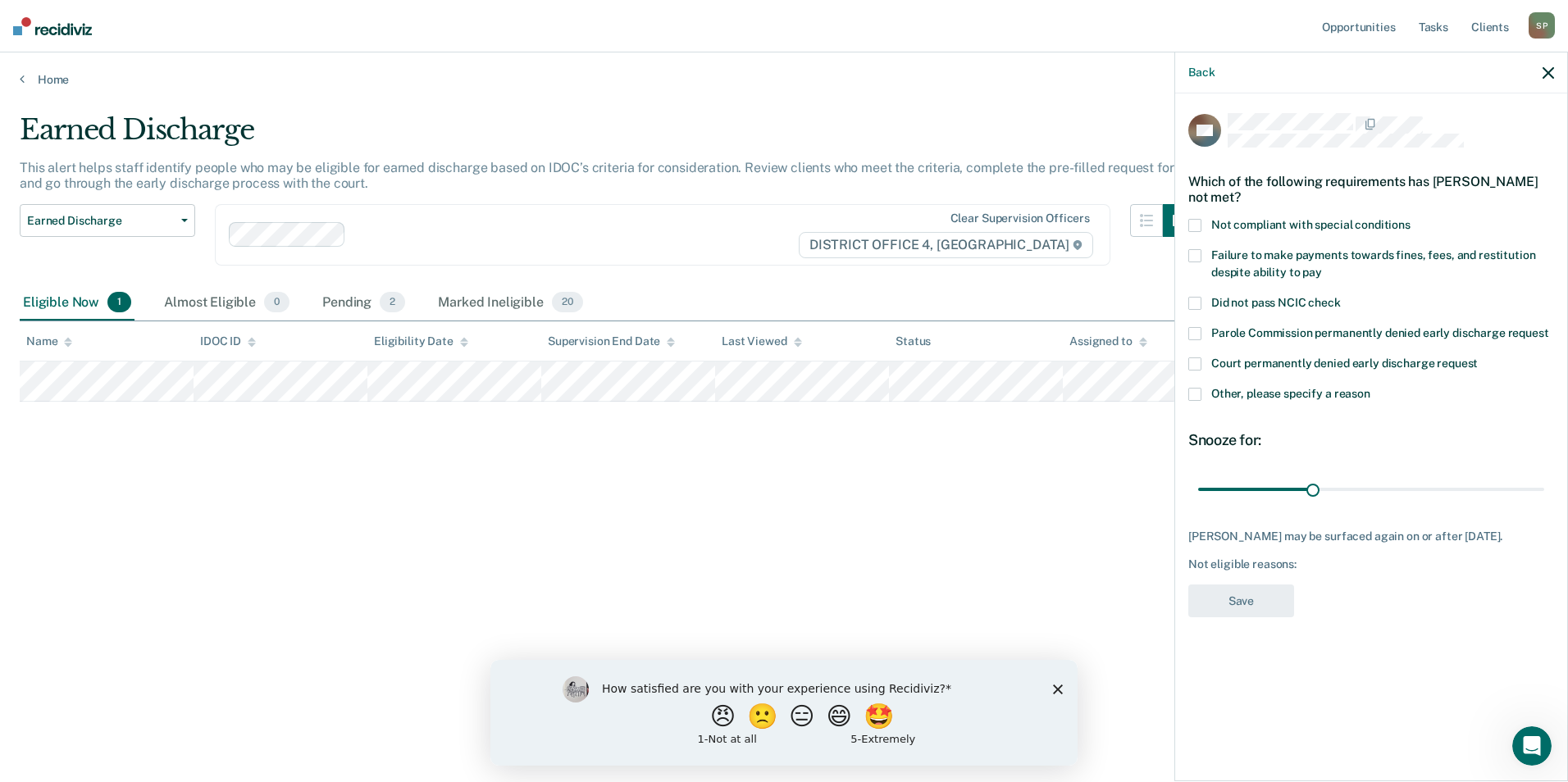
click at [1194, 227] on span at bounding box center [1194, 225] width 13 height 13
click at [1194, 221] on span at bounding box center [1194, 225] width 13 height 13
click at [1193, 250] on span at bounding box center [1194, 255] width 13 height 13
click at [1202, 388] on label "Other, please specify a reason" at bounding box center [1371, 396] width 366 height 17
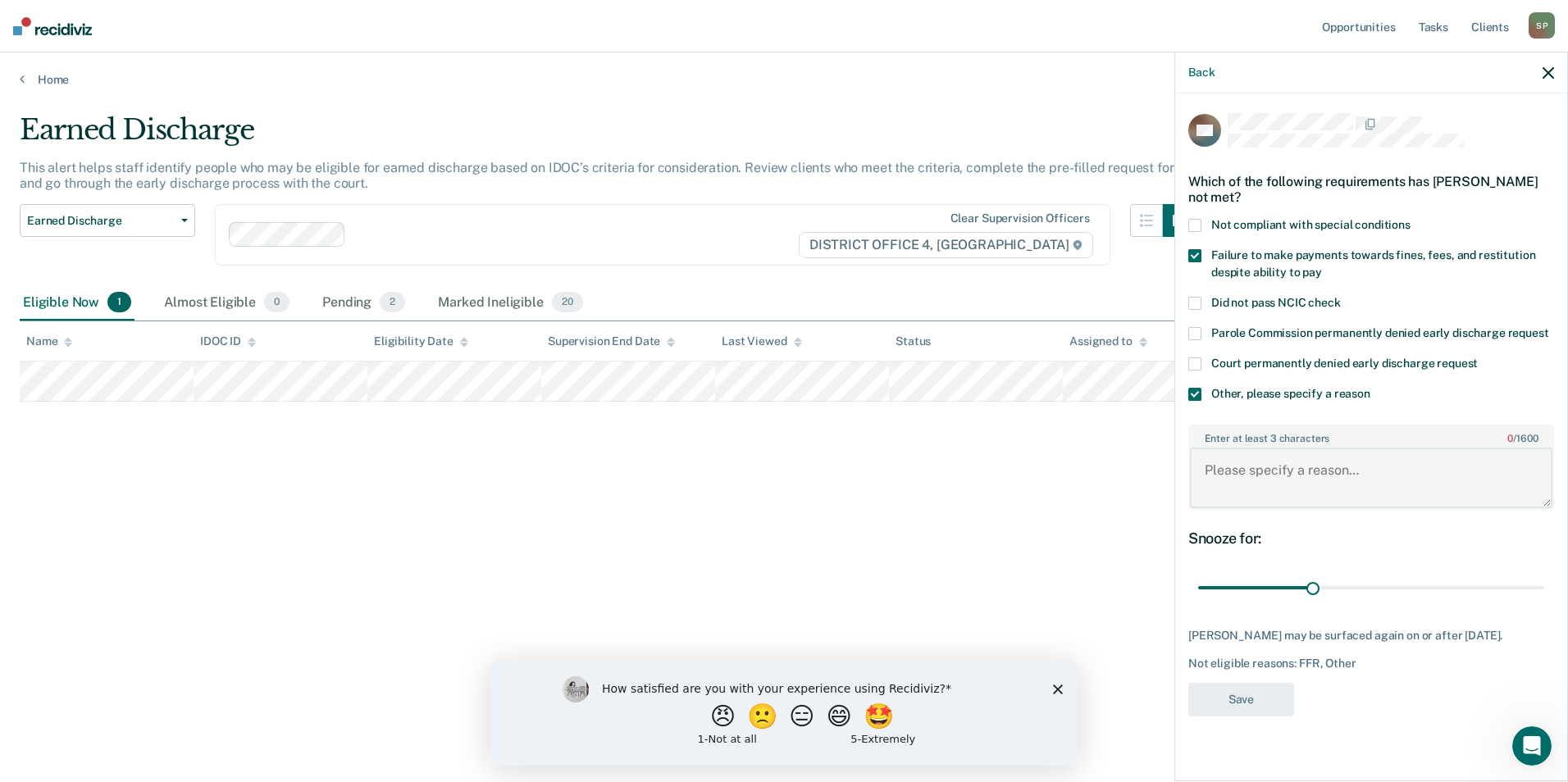
click at [1222, 450] on textarea "Enter at least 3 characters 0 / 1600" at bounding box center [1371, 478] width 362 height 60
type textarea "Is currently a participant in MHC."
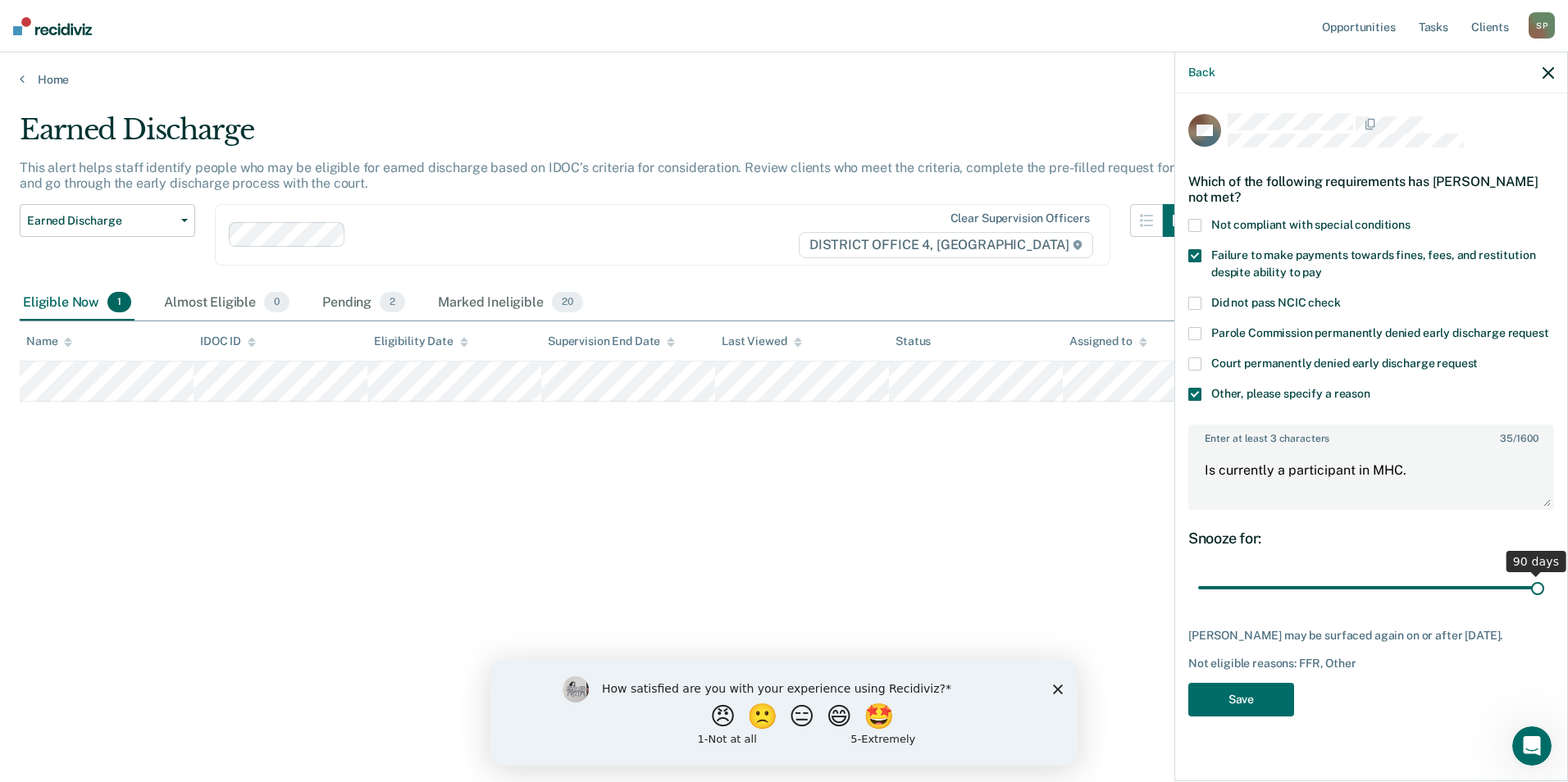
drag, startPoint x: 1312, startPoint y: 587, endPoint x: 1617, endPoint y: 600, distance: 305.3
type input "90"
click at [1544, 600] on input "range" at bounding box center [1370, 588] width 346 height 29
click at [1257, 715] on button "Save" at bounding box center [1241, 700] width 106 height 33
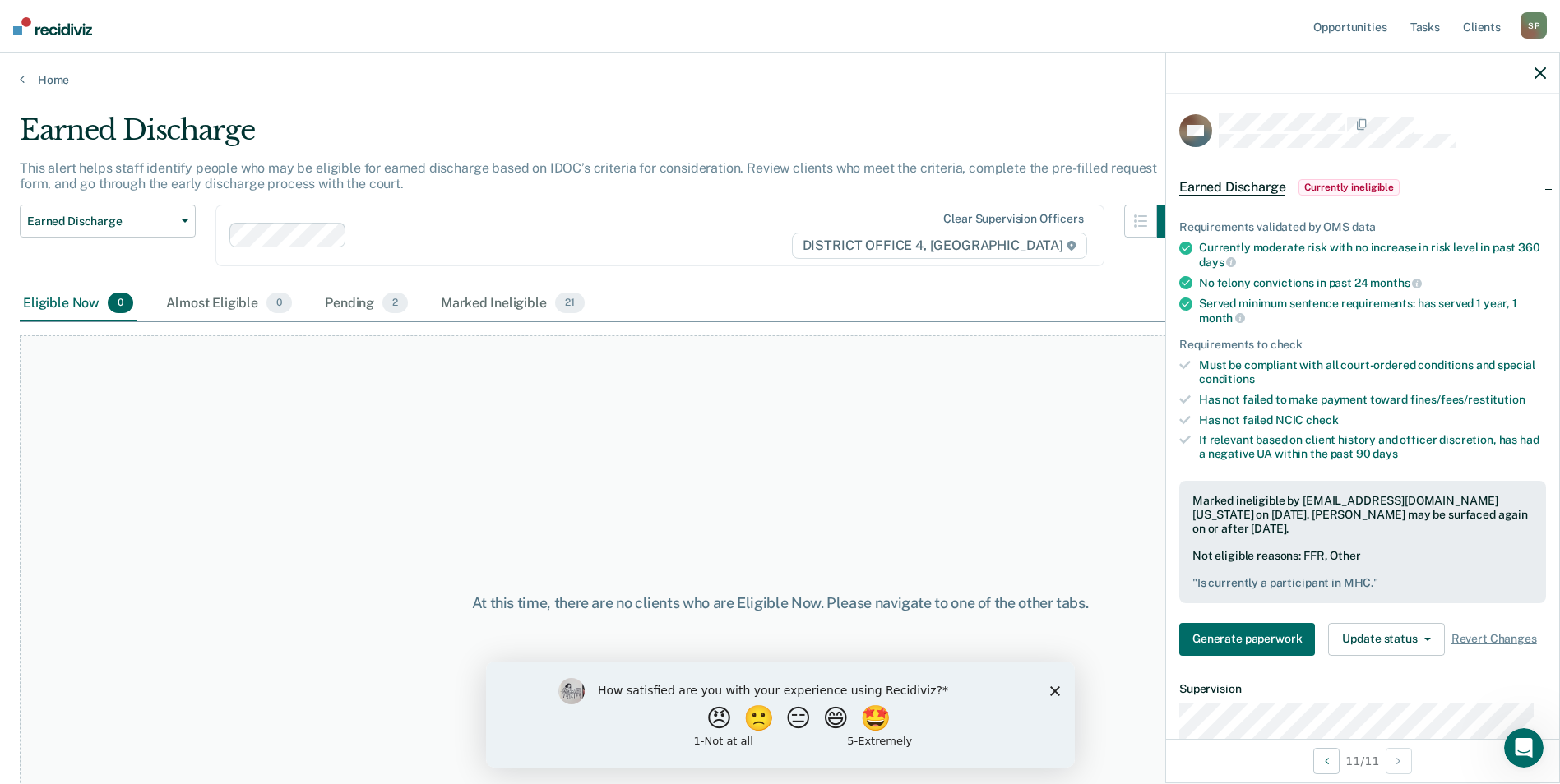
drag, startPoint x: 1542, startPoint y: 74, endPoint x: 1494, endPoint y: 96, distance: 52.8
click at [1542, 74] on icon "button" at bounding box center [1540, 73] width 11 height 11
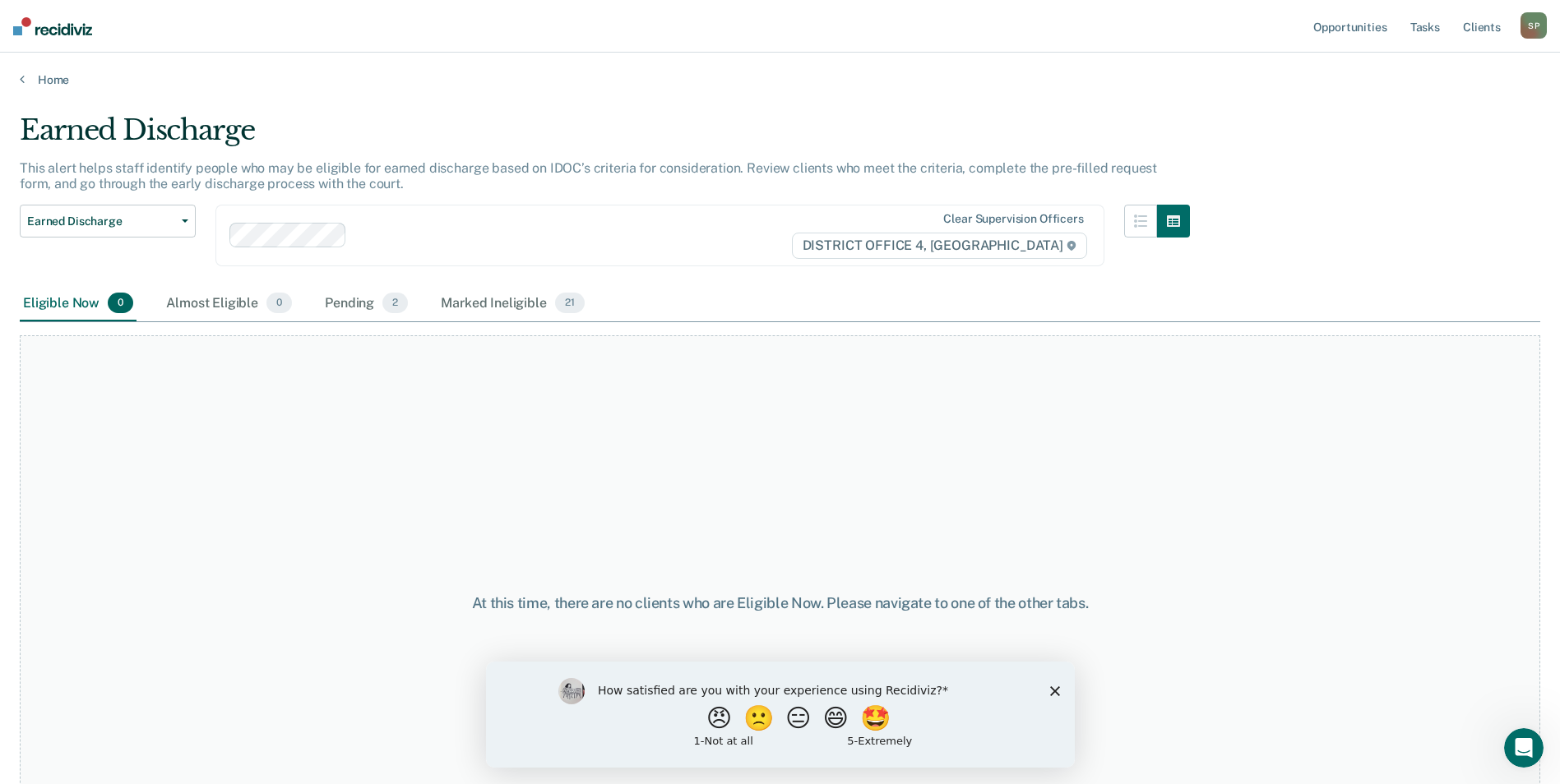
click at [1539, 25] on div "S P" at bounding box center [1534, 25] width 26 height 26
click at [1296, 369] on div "At this time, there are no clients who are Eligible Now. Please navigate to one…" at bounding box center [779, 602] width 1521 height 534
click at [182, 217] on button "Earned Discharge" at bounding box center [107, 220] width 176 height 32
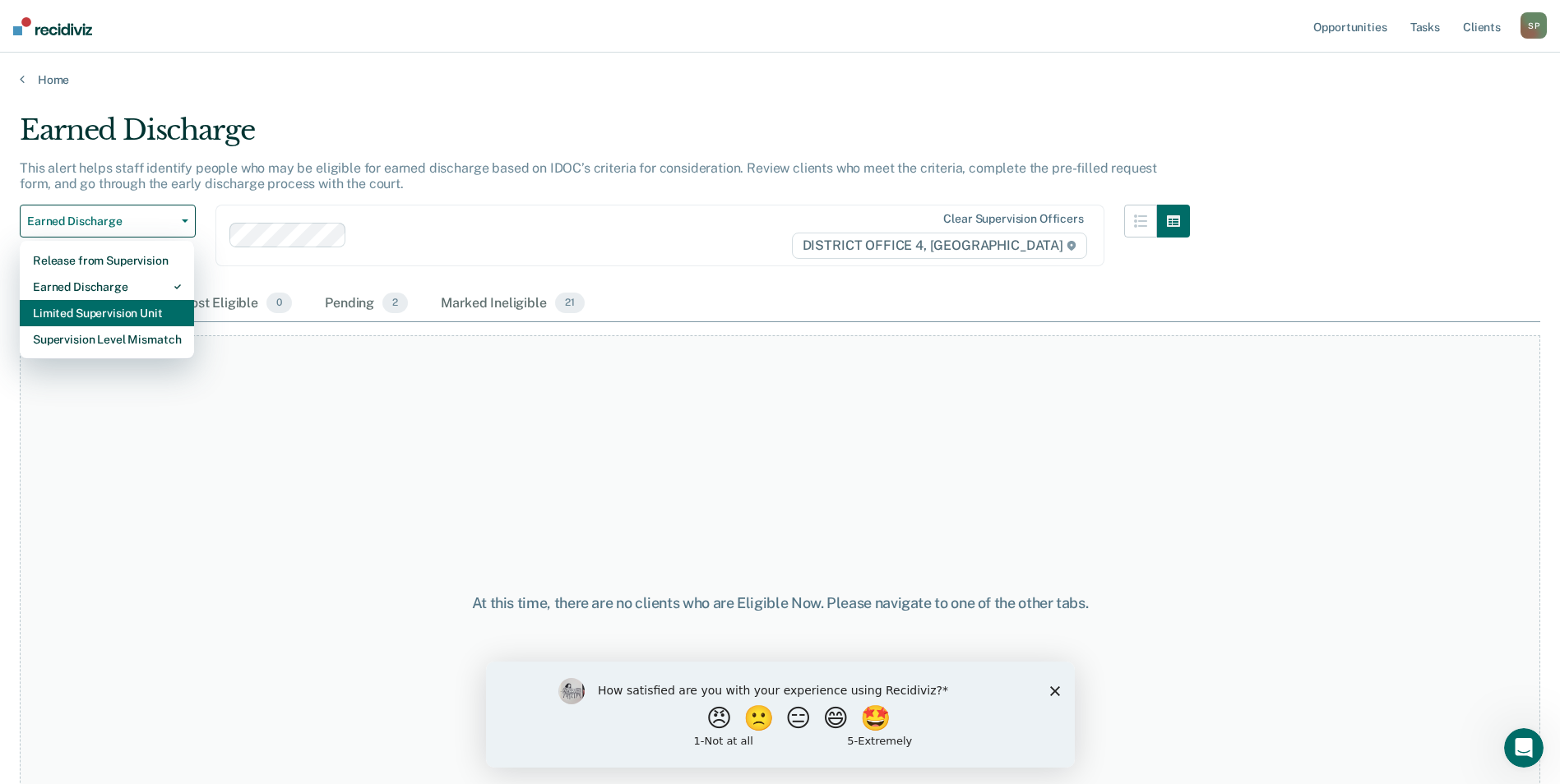
click at [148, 310] on div "Limited Supervision Unit" at bounding box center [106, 313] width 148 height 26
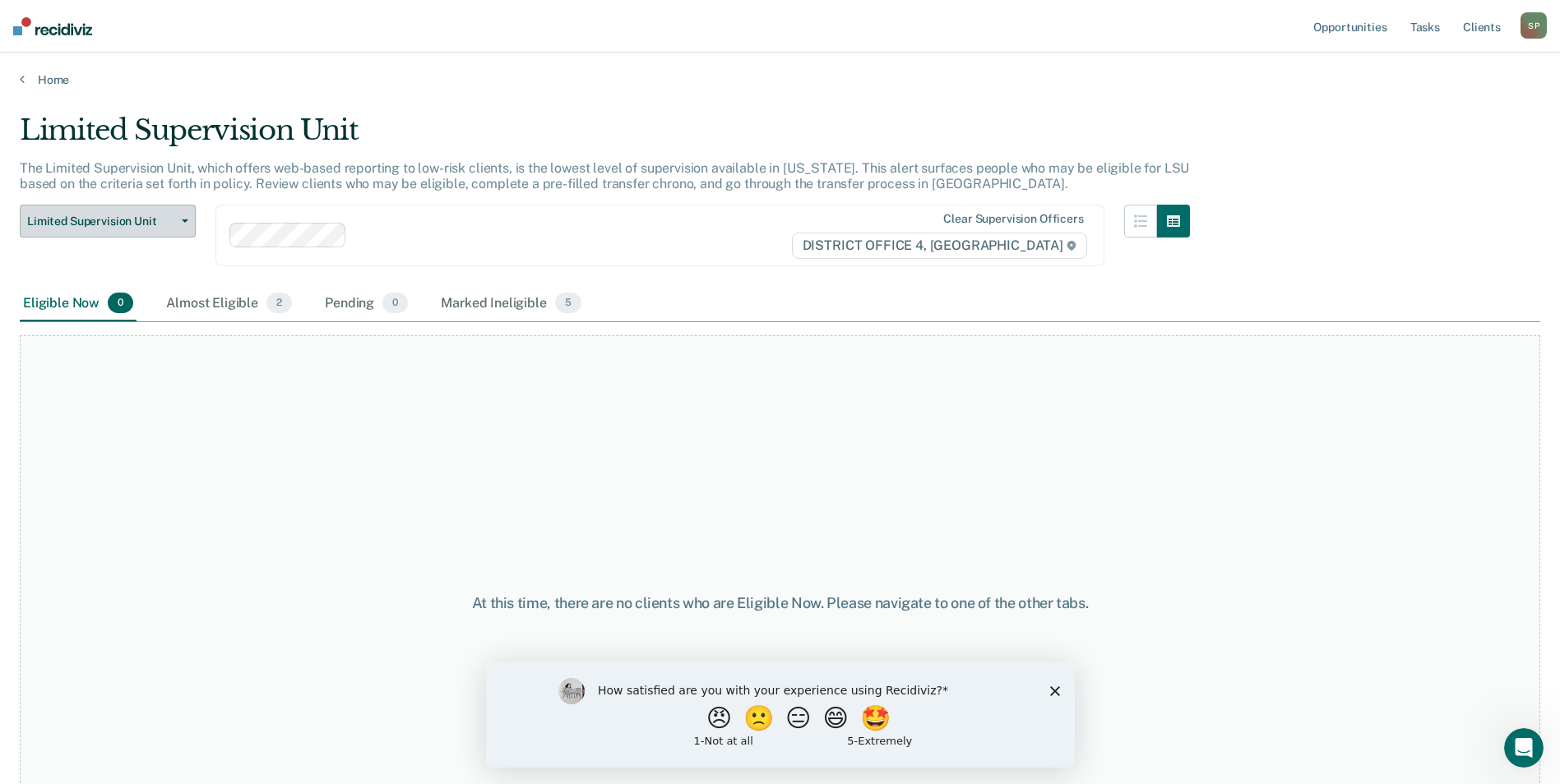
click at [190, 213] on button "Limited Supervision Unit" at bounding box center [107, 220] width 176 height 32
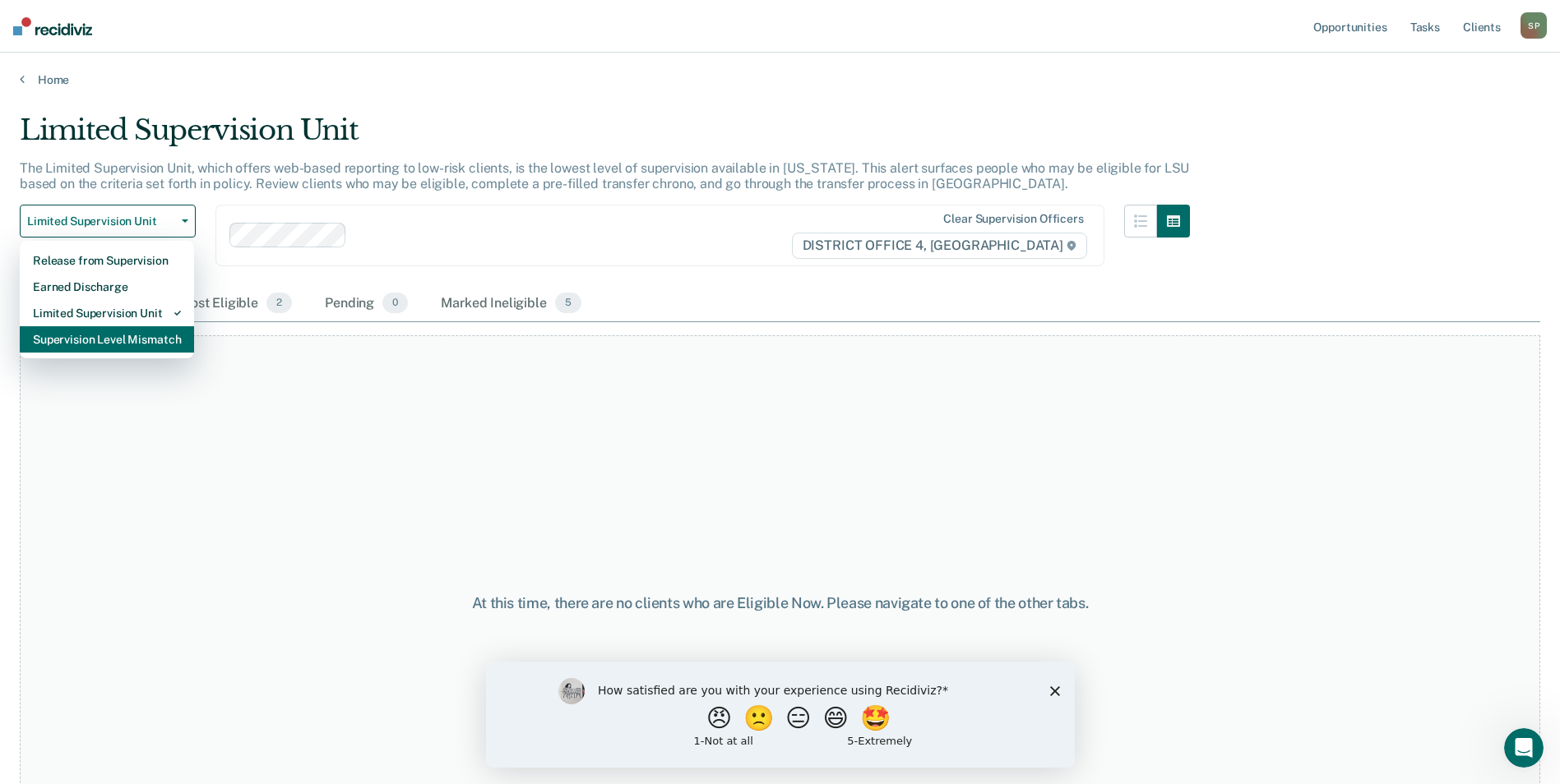
click at [111, 340] on div "Supervision Level Mismatch" at bounding box center [106, 339] width 148 height 26
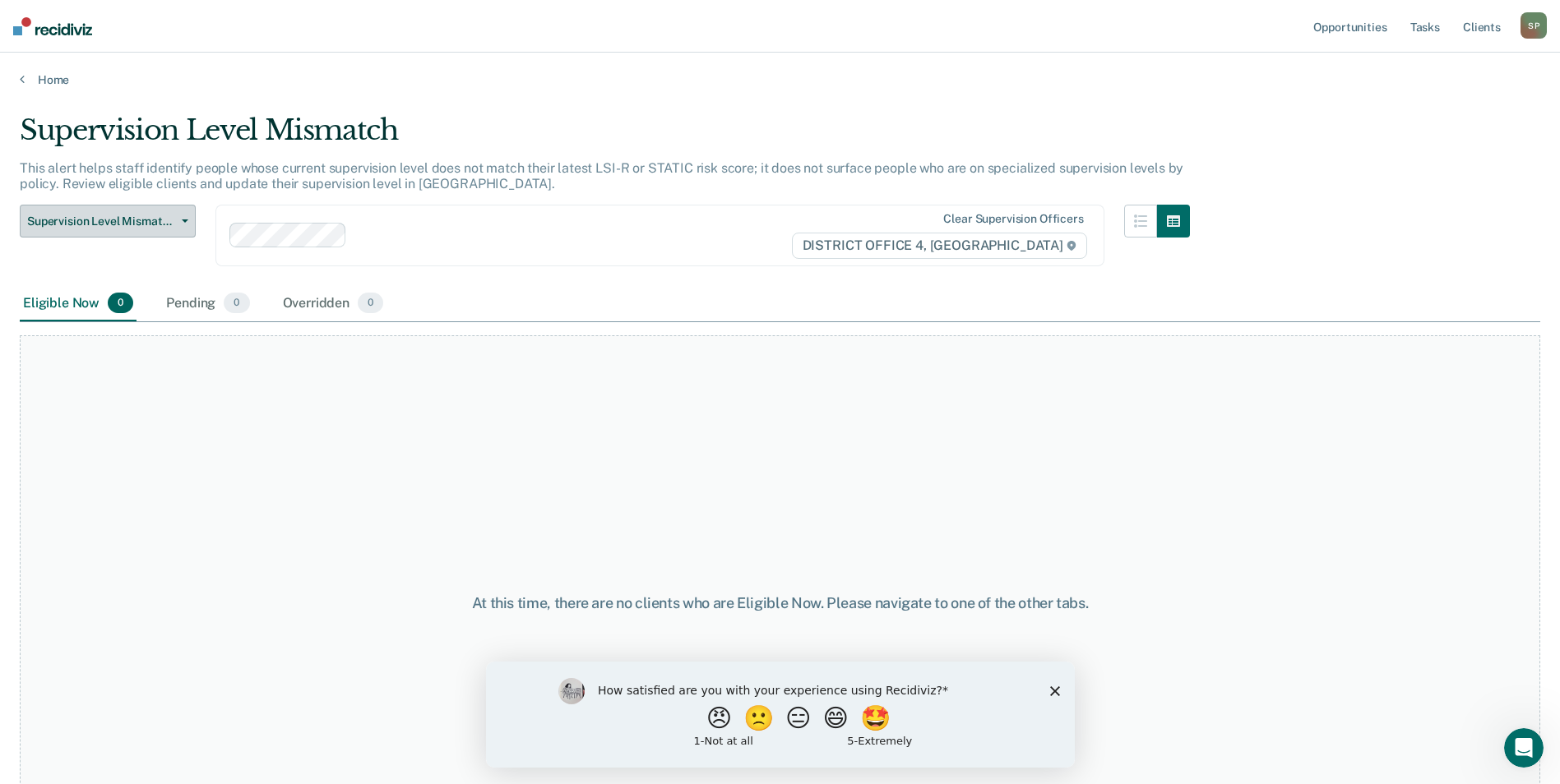
click at [181, 217] on button "Supervision Level Mismatch" at bounding box center [107, 220] width 176 height 32
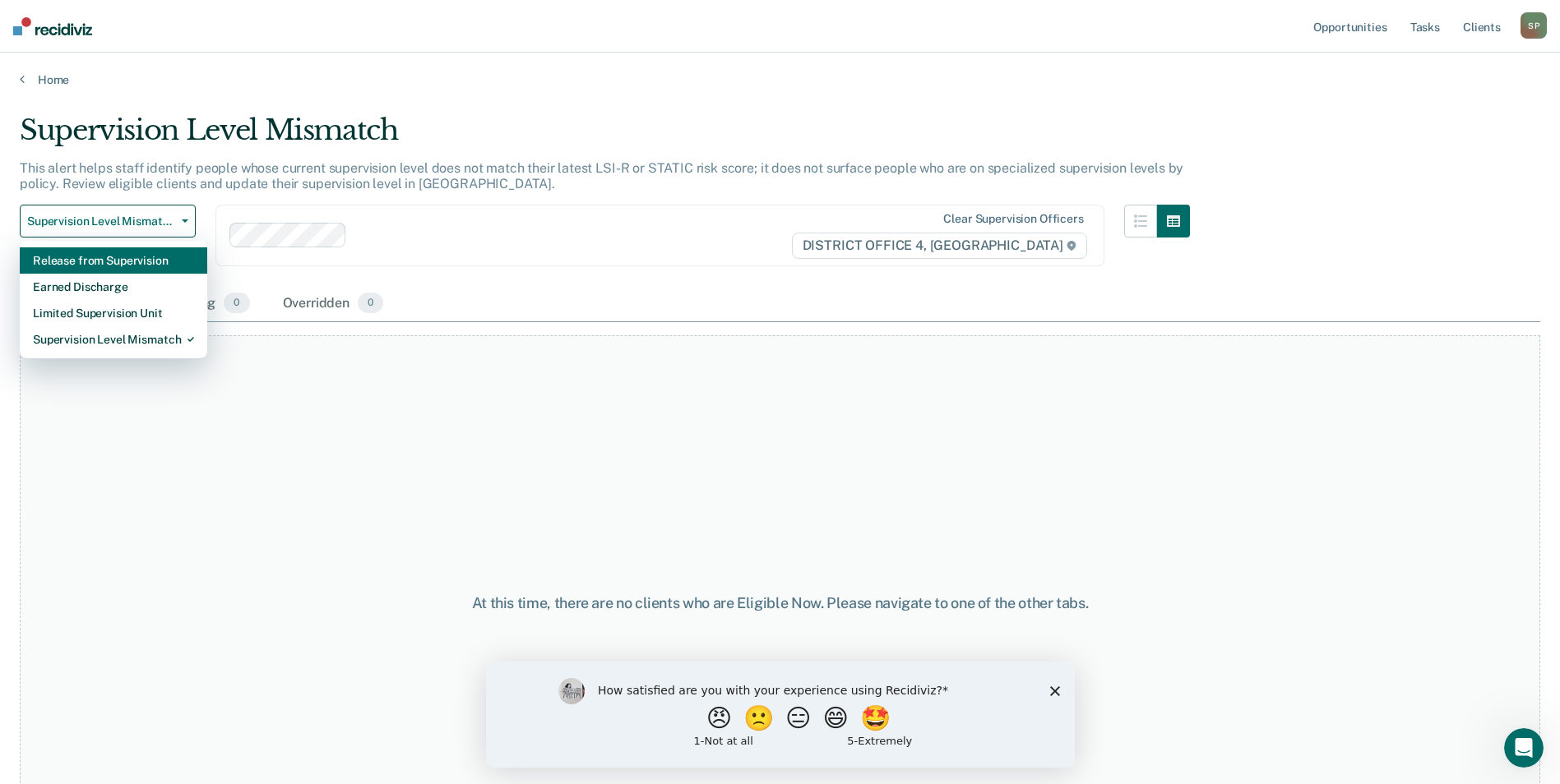
click at [113, 253] on div "Release from Supervision" at bounding box center [113, 260] width 161 height 26
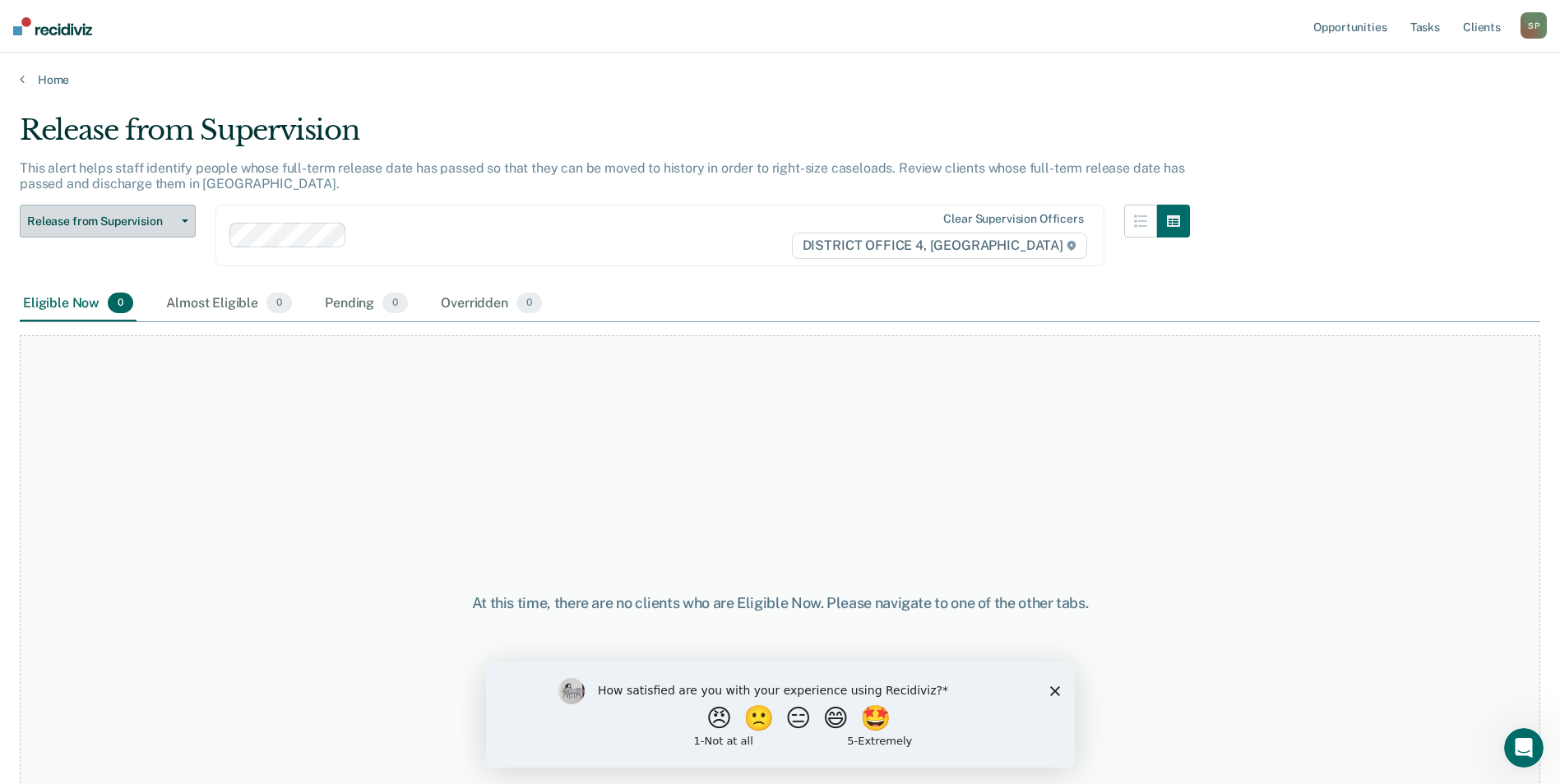
click at [175, 216] on button "Release from Supervision" at bounding box center [107, 220] width 176 height 32
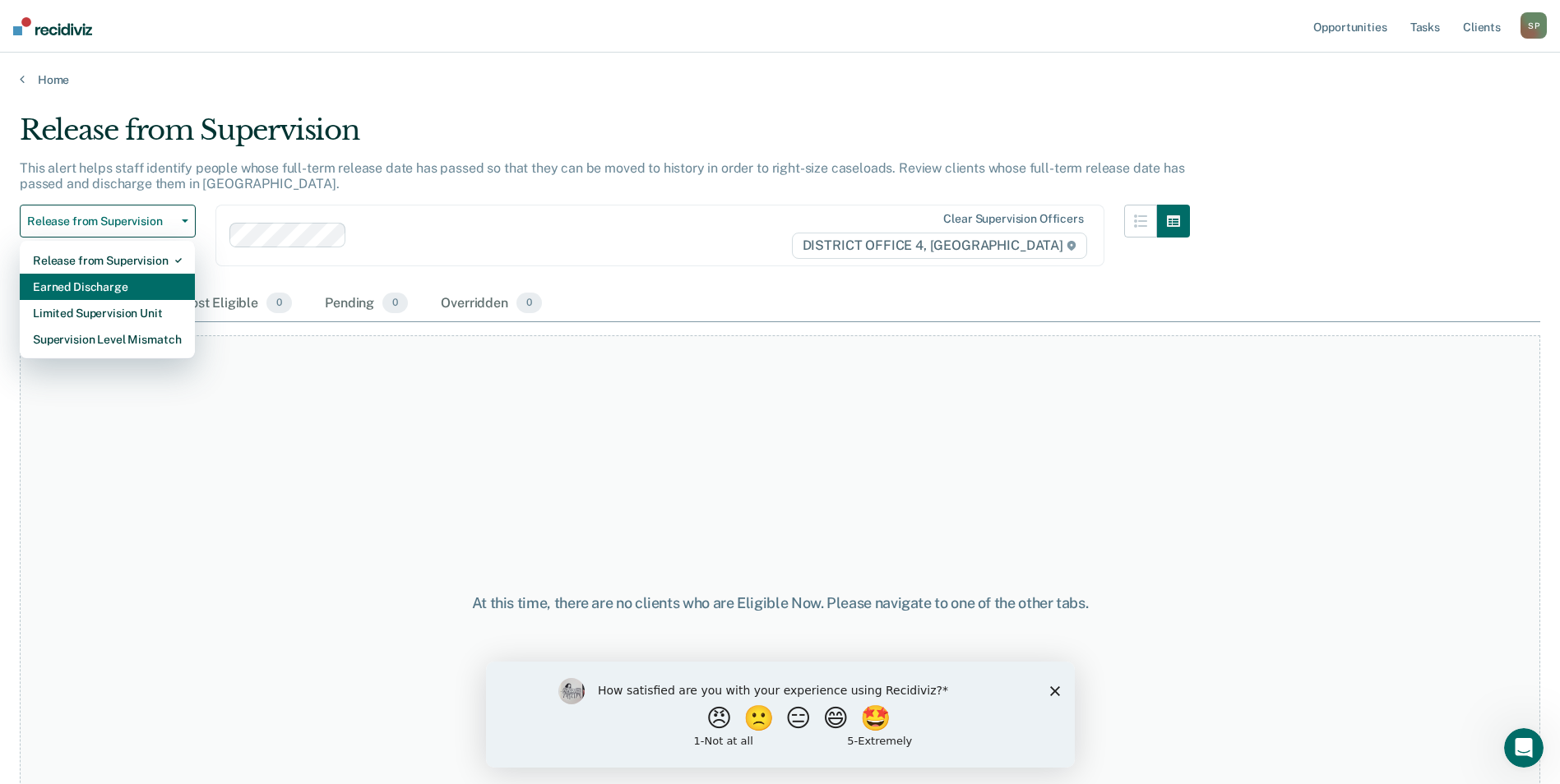
click at [119, 280] on div "Earned Discharge" at bounding box center [107, 287] width 149 height 26
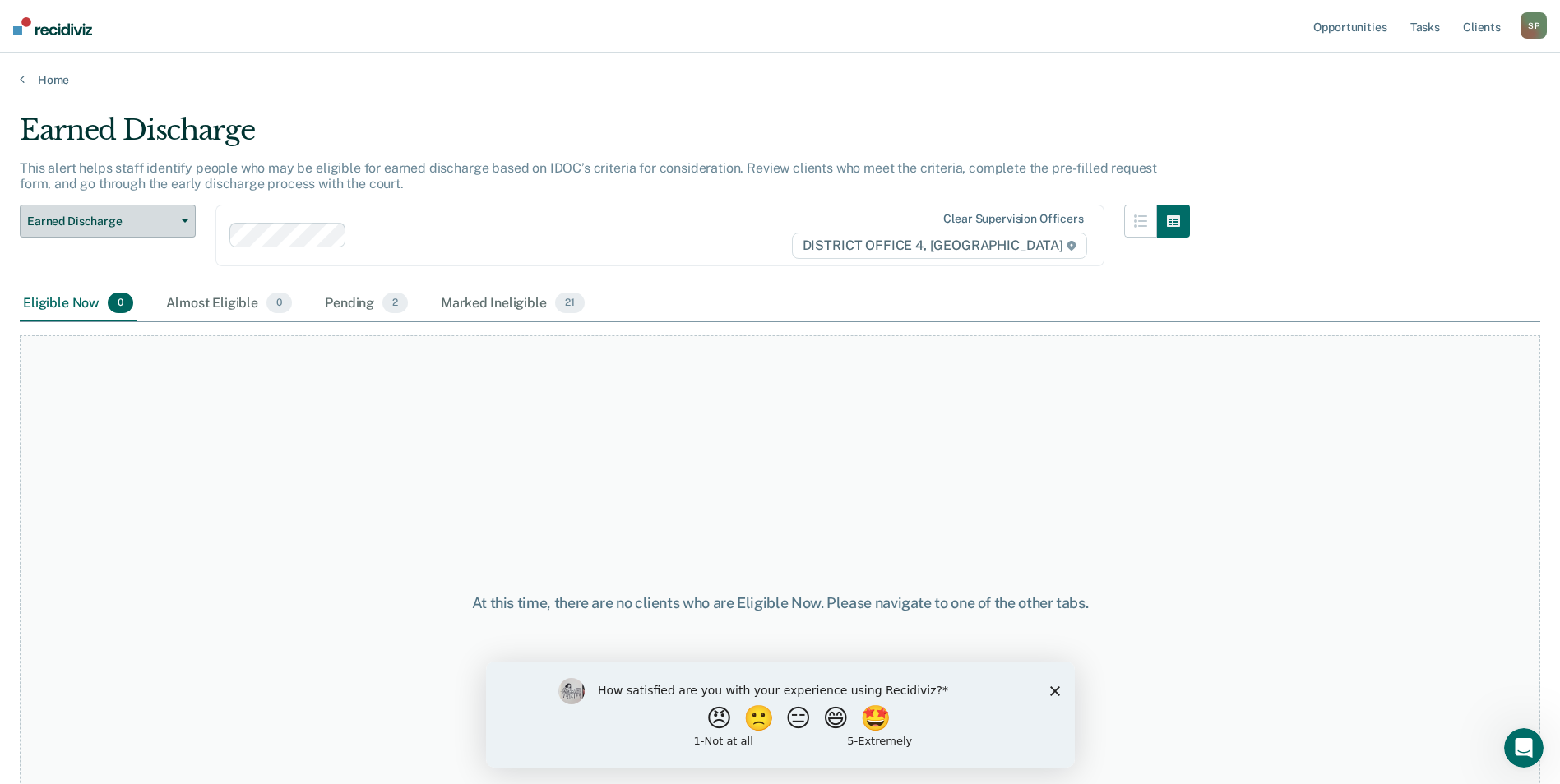
click at [185, 221] on icon "button" at bounding box center [184, 221] width 6 height 4
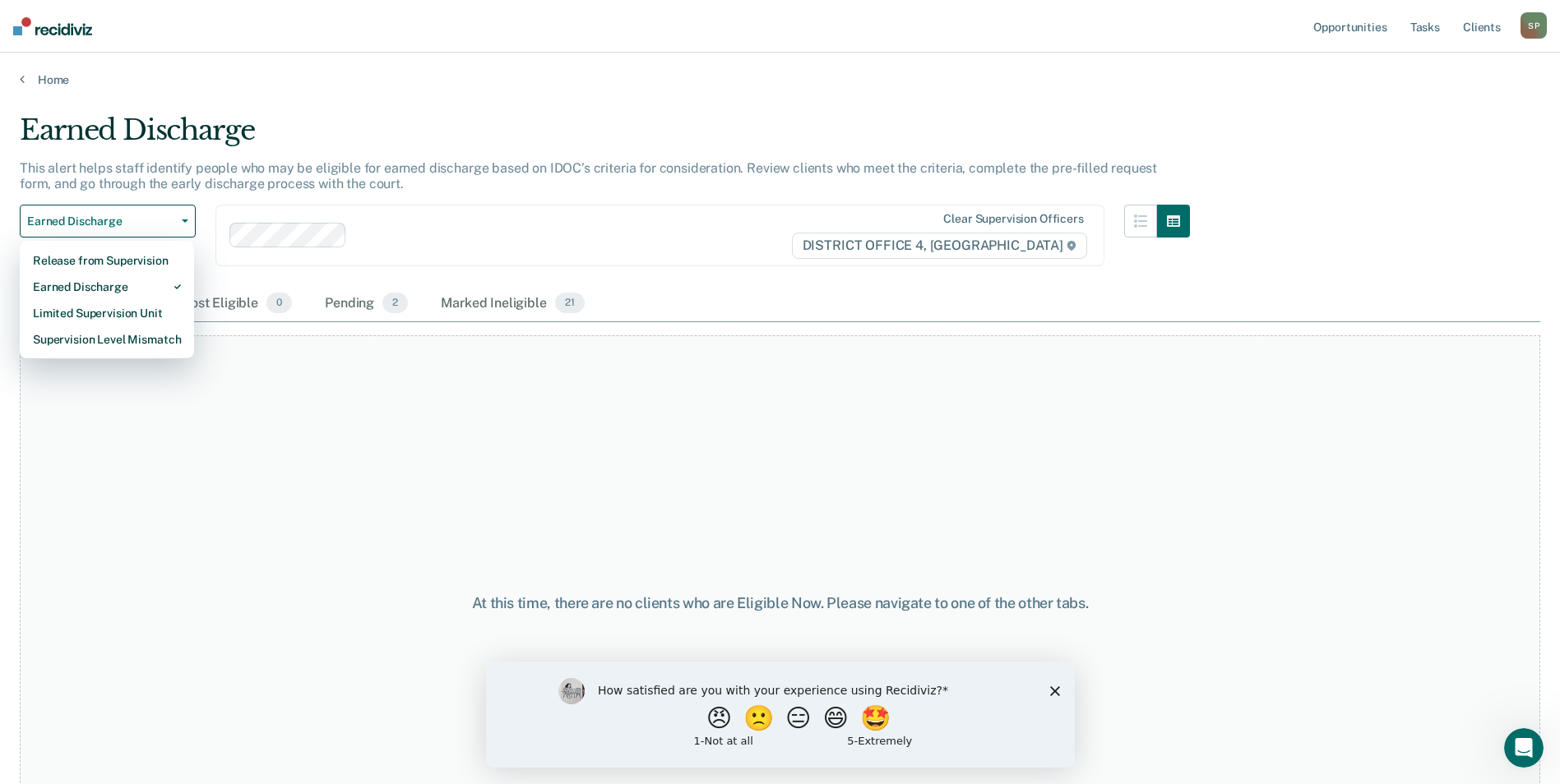
click at [173, 412] on div "At this time, there are no clients who are Eligible Now. Please navigate to one…" at bounding box center [779, 602] width 1521 height 534
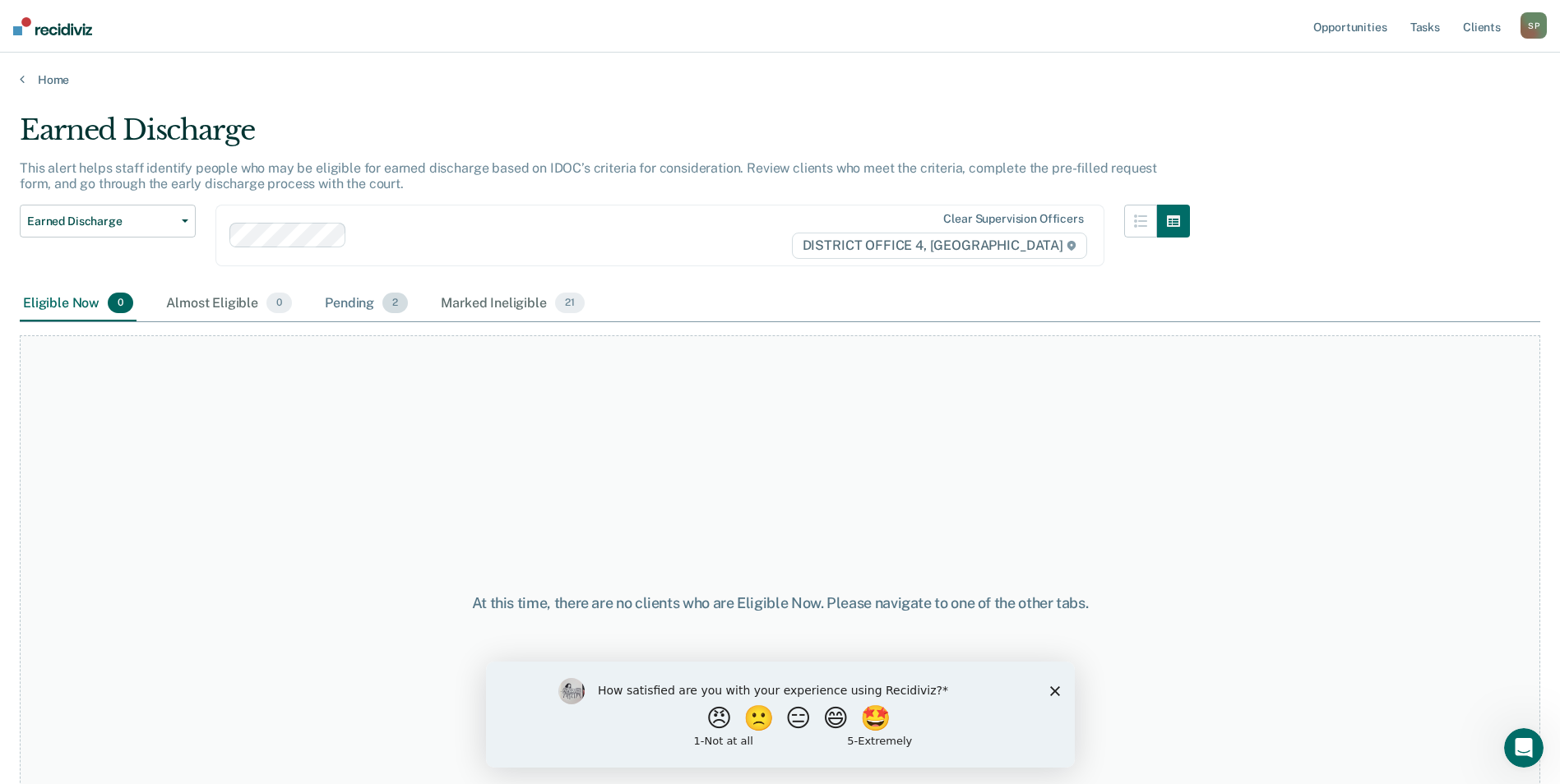
click at [357, 307] on div "Pending 2" at bounding box center [366, 303] width 89 height 36
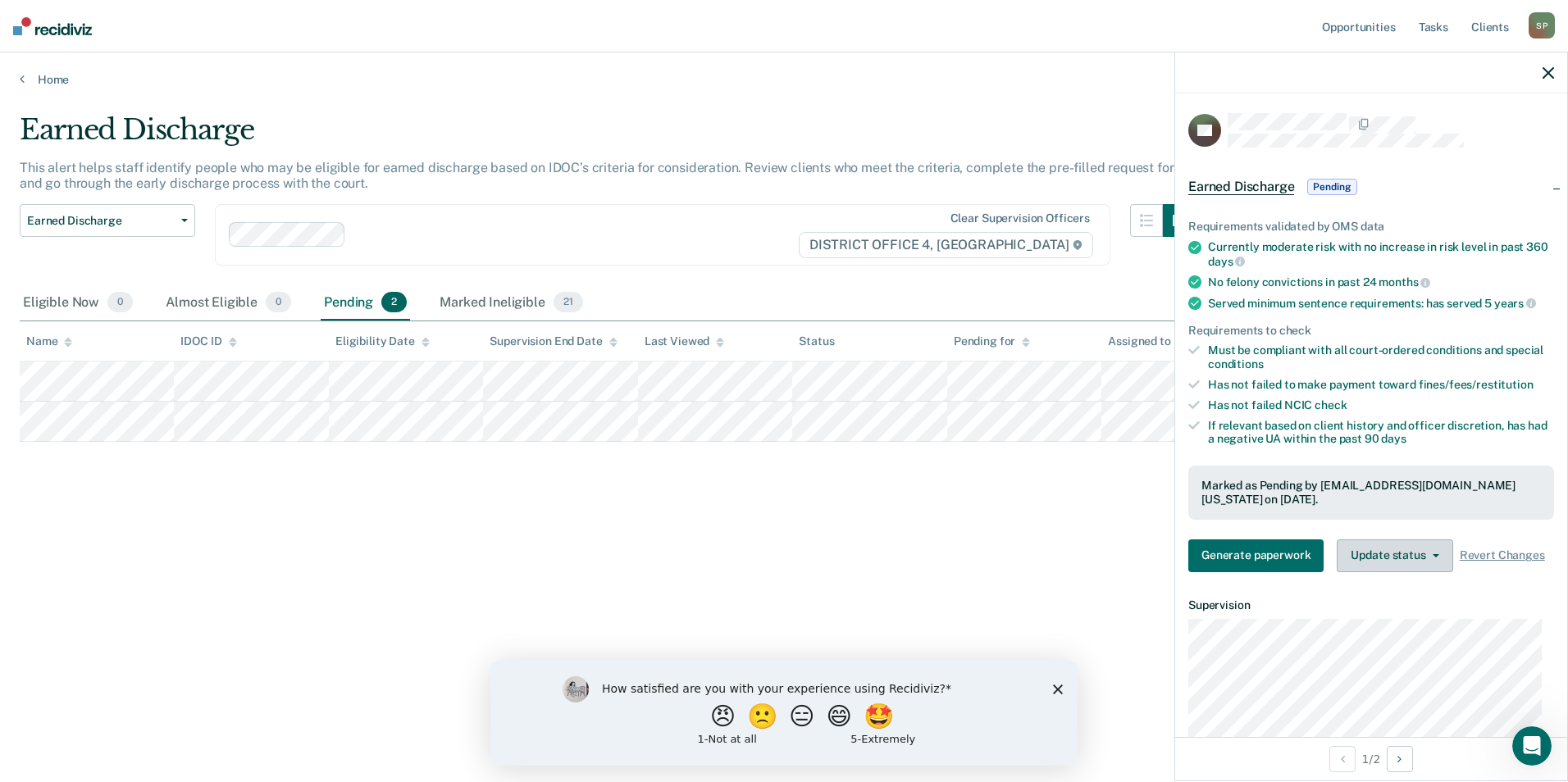
click at [1433, 551] on button "Update status" at bounding box center [1395, 555] width 116 height 32
click at [1095, 614] on div "Earned Discharge This alert helps staff identify people who may be eligible for…" at bounding box center [783, 386] width 1529 height 546
click at [1421, 563] on button "Update status" at bounding box center [1395, 555] width 116 height 32
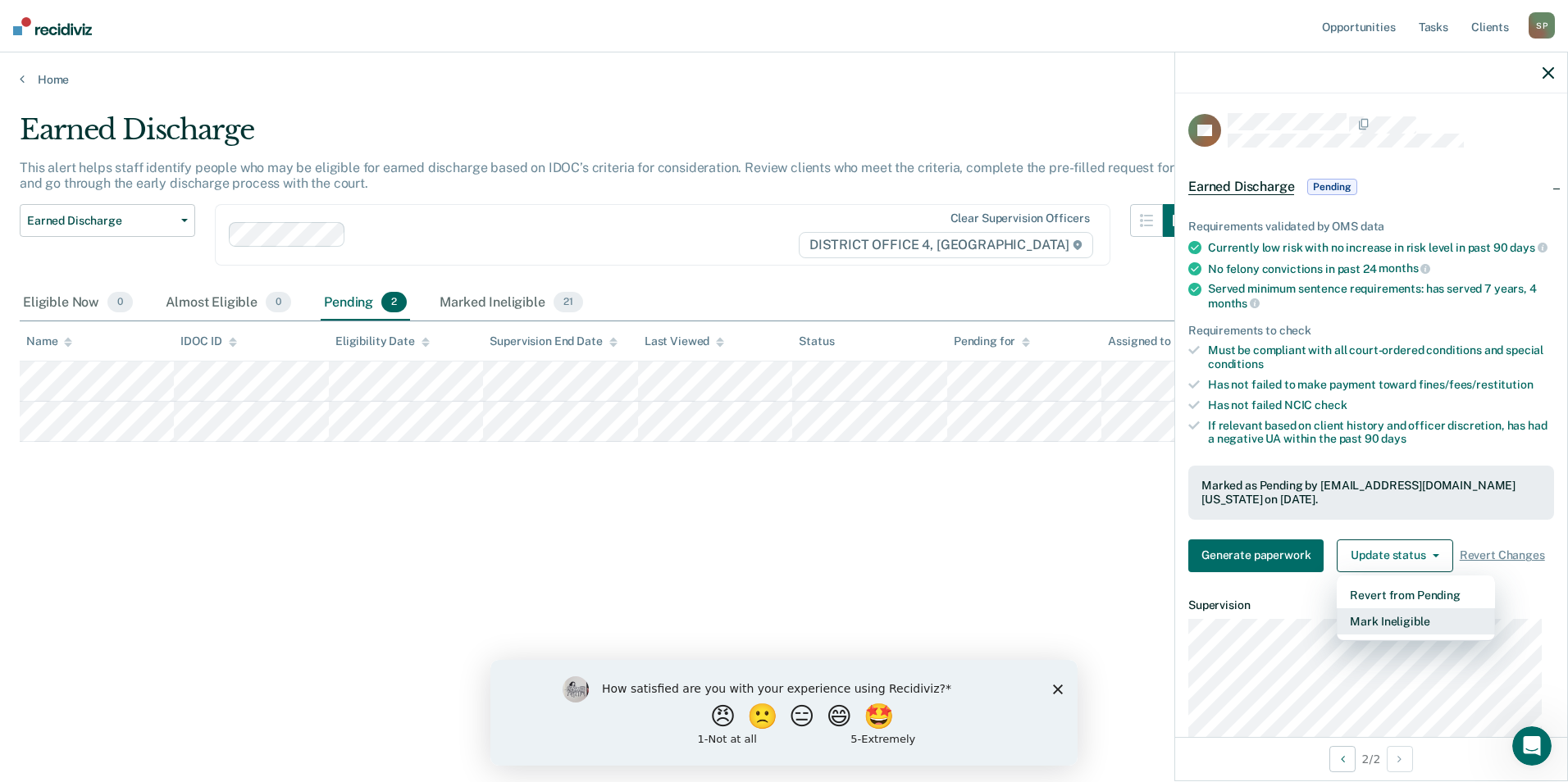
click at [1390, 634] on button "Mark Ineligible" at bounding box center [1416, 621] width 158 height 26
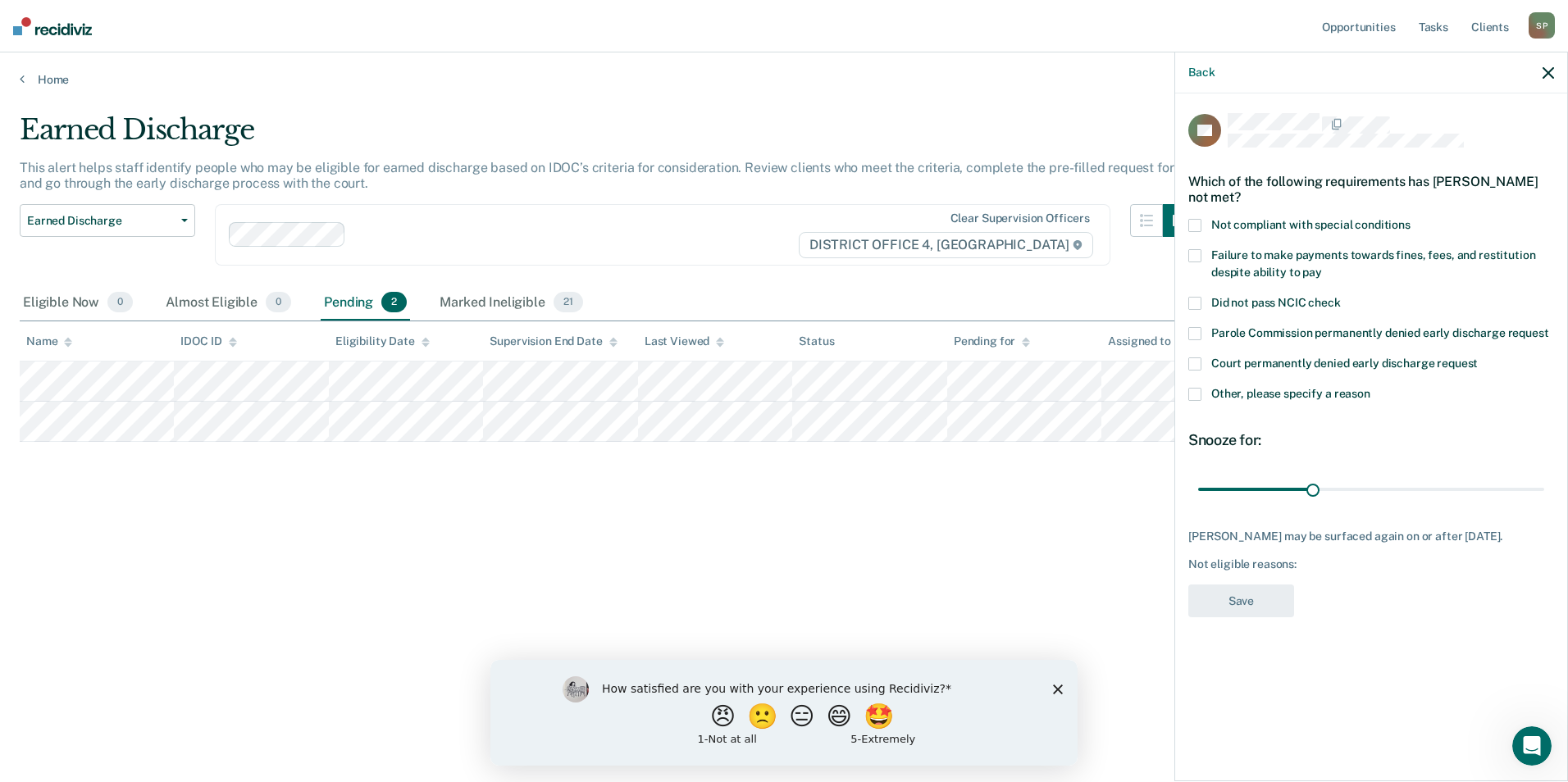
click at [1191, 396] on span at bounding box center [1194, 394] width 13 height 13
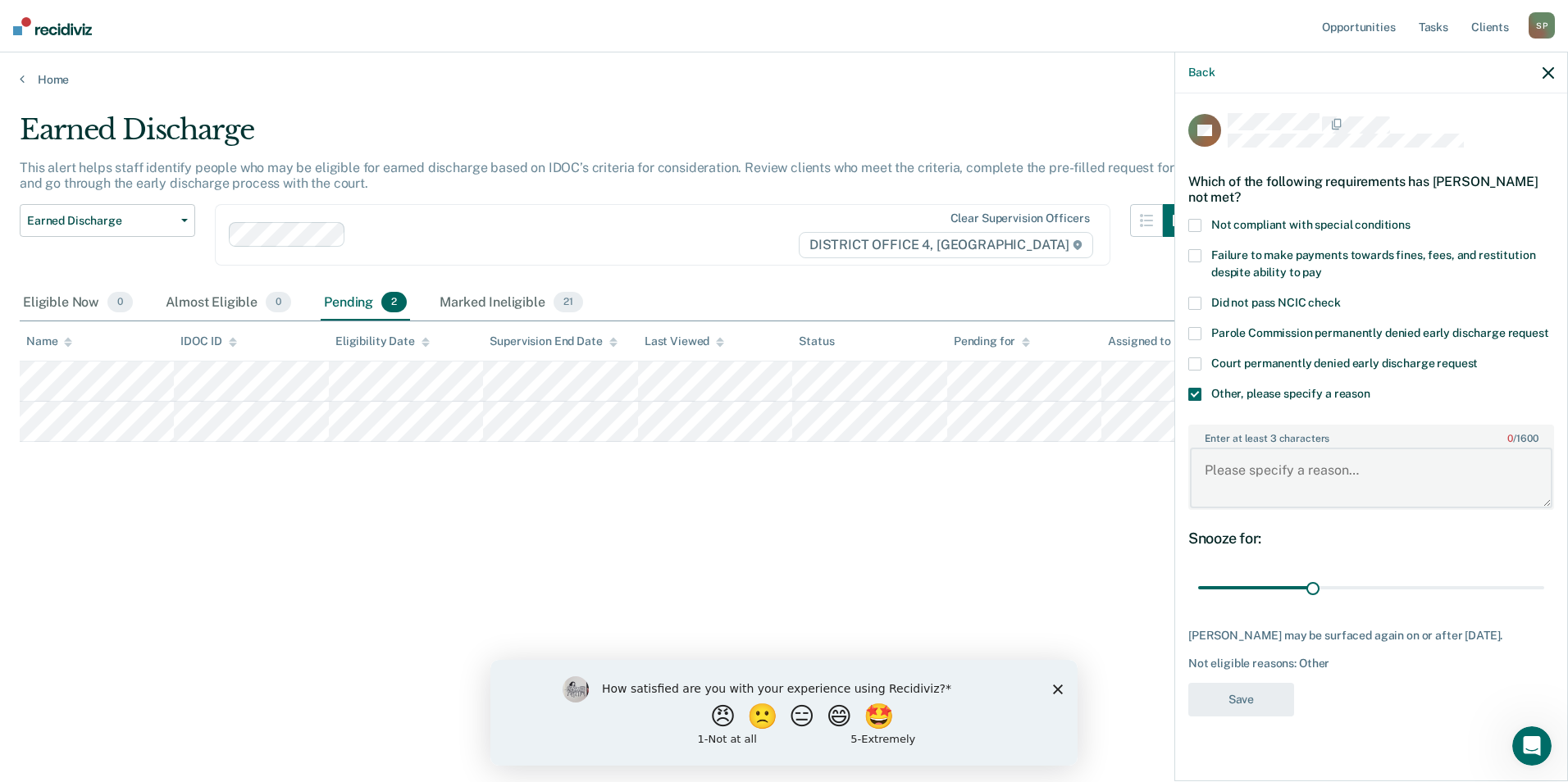
click at [1208, 460] on textarea "Enter at least 3 characters 0 / 1600" at bounding box center [1371, 478] width 362 height 60
type textarea "{"
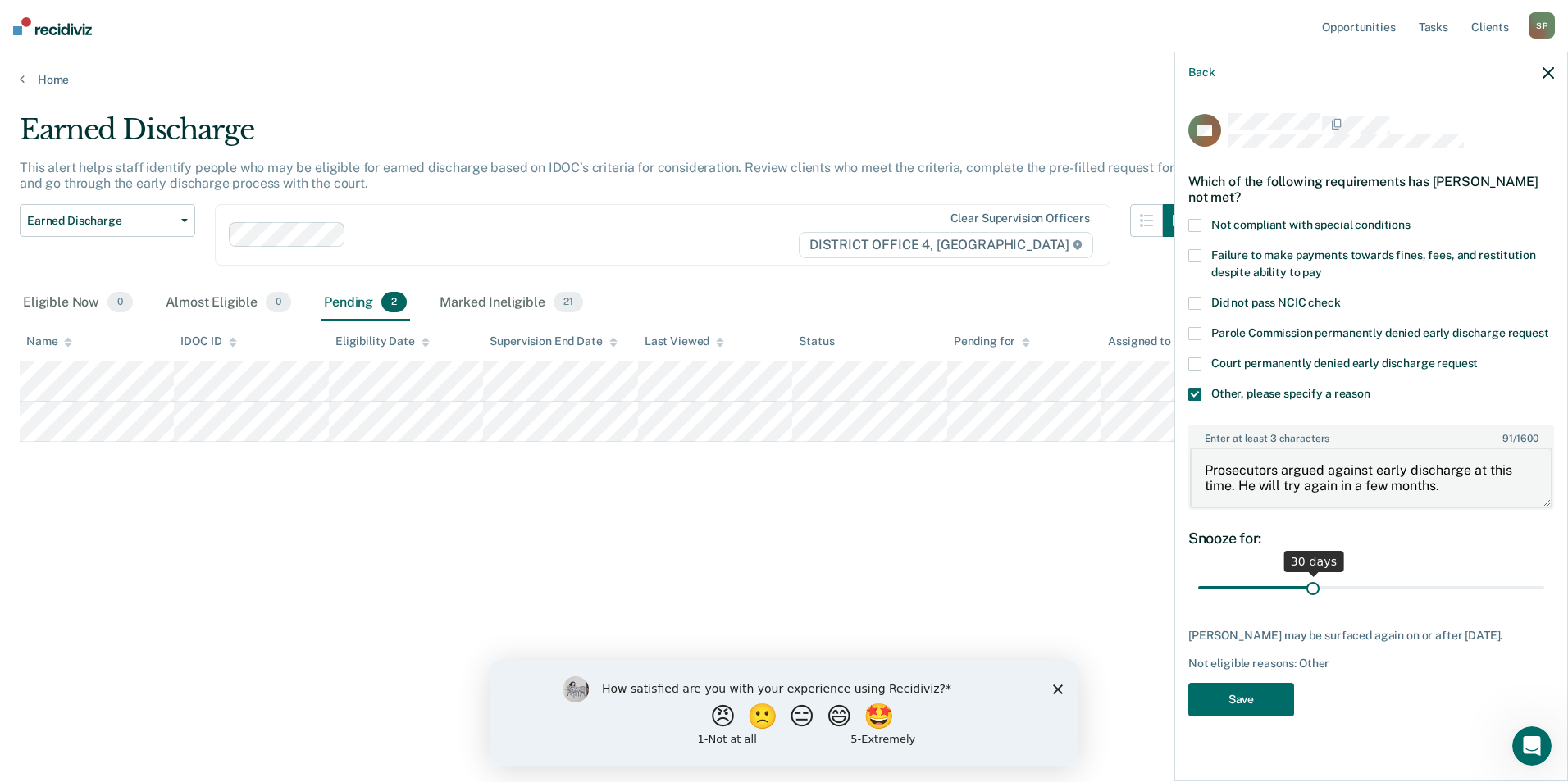
type textarea "Prosecutors argued against early discharge at this time. He will try again in a…"
drag, startPoint x: 1313, startPoint y: 588, endPoint x: 1564, endPoint y: 576, distance: 251.3
type input "90"
click at [1544, 576] on input "range" at bounding box center [1370, 588] width 346 height 29
click at [1256, 698] on button "Save" at bounding box center [1241, 700] width 106 height 33
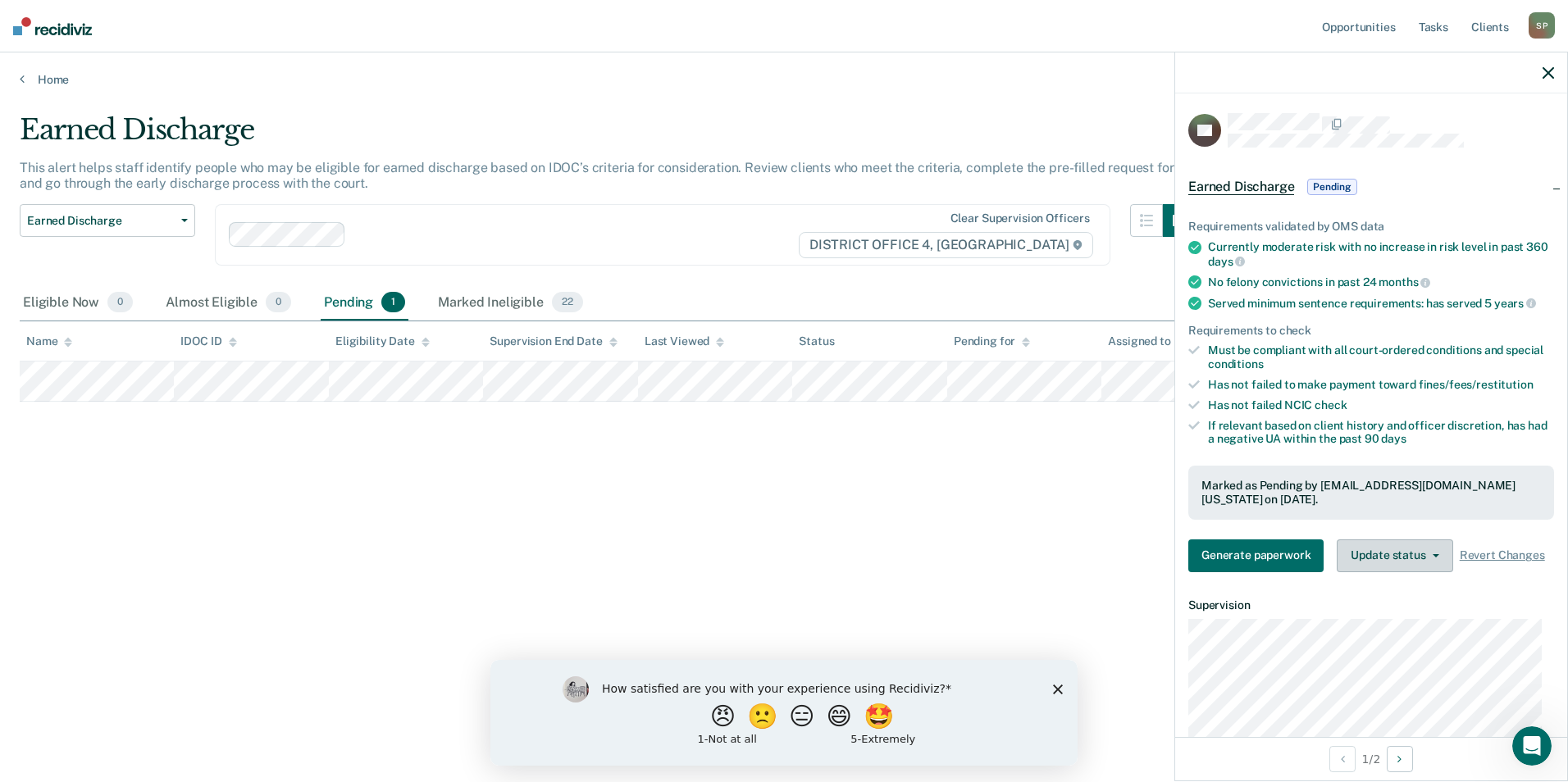
click at [1439, 556] on button "Update status" at bounding box center [1395, 555] width 116 height 32
click at [905, 559] on div "Earned Discharge This alert helps staff identify people who may be eligible for…" at bounding box center [783, 386] width 1529 height 546
click at [1429, 555] on button "Update status" at bounding box center [1395, 555] width 116 height 32
click at [1414, 589] on button "Revert from Pending" at bounding box center [1416, 595] width 158 height 26
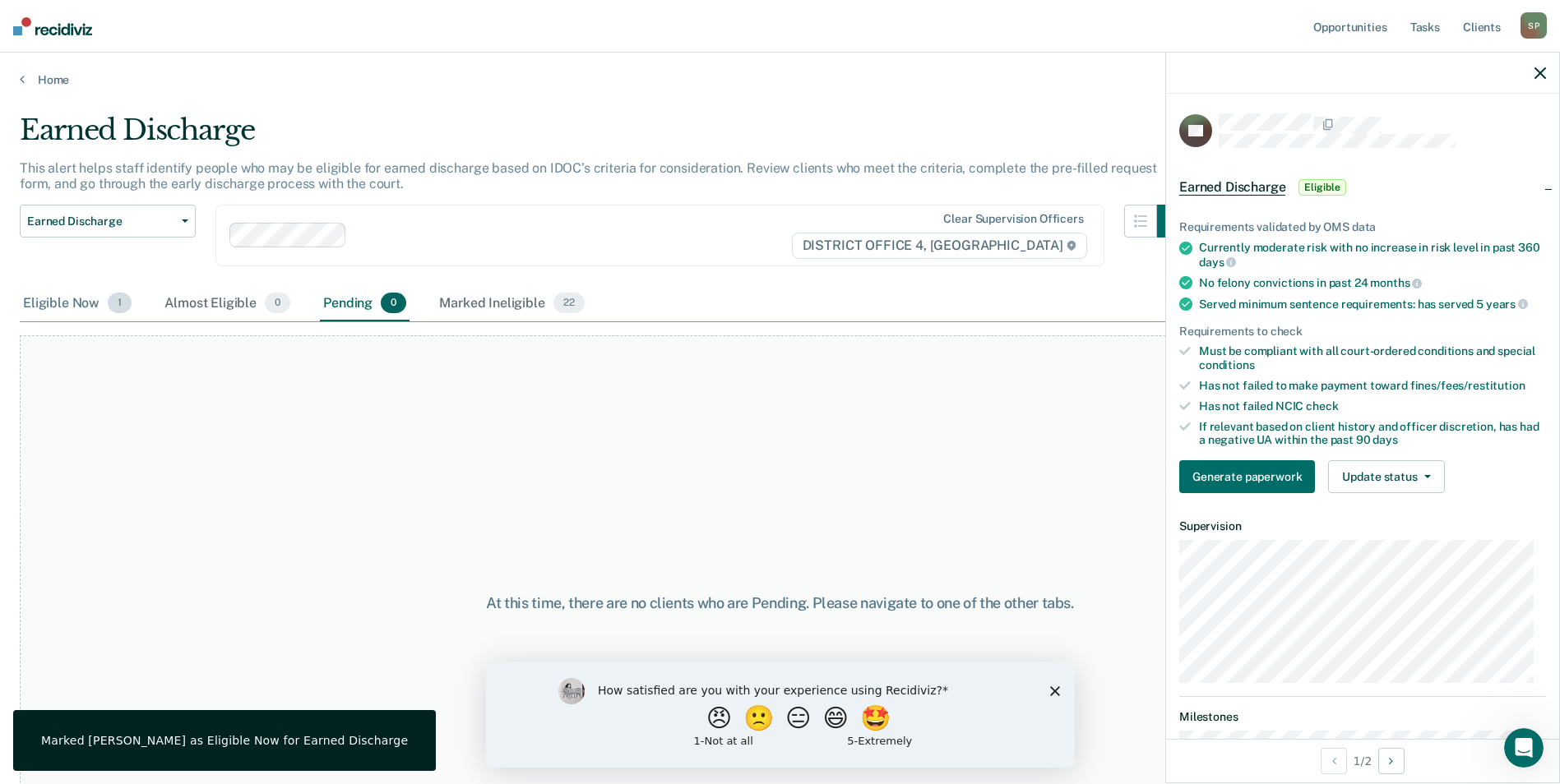
click at [47, 303] on div "Eligible Now 1" at bounding box center [76, 303] width 115 height 36
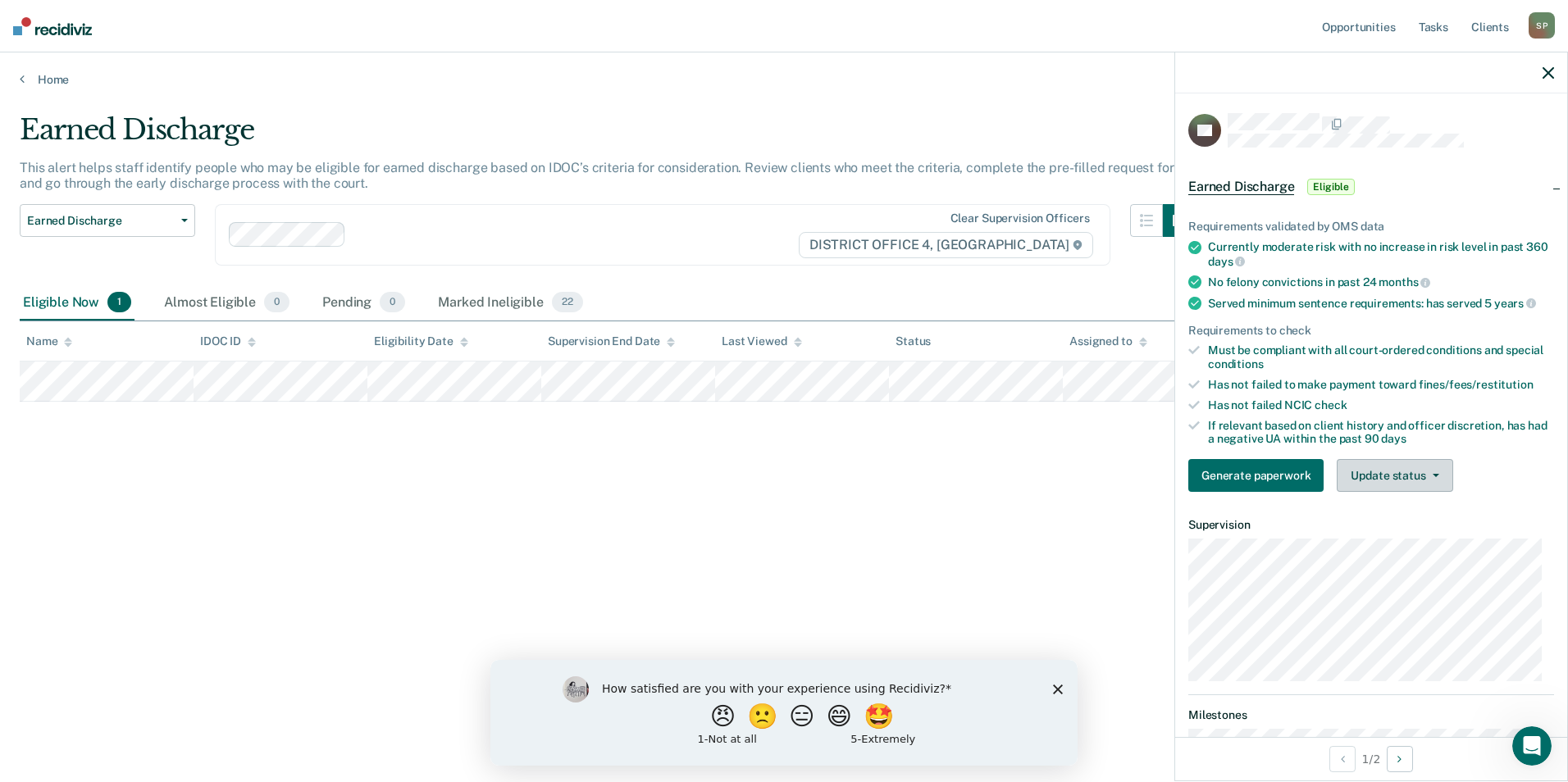
click at [1429, 474] on span "button" at bounding box center [1432, 476] width 13 height 3
click at [1385, 541] on button "Mark Ineligible" at bounding box center [1416, 541] width 158 height 26
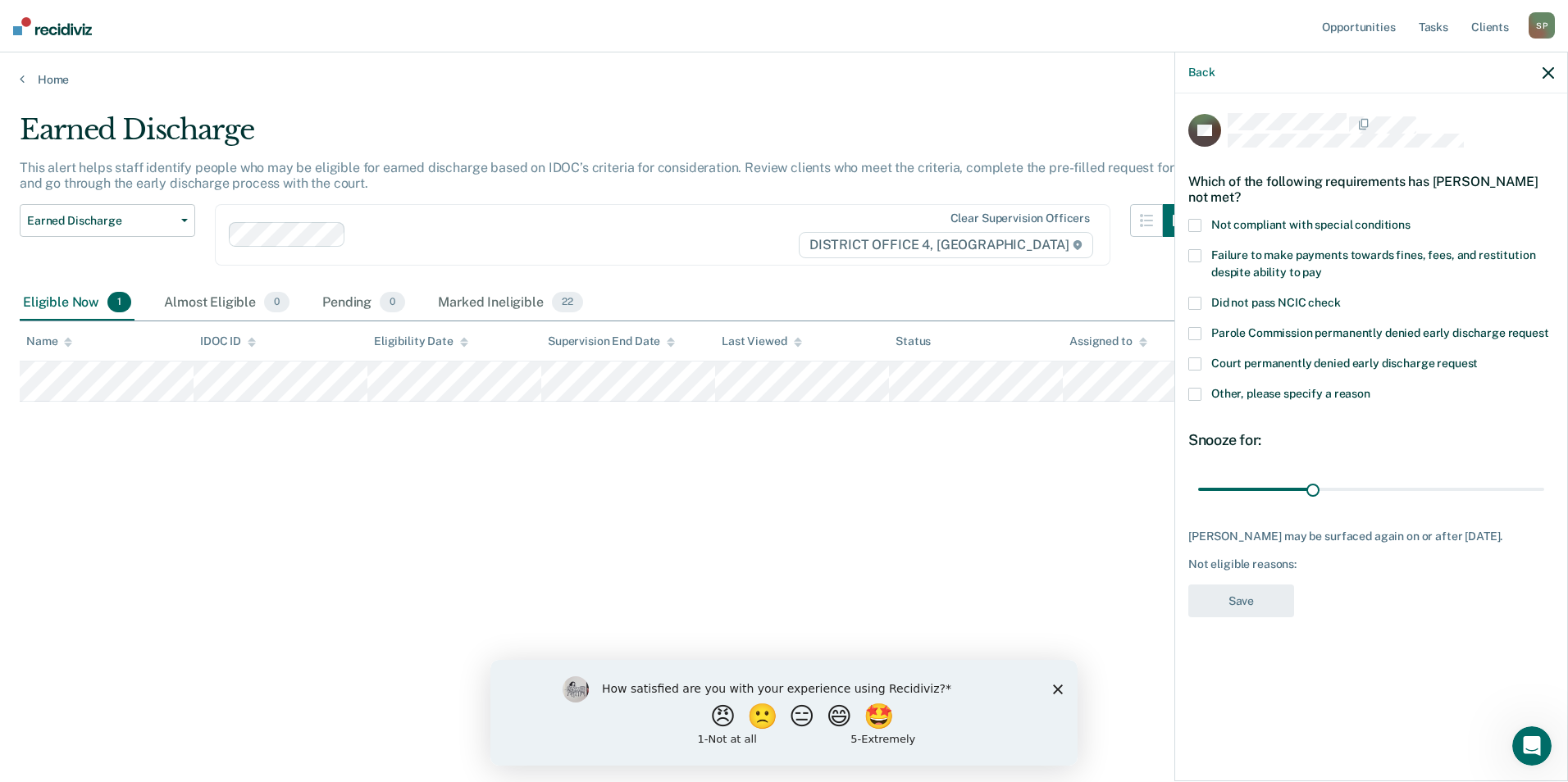
click at [1200, 392] on span at bounding box center [1194, 394] width 13 height 13
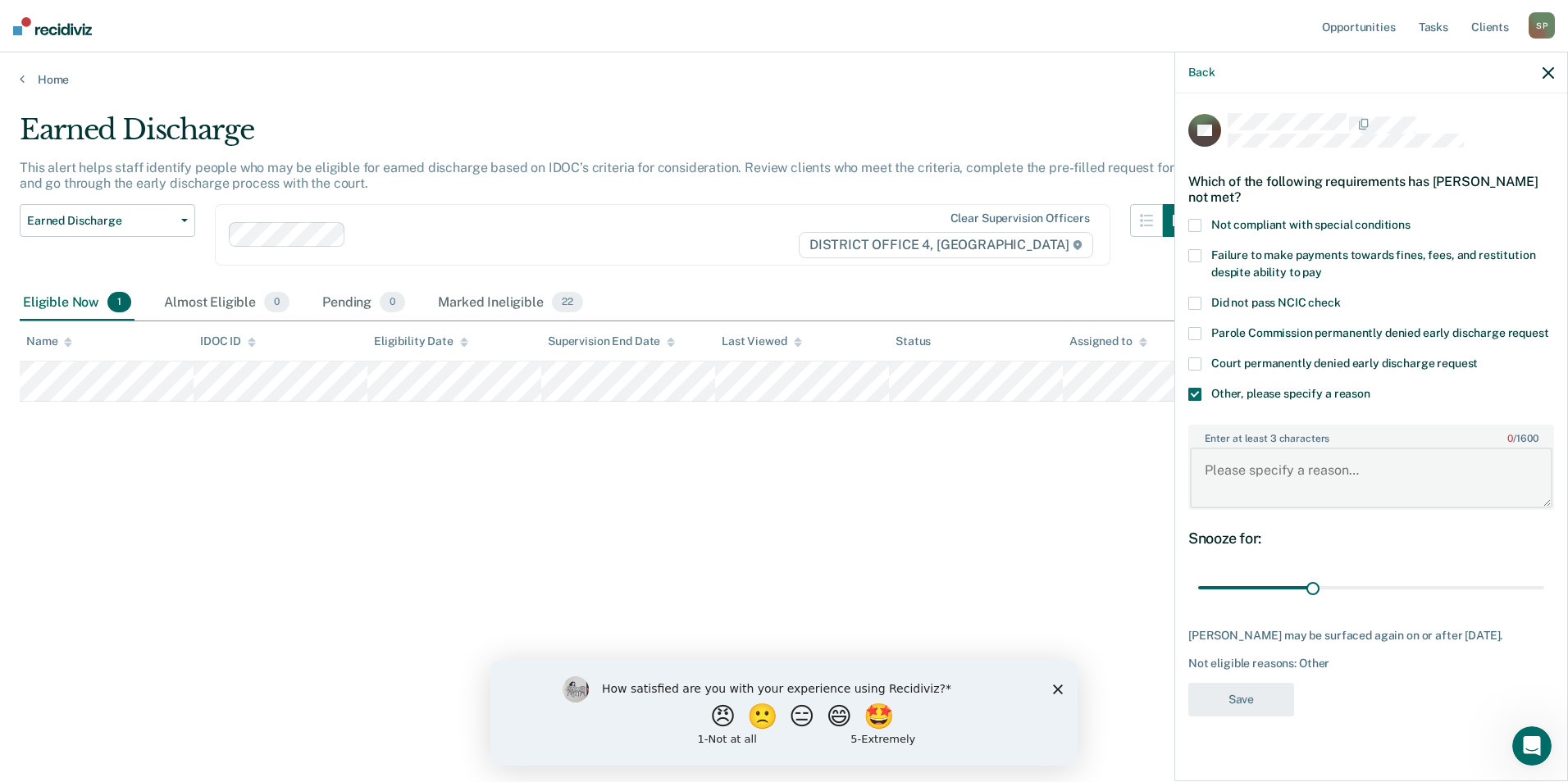
click at [1254, 471] on textarea "Enter at least 3 characters 0 / 1600" at bounding box center [1371, 478] width 362 height 60
type textarea "I"
paste textarea "Is a MHC graduate and must remain on supervised probation under me for one year…"
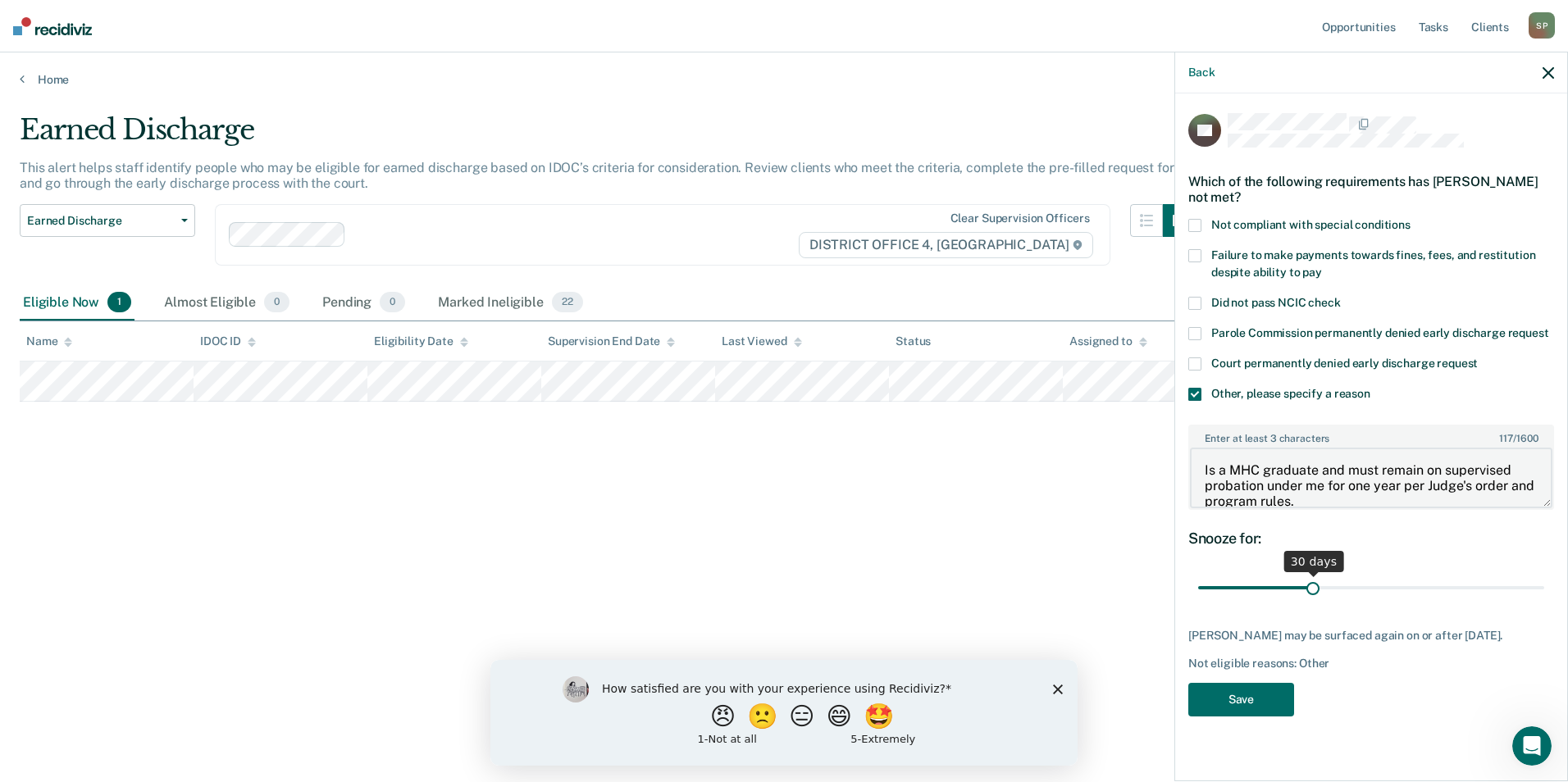
type textarea "Is a MHC graduate and must remain on supervised probation under me for one year…"
drag, startPoint x: 1337, startPoint y: 586, endPoint x: 1551, endPoint y: 590, distance: 214.0
type input "90"
click at [1544, 590] on input "range" at bounding box center [1370, 588] width 346 height 29
click at [1259, 712] on button "Save" at bounding box center [1241, 700] width 106 height 33
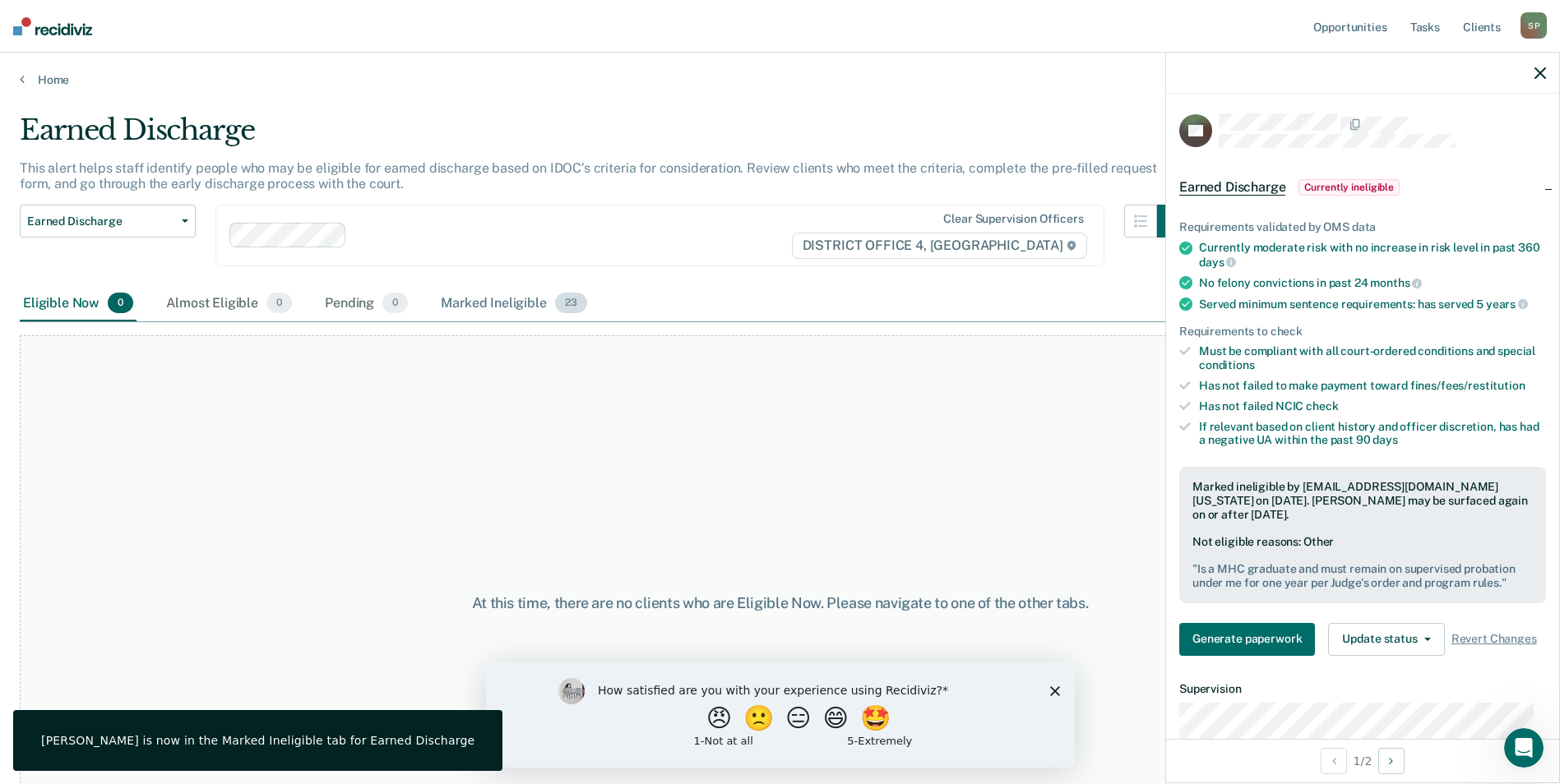
click at [487, 307] on div "Marked Ineligible 23" at bounding box center [513, 303] width 152 height 36
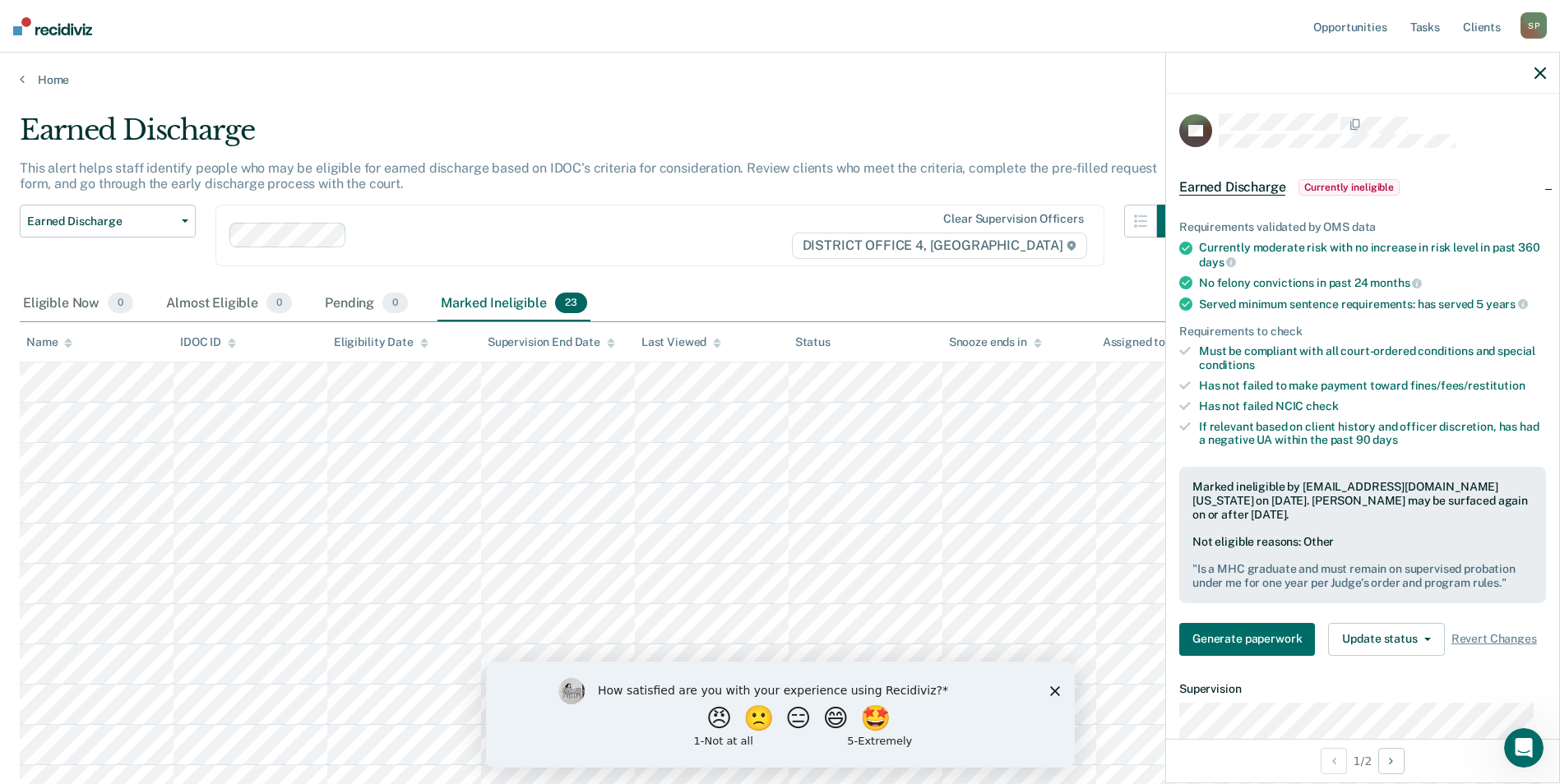
click at [1538, 75] on icon "button" at bounding box center [1540, 73] width 11 height 11
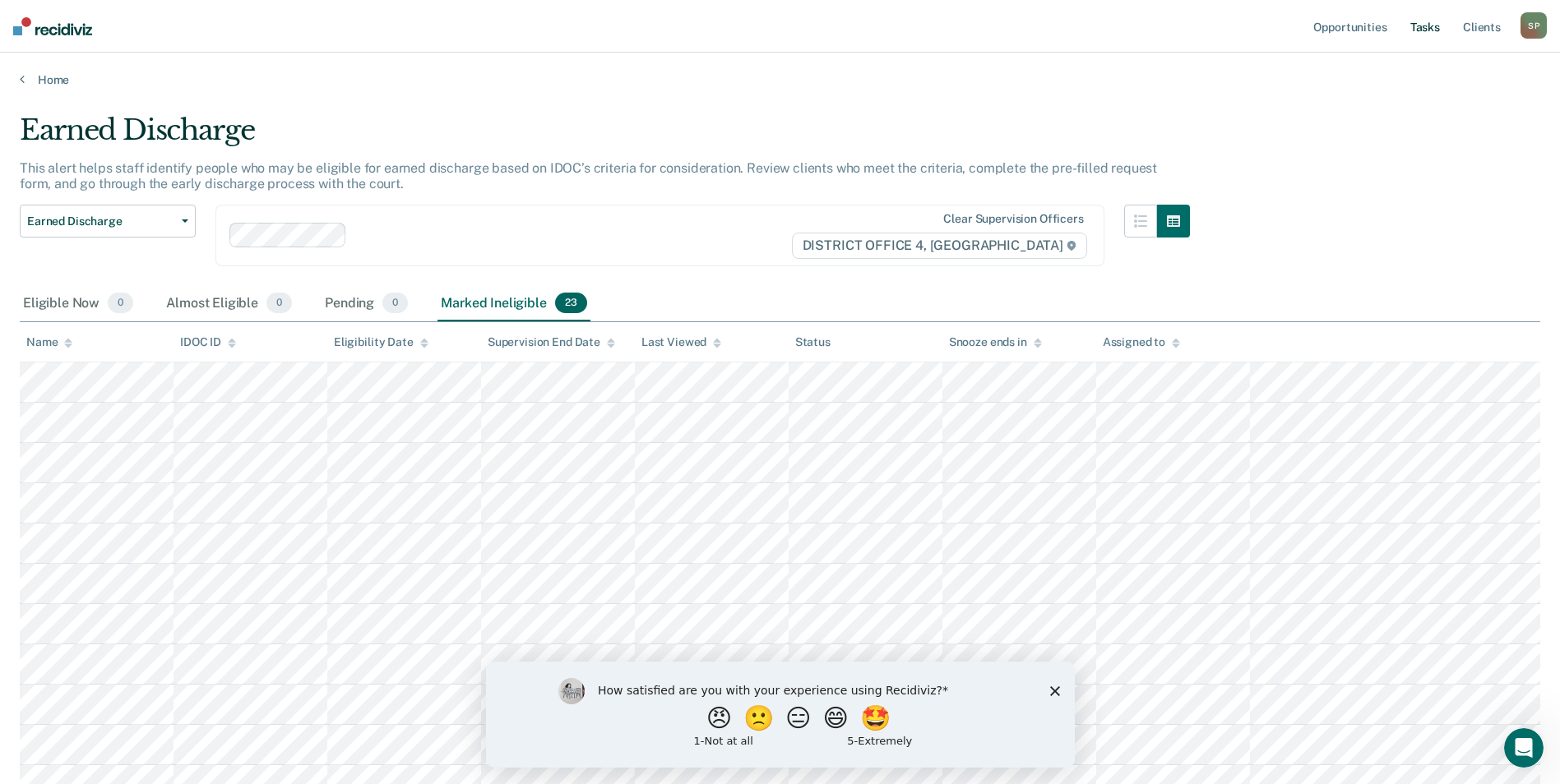
click at [1427, 29] on link "Tasks" at bounding box center [1424, 26] width 36 height 53
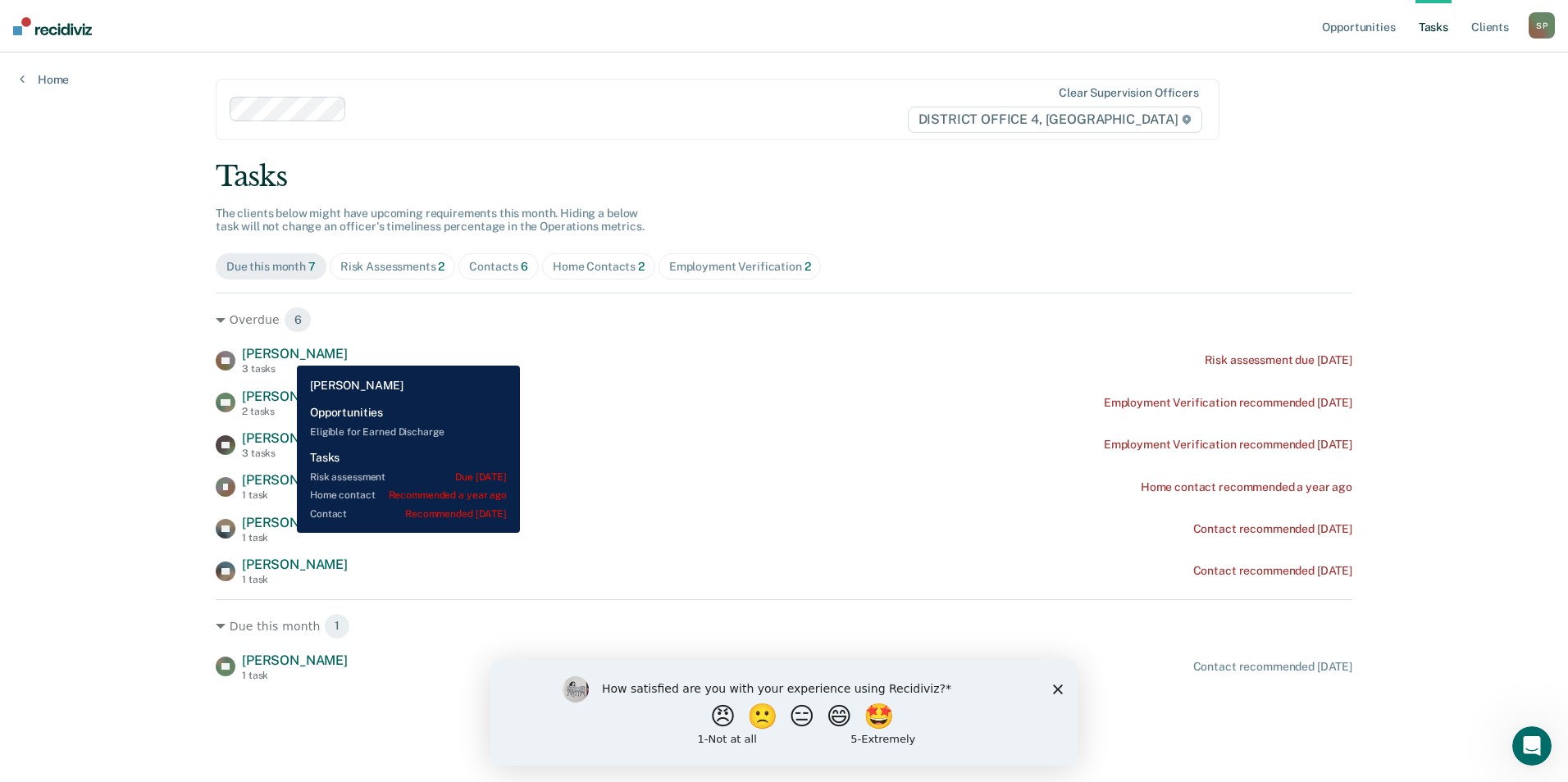
click at [284, 353] on span "[PERSON_NAME]" at bounding box center [294, 353] width 106 height 16
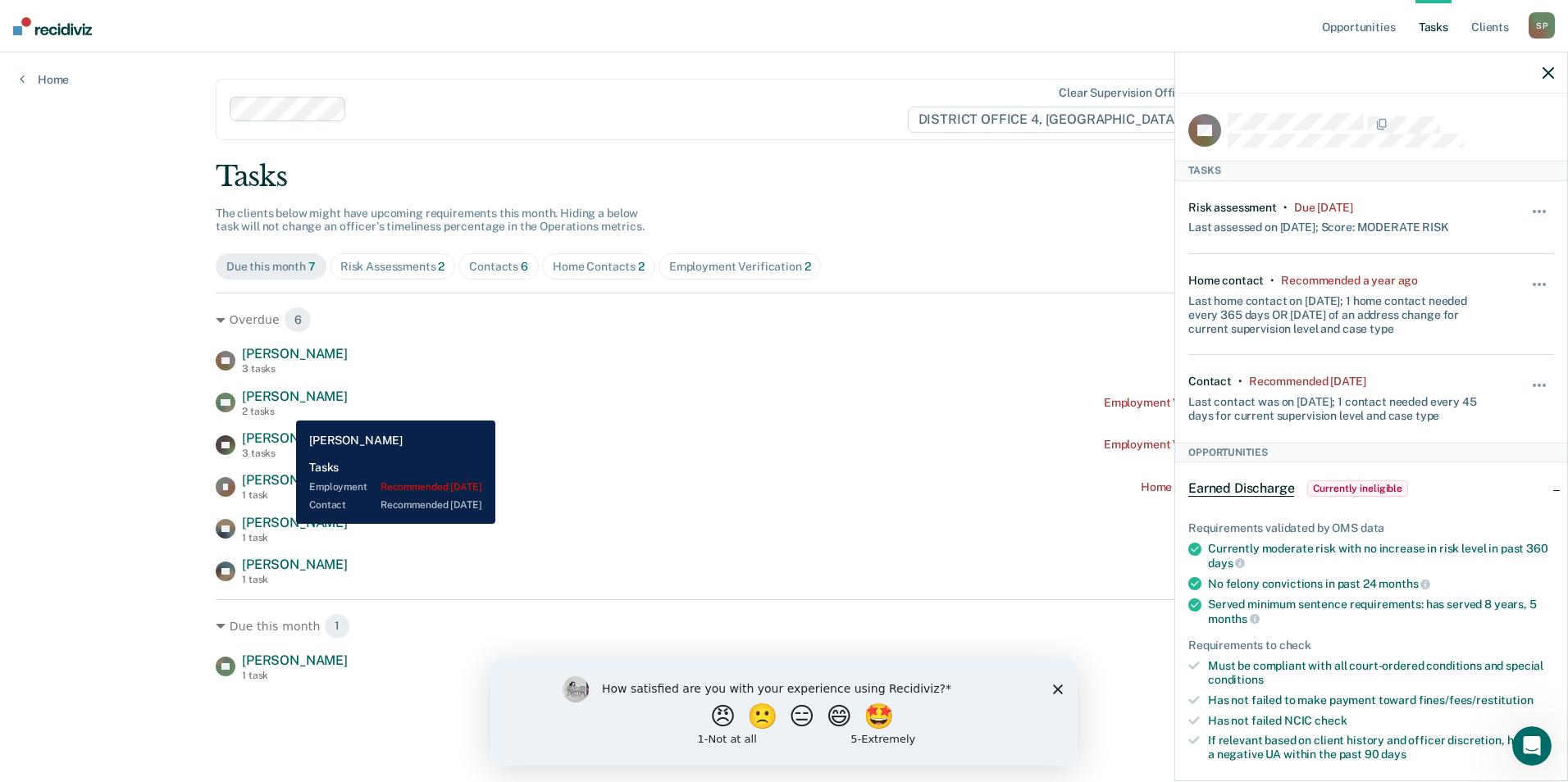
click at [284, 408] on div "2 tasks" at bounding box center [294, 411] width 106 height 11
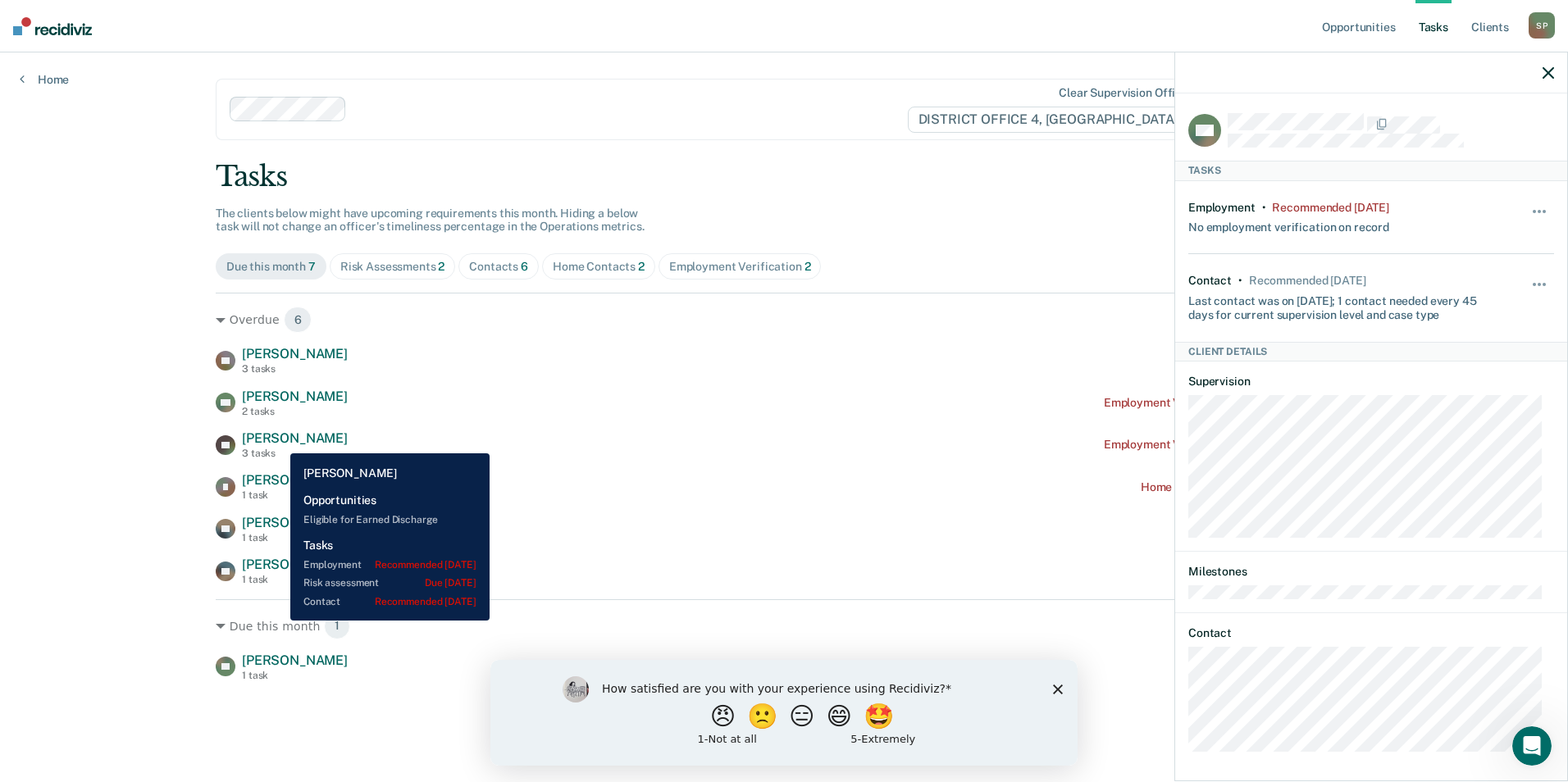
click at [278, 441] on span "[PERSON_NAME]" at bounding box center [294, 438] width 106 height 16
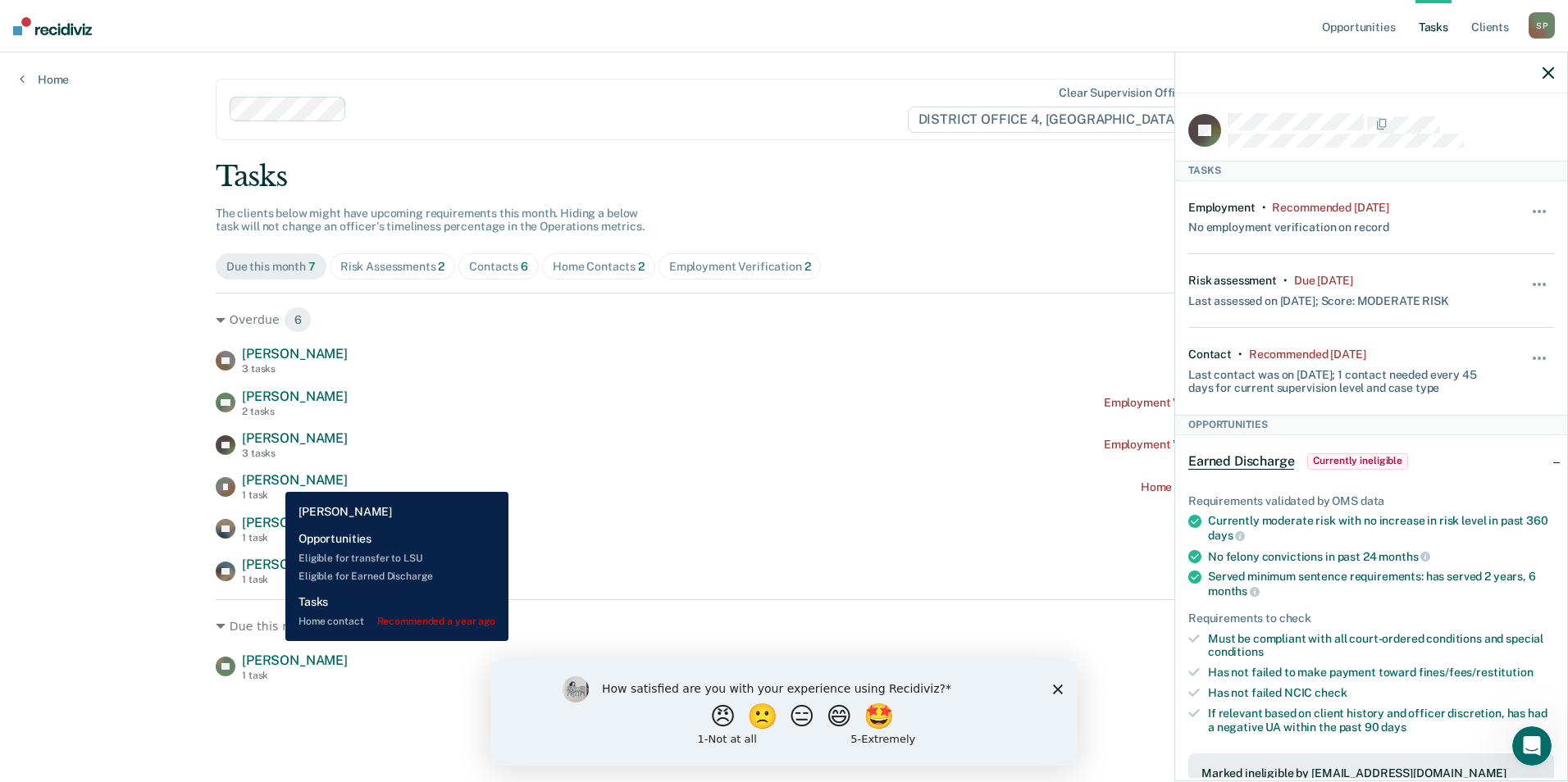
click at [273, 479] on span "[PERSON_NAME]" at bounding box center [294, 480] width 106 height 16
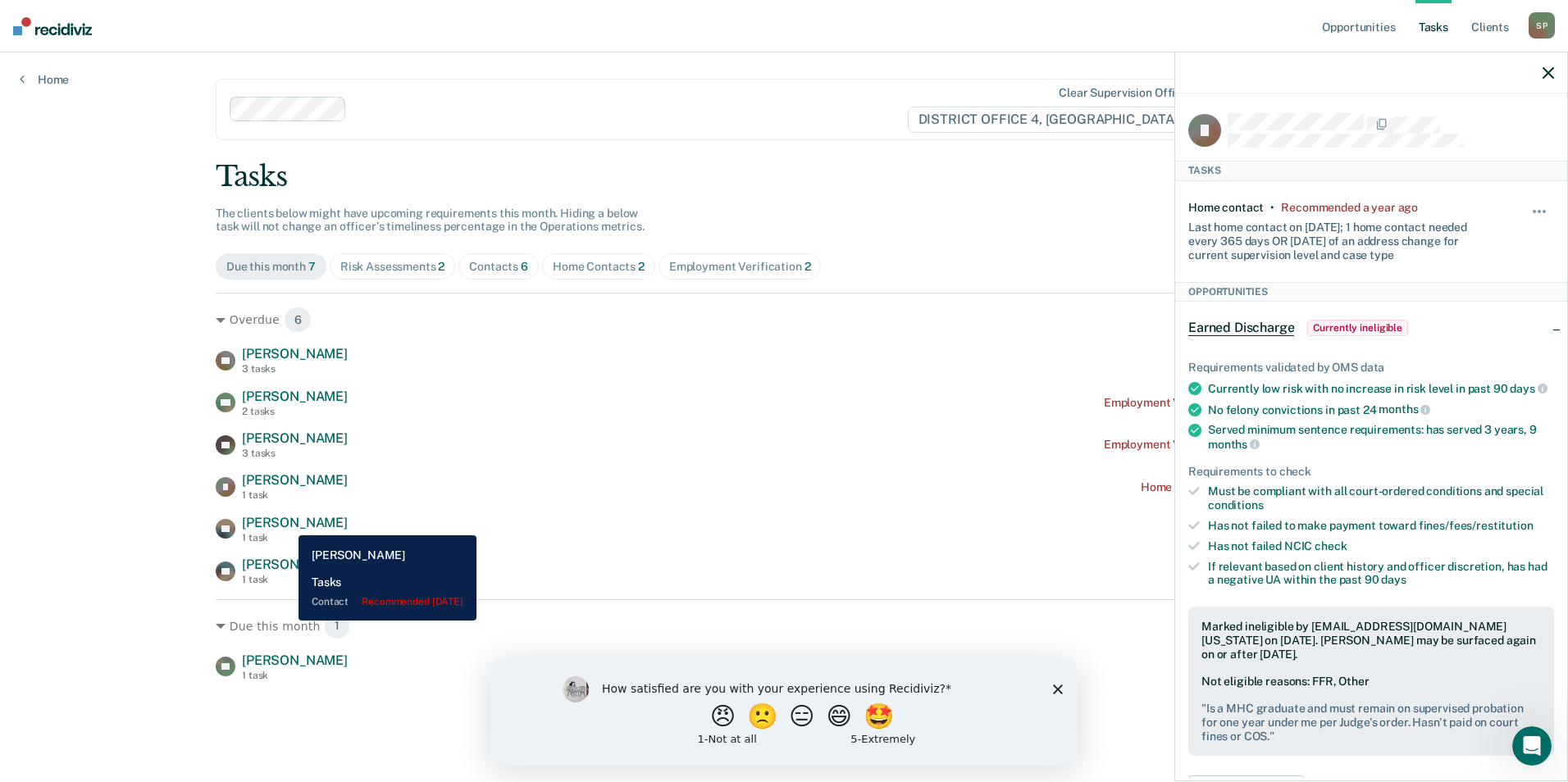
click at [286, 523] on span "[PERSON_NAME]" at bounding box center [294, 523] width 106 height 16
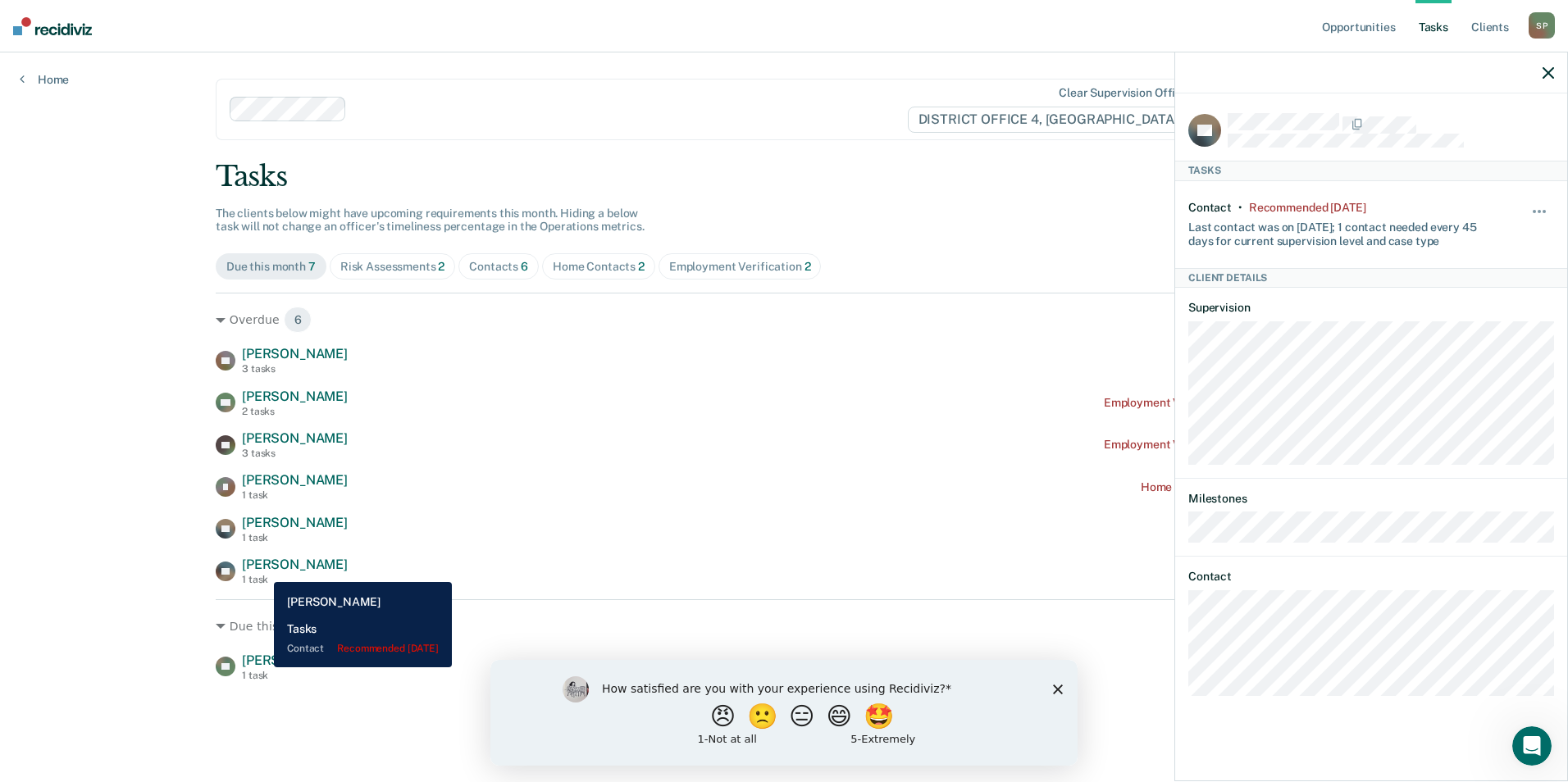
click at [262, 569] on span "[PERSON_NAME]" at bounding box center [294, 564] width 106 height 16
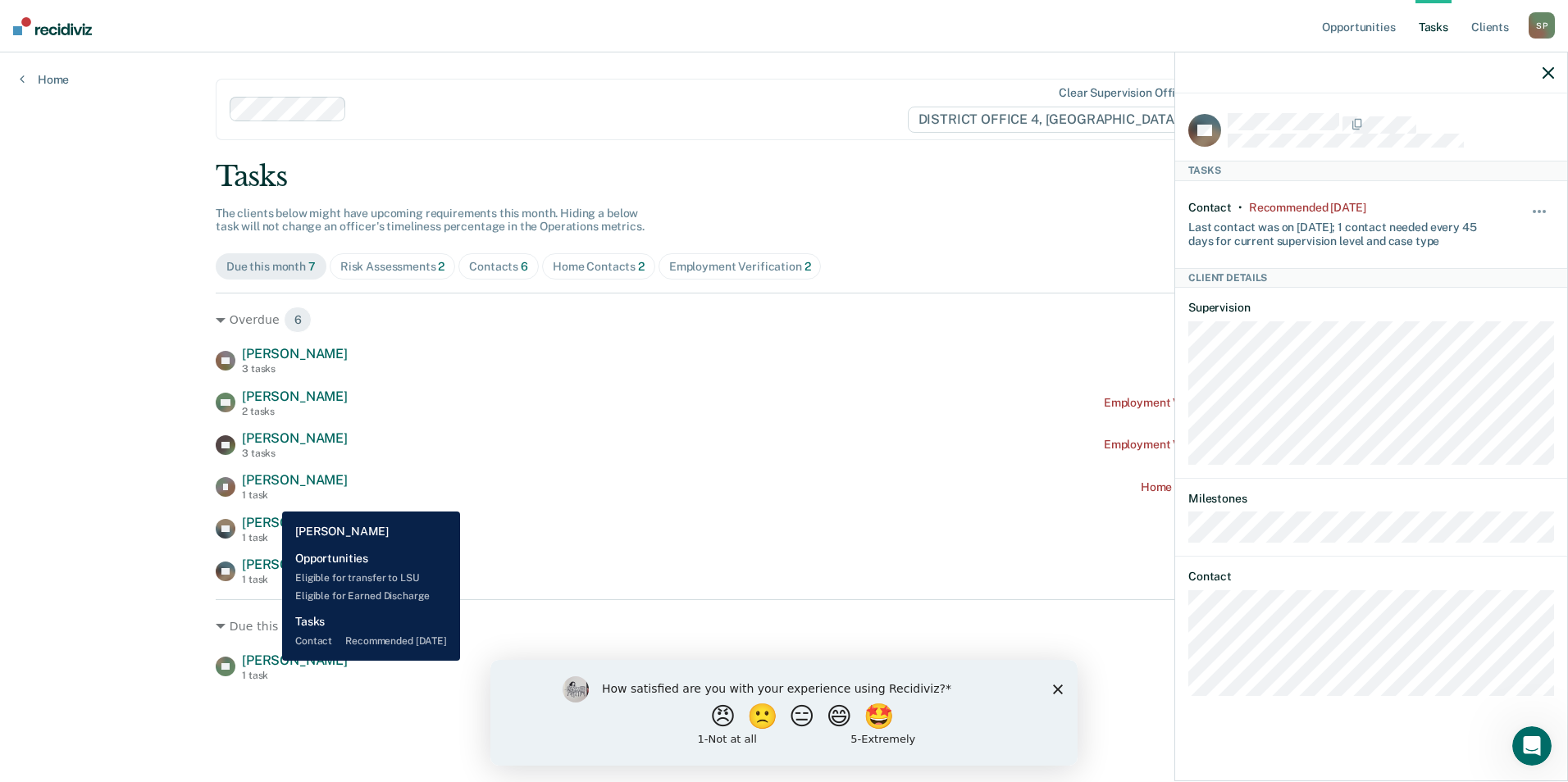
click at [270, 660] on span "[PERSON_NAME]" at bounding box center [294, 660] width 106 height 16
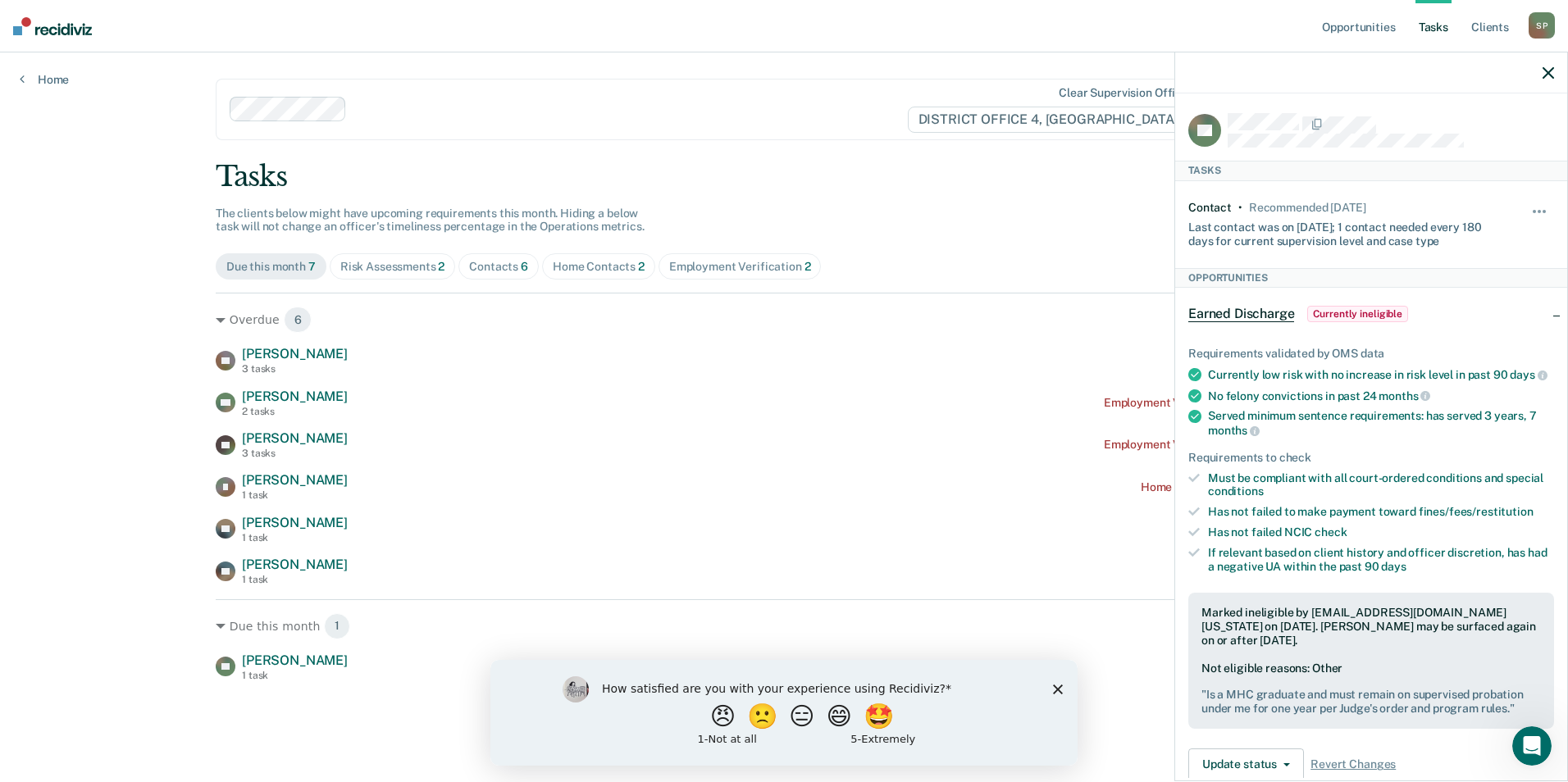
click at [373, 266] on div "Risk Assessments 2" at bounding box center [393, 267] width 105 height 14
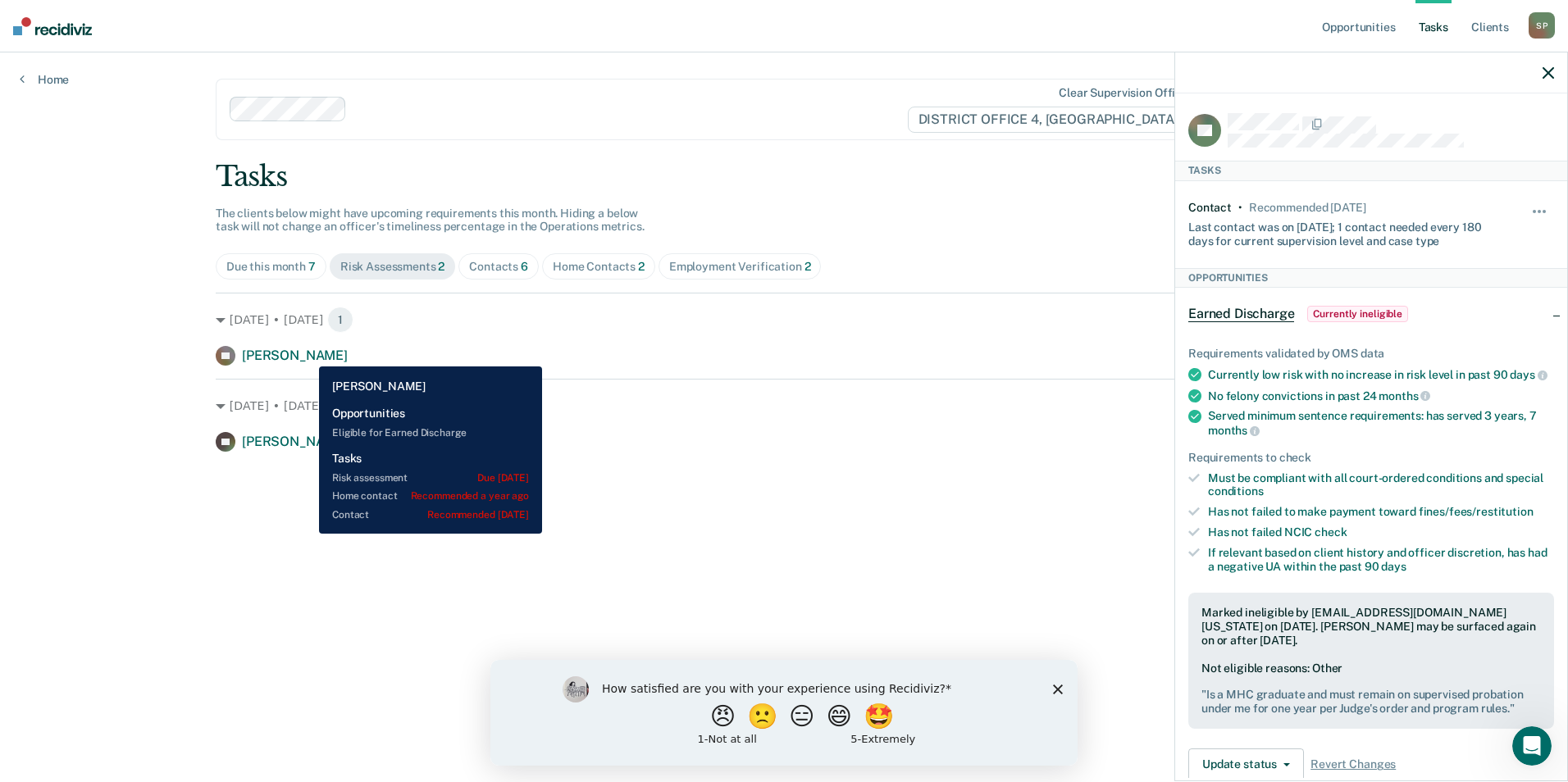
click at [306, 354] on span "[PERSON_NAME]" at bounding box center [294, 355] width 106 height 16
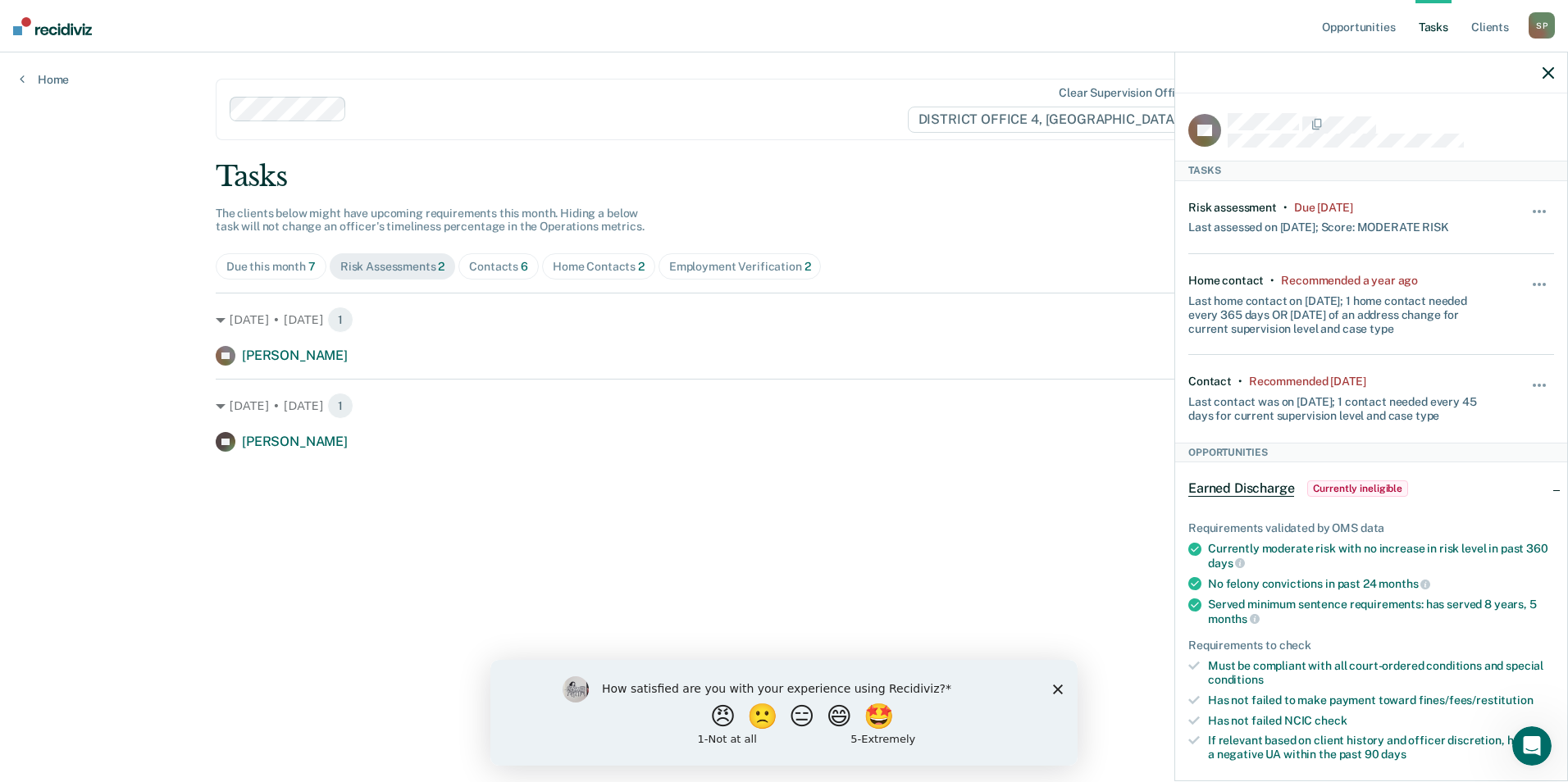
click at [513, 269] on div "Contacts 6" at bounding box center [498, 267] width 59 height 14
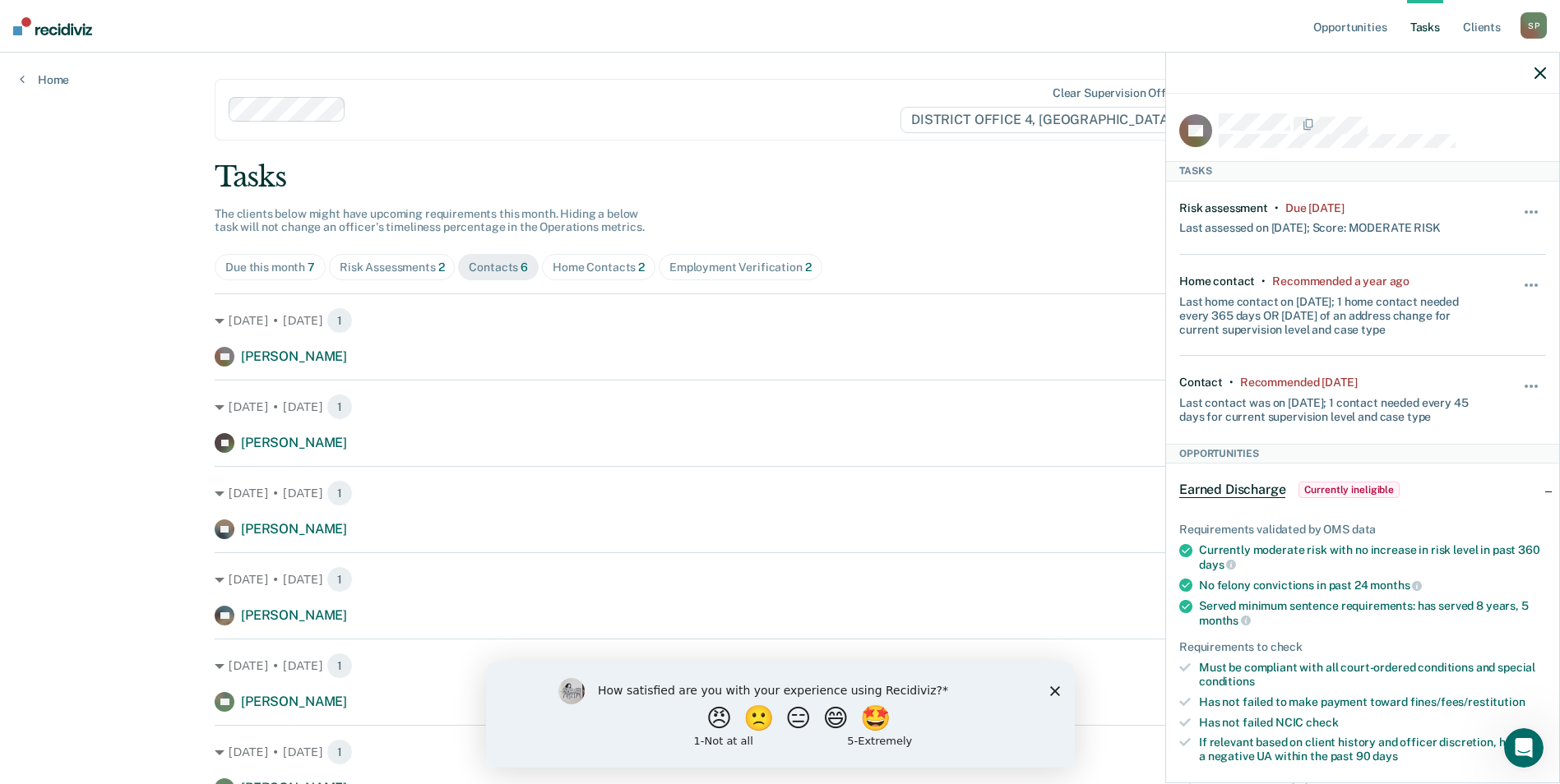
click at [582, 265] on div "Home Contacts 2" at bounding box center [598, 267] width 92 height 14
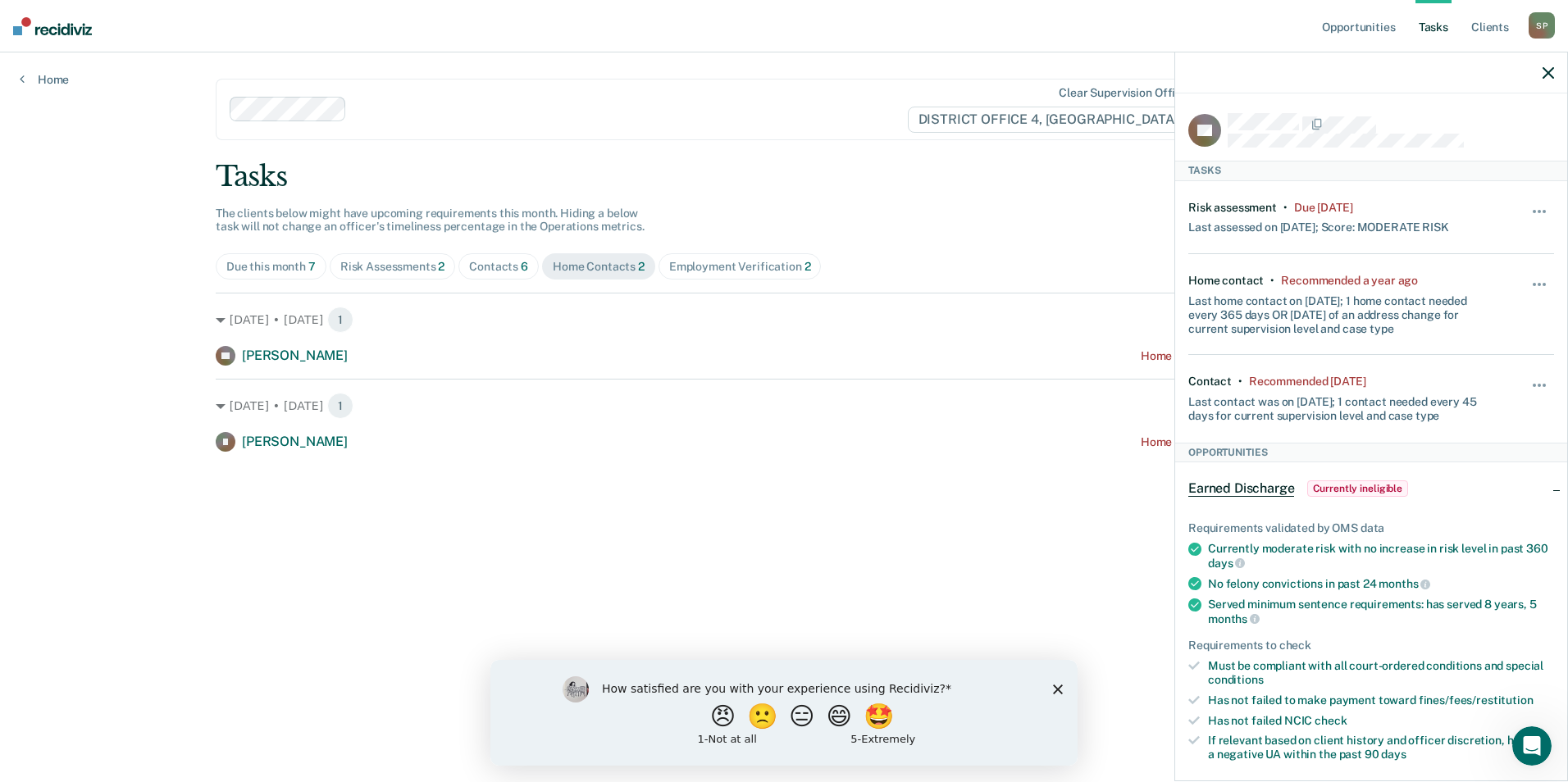
click at [700, 268] on div "Employment Verification 2" at bounding box center [740, 267] width 142 height 14
click at [270, 270] on div "Due this month 7" at bounding box center [271, 267] width 89 height 14
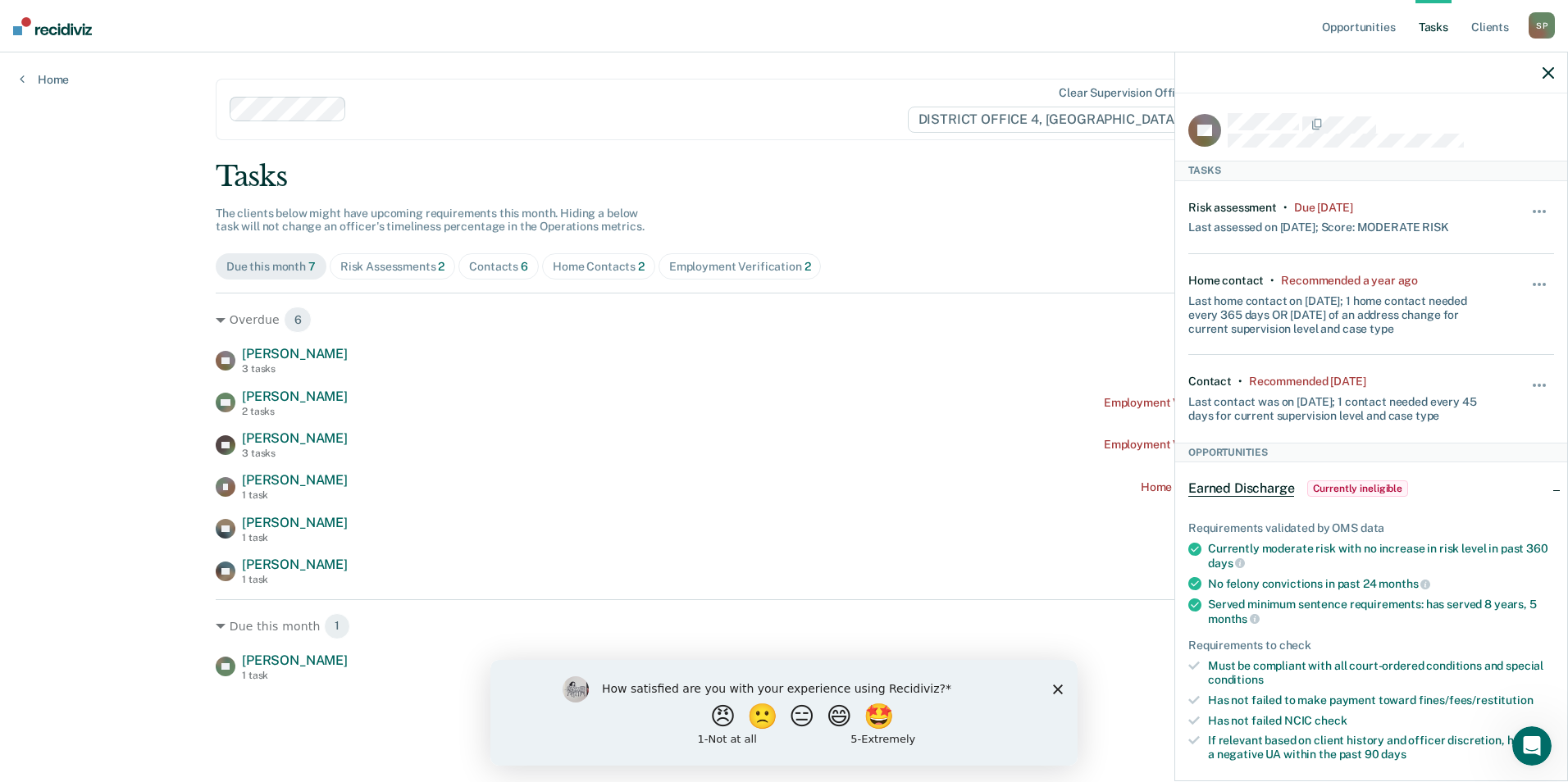
click at [1551, 77] on icon "button" at bounding box center [1548, 73] width 11 height 11
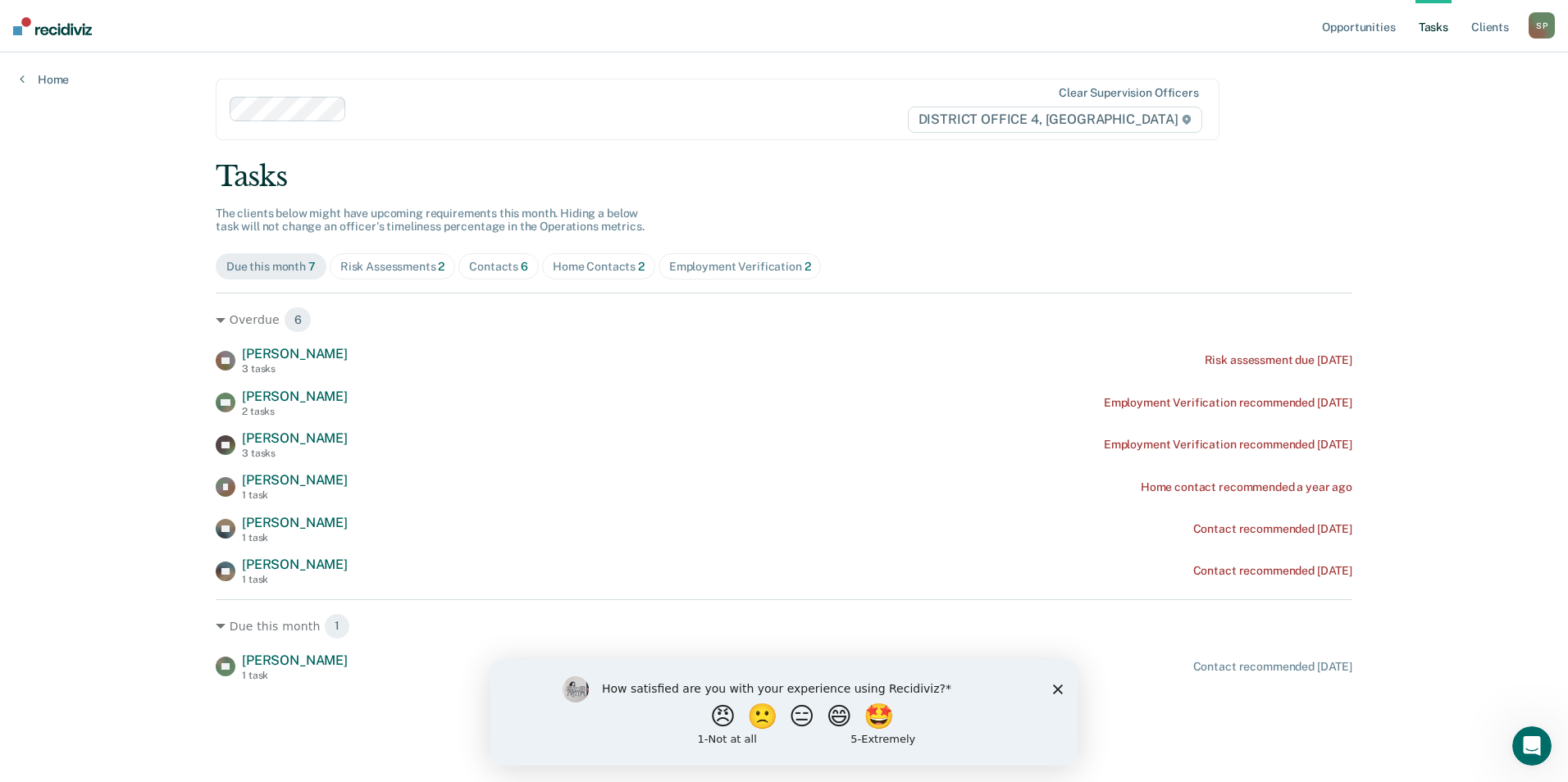
click at [1544, 26] on div "S P" at bounding box center [1542, 25] width 26 height 26
click at [1436, 108] on link "Log Out" at bounding box center [1475, 108] width 132 height 14
